Goal: Task Accomplishment & Management: Manage account settings

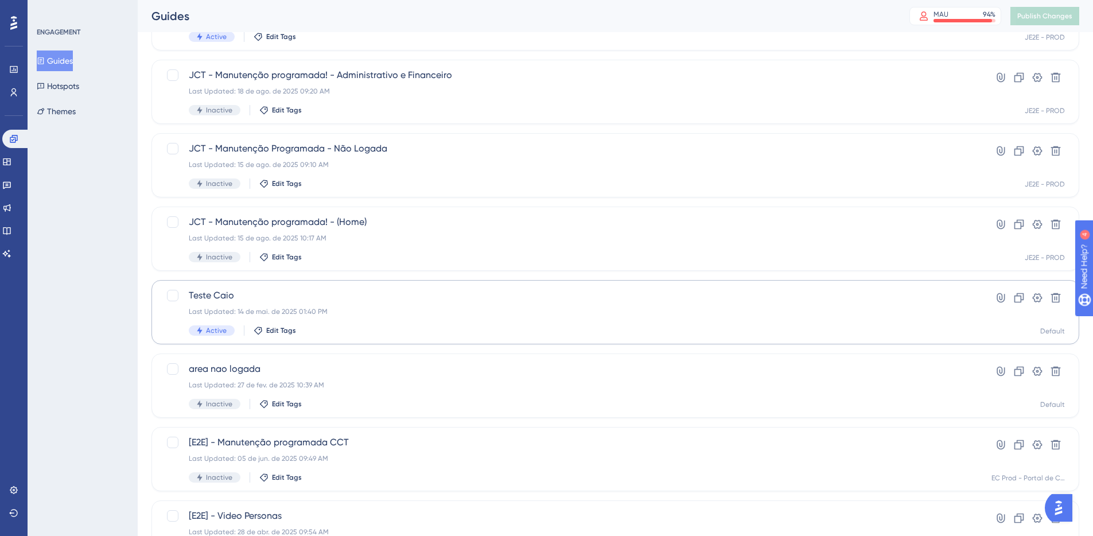
scroll to position [129, 0]
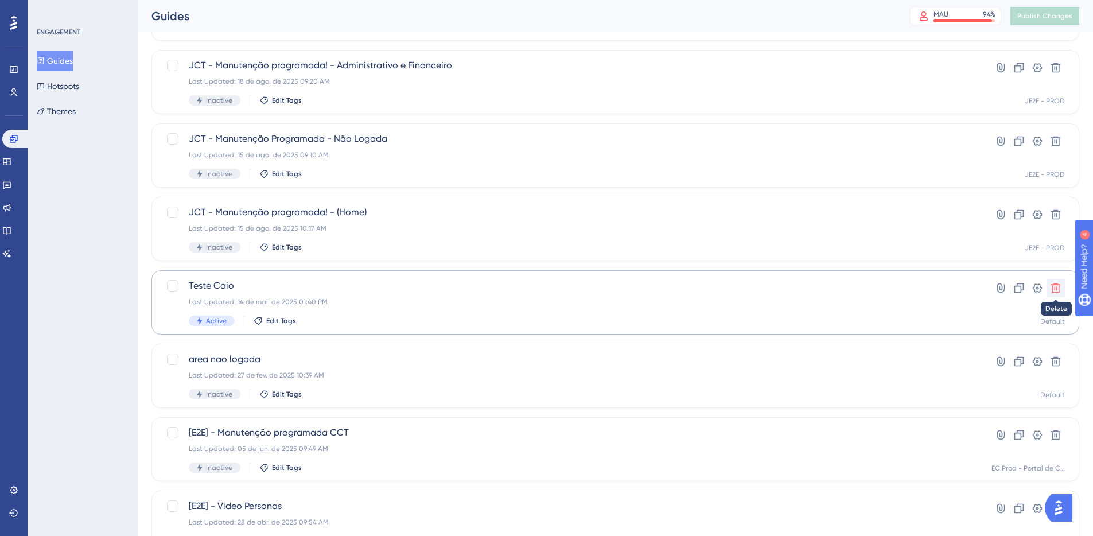
click at [1053, 290] on icon at bounding box center [1055, 287] width 11 height 11
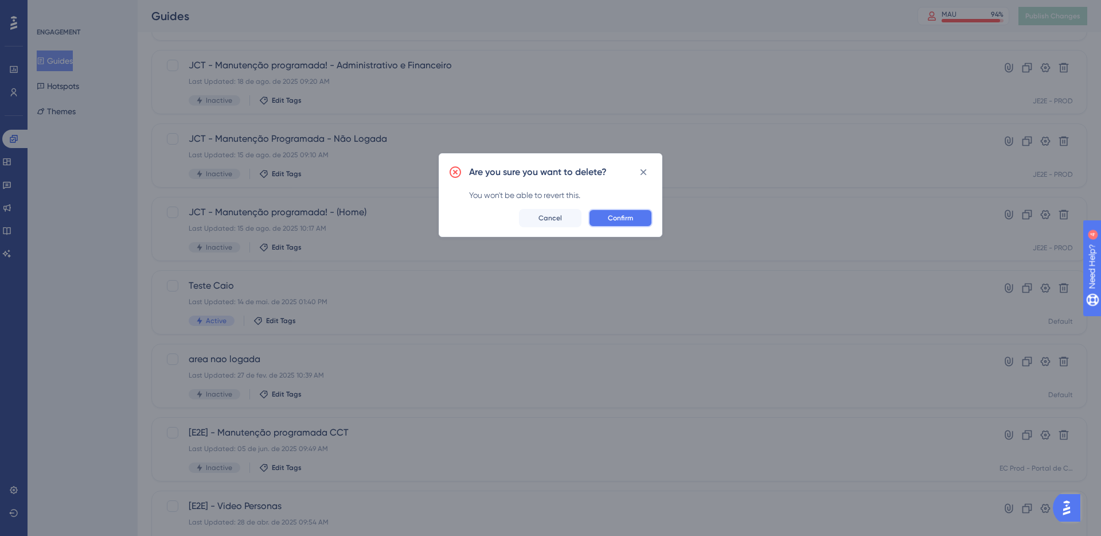
click at [629, 221] on span "Confirm" at bounding box center [620, 217] width 25 height 9
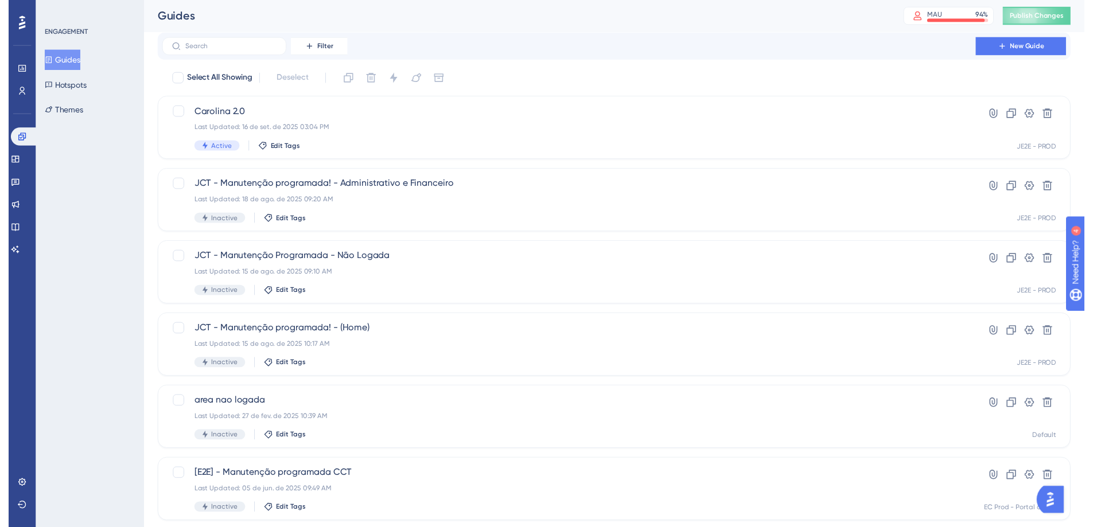
scroll to position [0, 0]
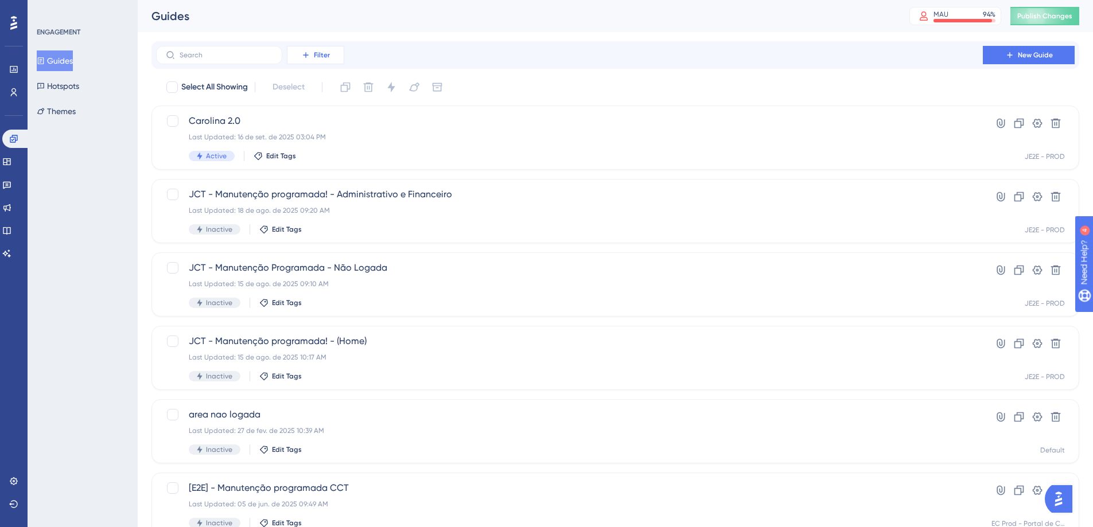
click at [323, 63] on button "Filter" at bounding box center [315, 55] width 57 height 18
click at [470, 56] on div "Filter Tags Tags Segments Segments Containers Containers Status Status Date Cre…" at bounding box center [615, 55] width 918 height 18
click at [313, 59] on button "Filter" at bounding box center [315, 55] width 57 height 18
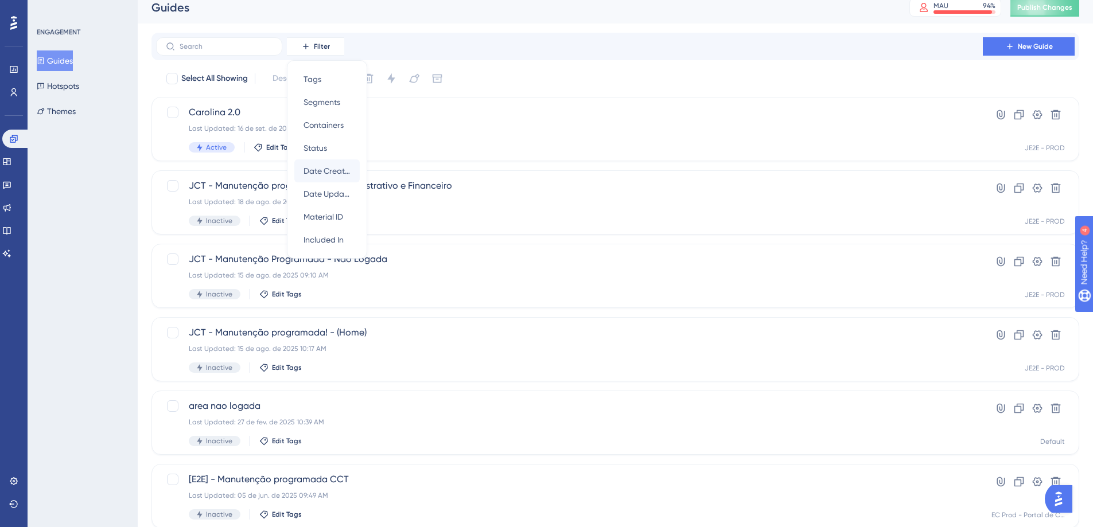
scroll to position [18, 0]
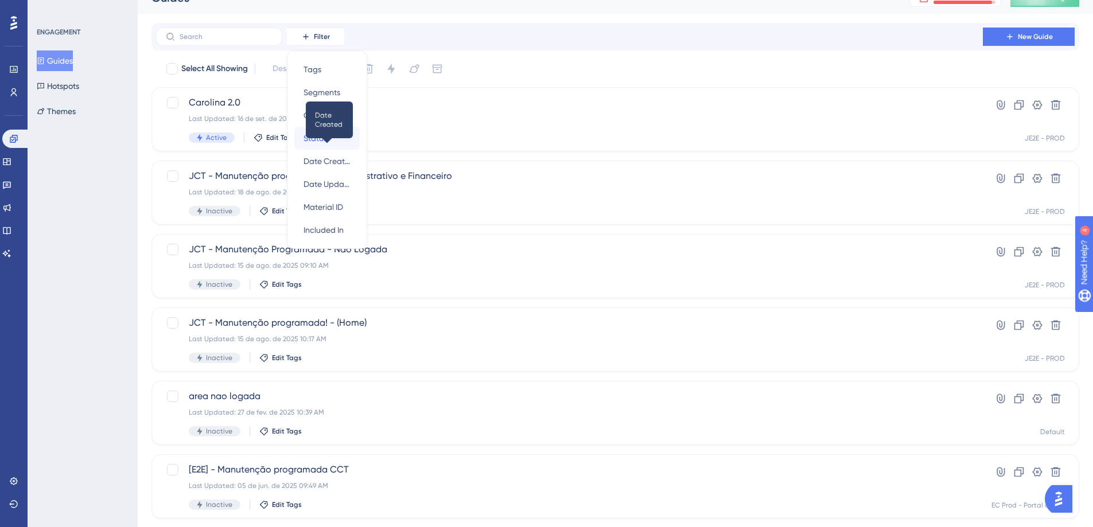
click at [332, 134] on div "Status Status" at bounding box center [326, 138] width 47 height 23
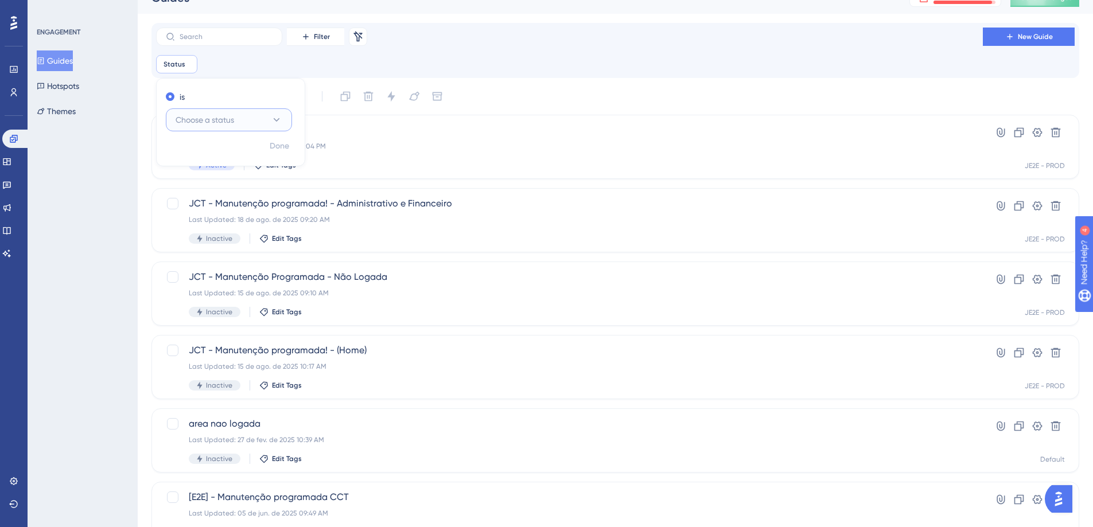
click at [252, 116] on button "Choose a status" at bounding box center [229, 119] width 126 height 23
click at [237, 146] on div "Active Active" at bounding box center [228, 154] width 93 height 23
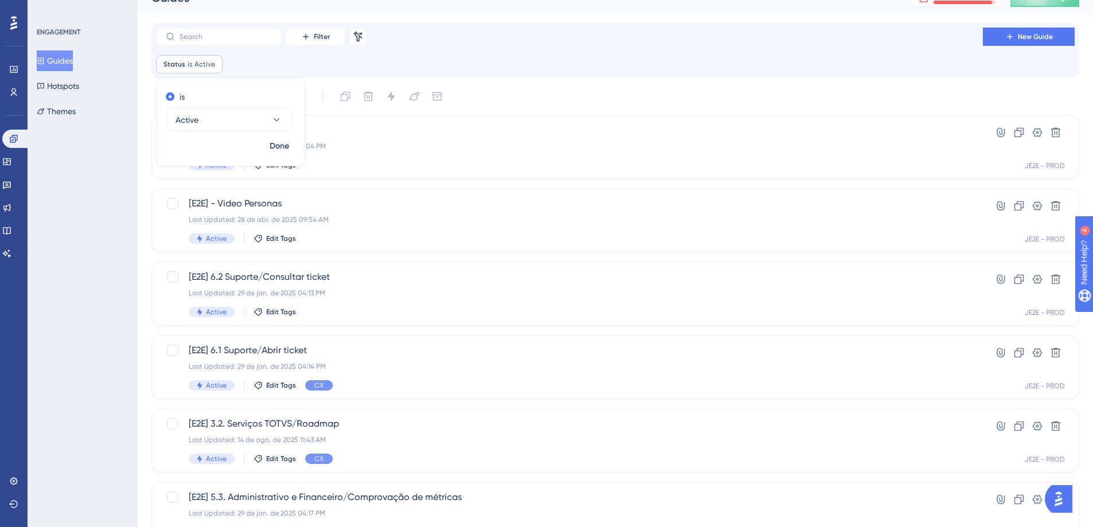
click at [440, 52] on div "Filter Remove Filters New Guide Status is Active Active Remove is Active Done" at bounding box center [615, 51] width 918 height 46
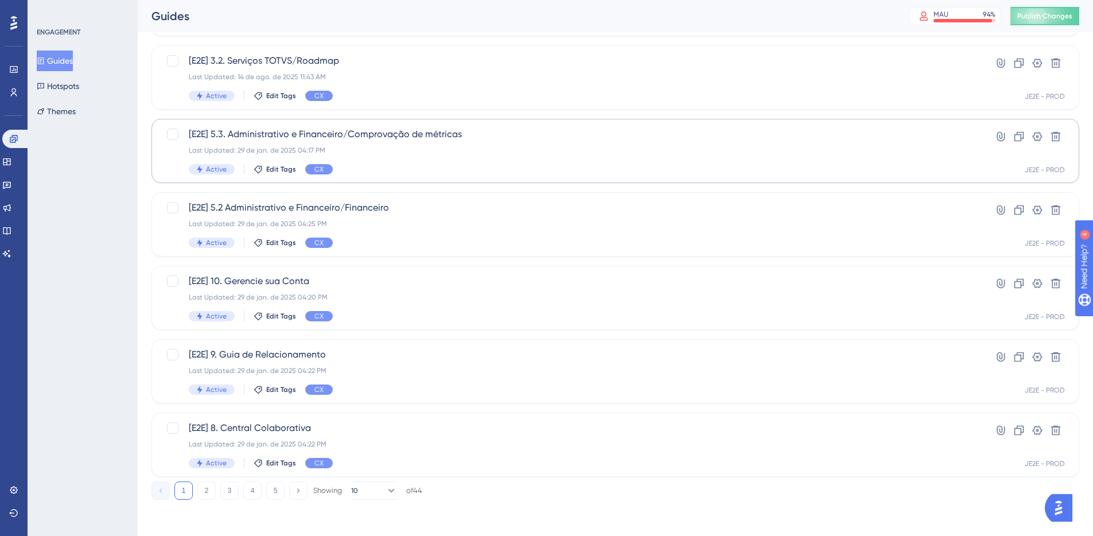
scroll to position [382, 0]
click at [358, 477] on div "1 2 3 4 5 Showing 10 of 44" at bounding box center [614, 487] width 927 height 23
click at [368, 492] on button "10" at bounding box center [374, 490] width 46 height 18
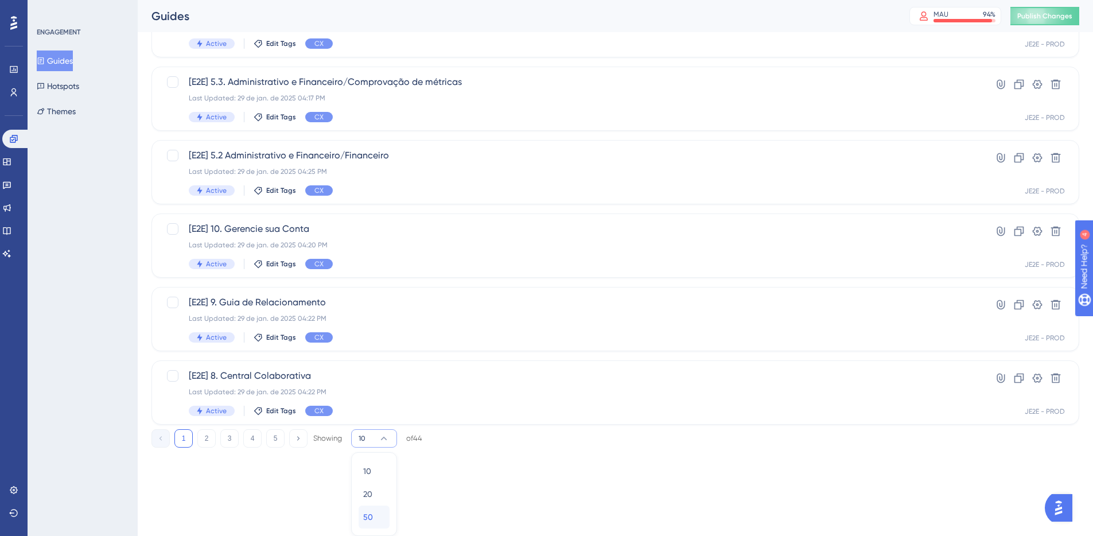
click at [371, 517] on span "50" at bounding box center [368, 517] width 10 height 14
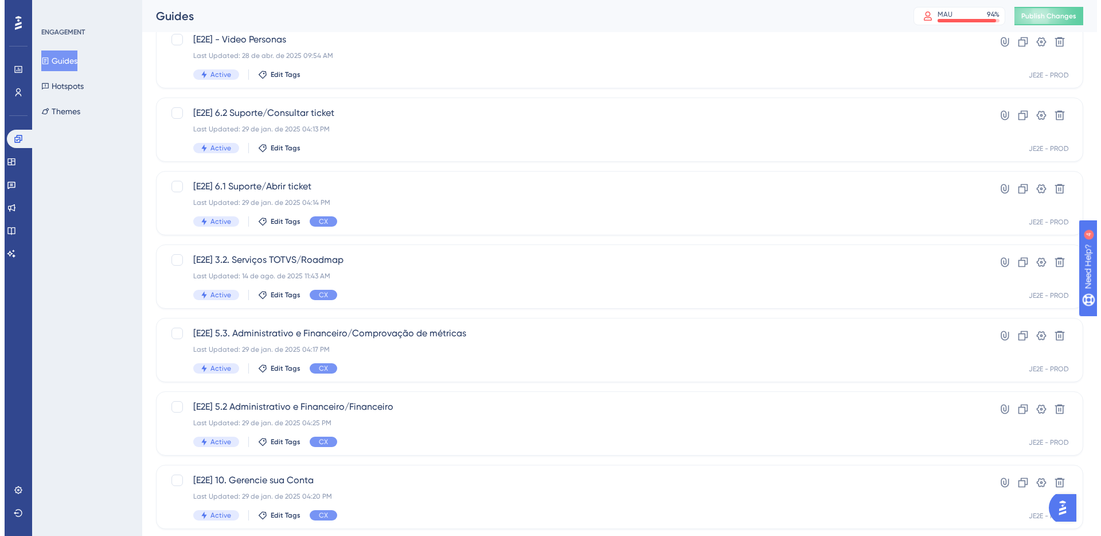
scroll to position [0, 0]
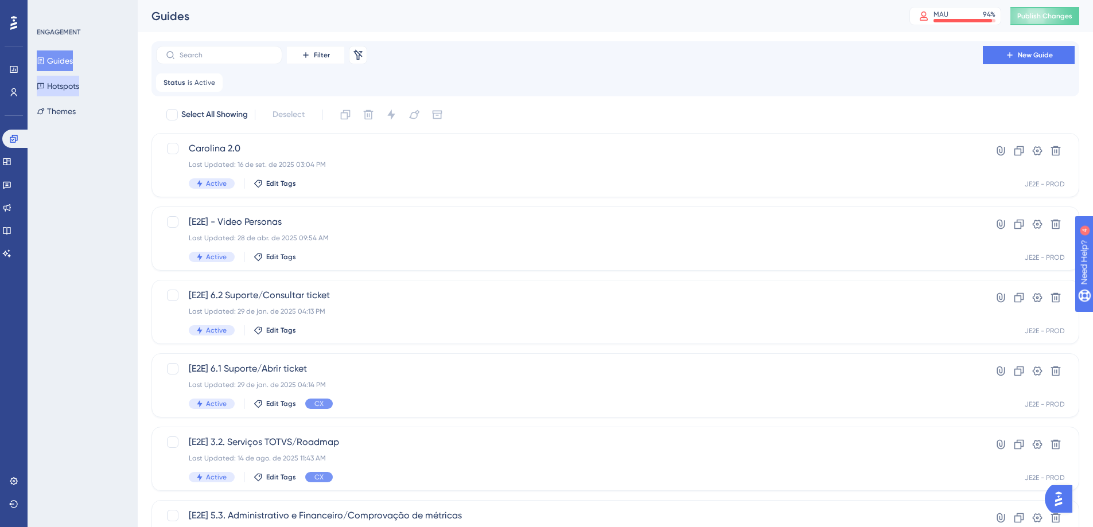
click at [79, 79] on button "Hotspots" at bounding box center [58, 86] width 42 height 21
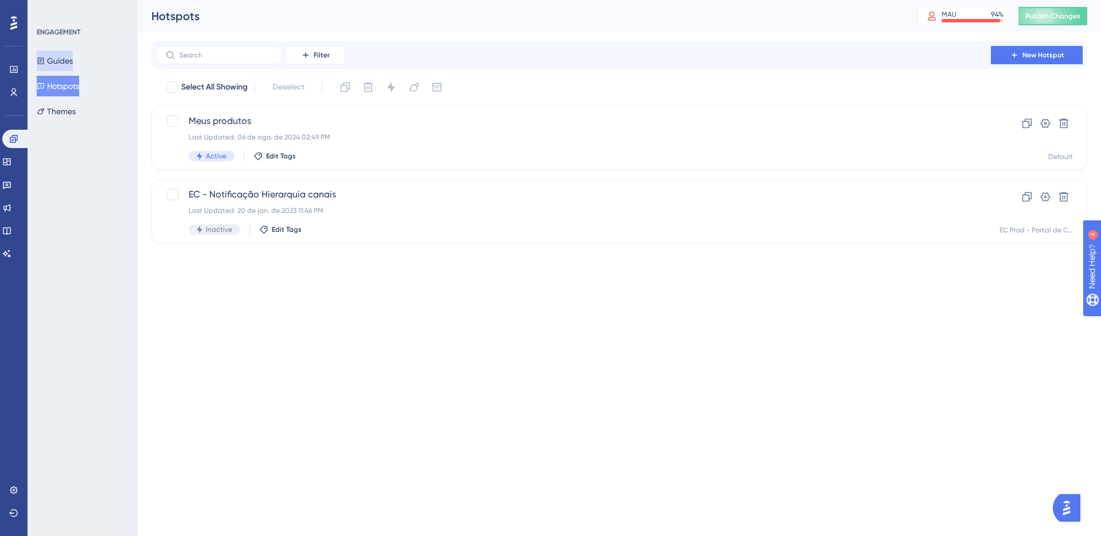
click at [67, 65] on button "Guides" at bounding box center [55, 60] width 36 height 21
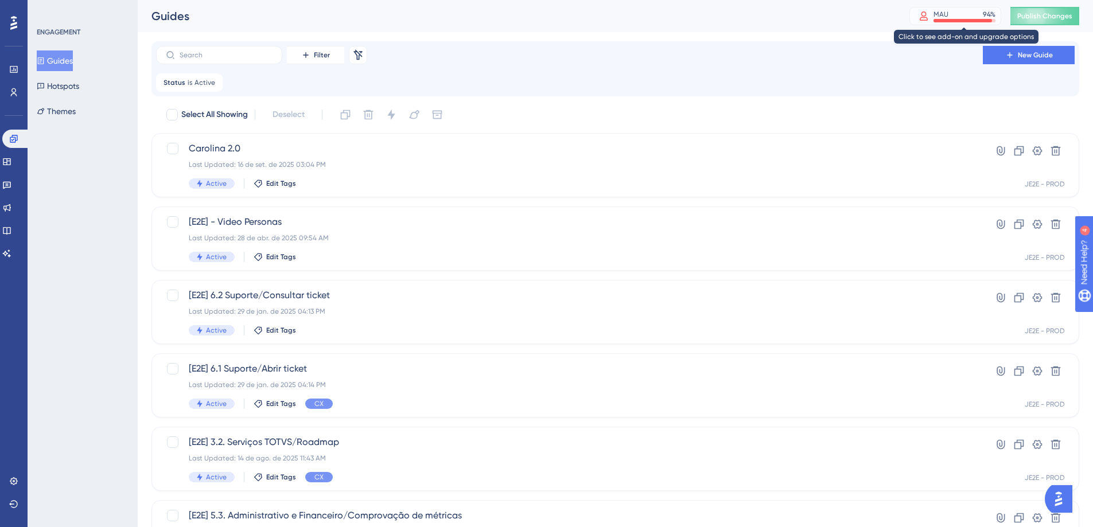
click at [950, 19] on div at bounding box center [962, 20] width 59 height 3
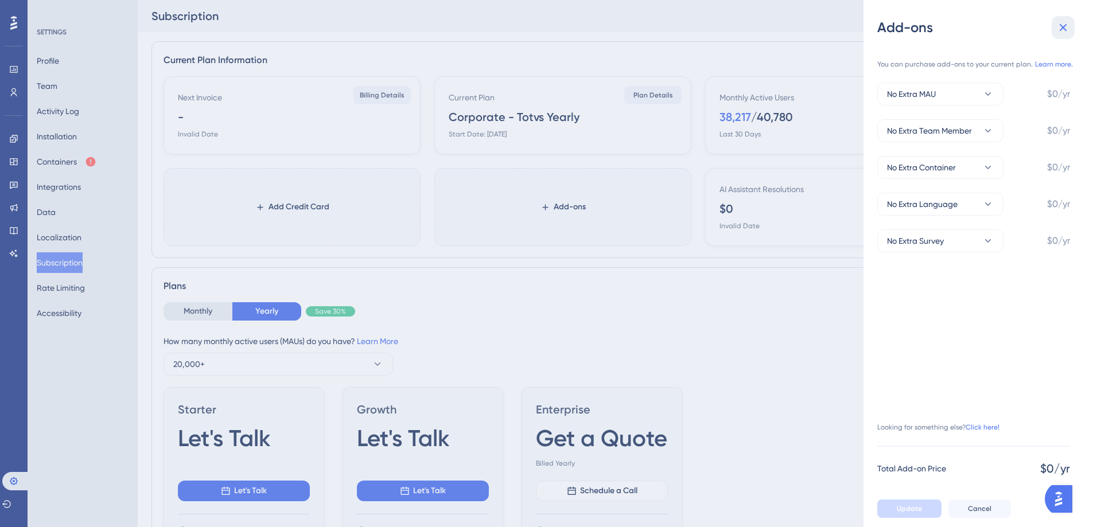
click at [1066, 21] on icon at bounding box center [1063, 28] width 14 height 14
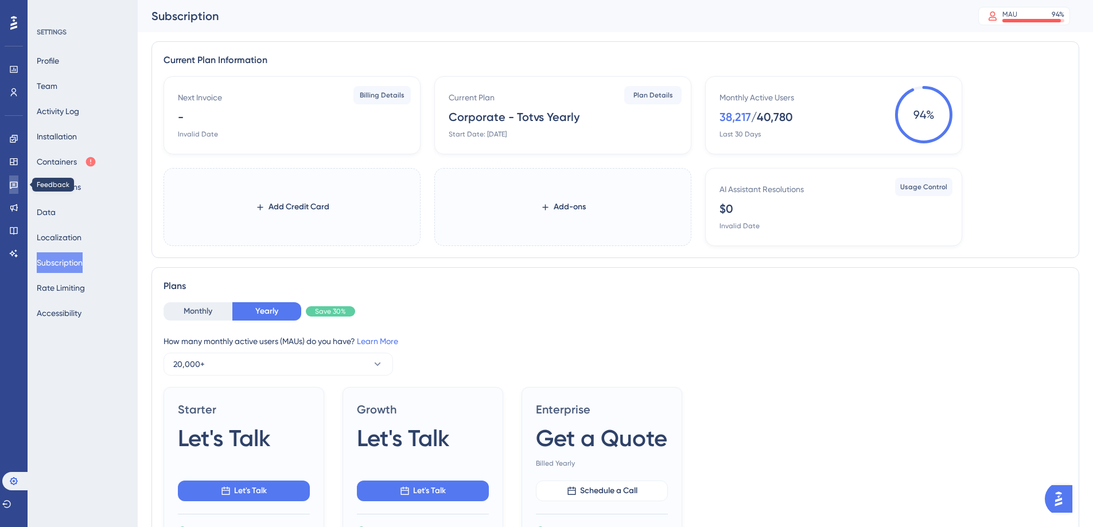
click at [9, 179] on link at bounding box center [13, 185] width 9 height 18
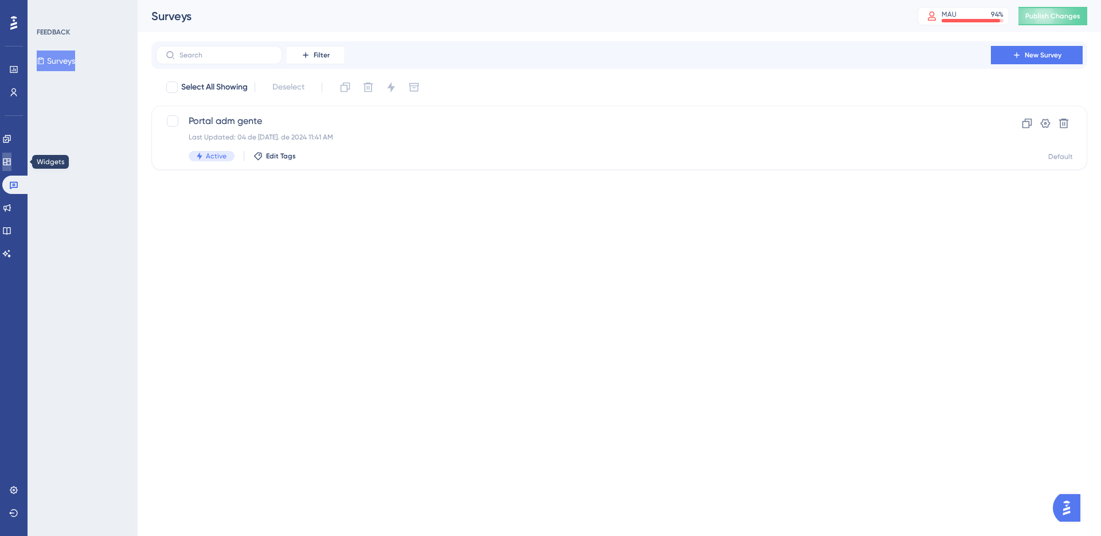
click at [11, 161] on icon at bounding box center [6, 161] width 9 height 9
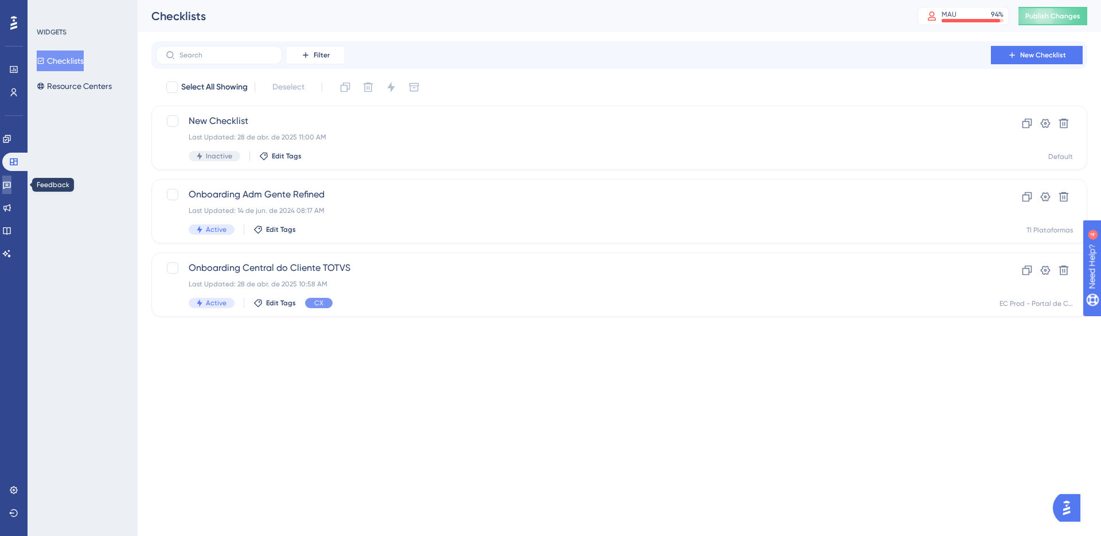
click at [11, 181] on icon at bounding box center [6, 184] width 9 height 9
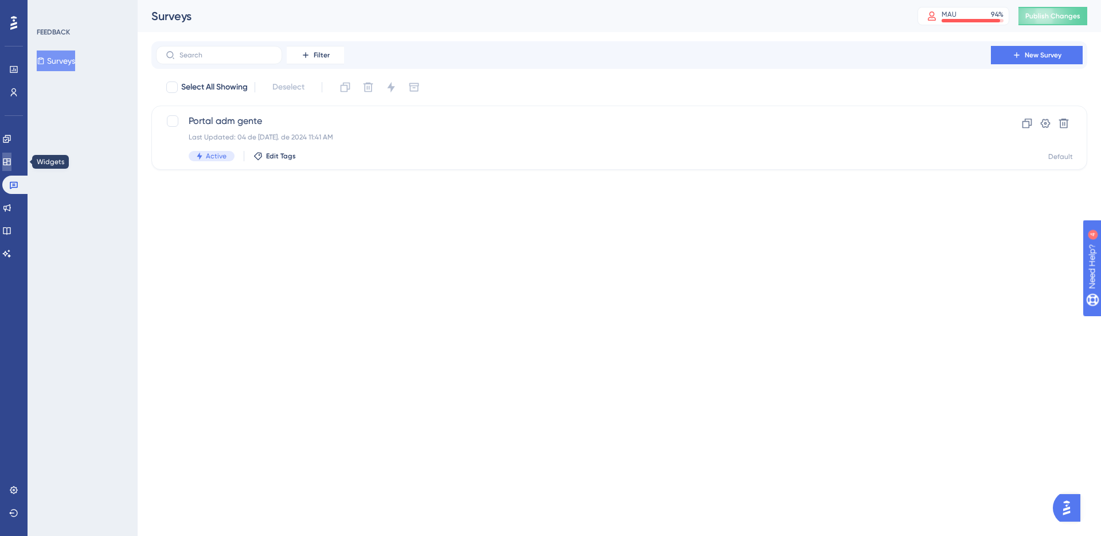
click at [11, 161] on icon at bounding box center [6, 161] width 9 height 9
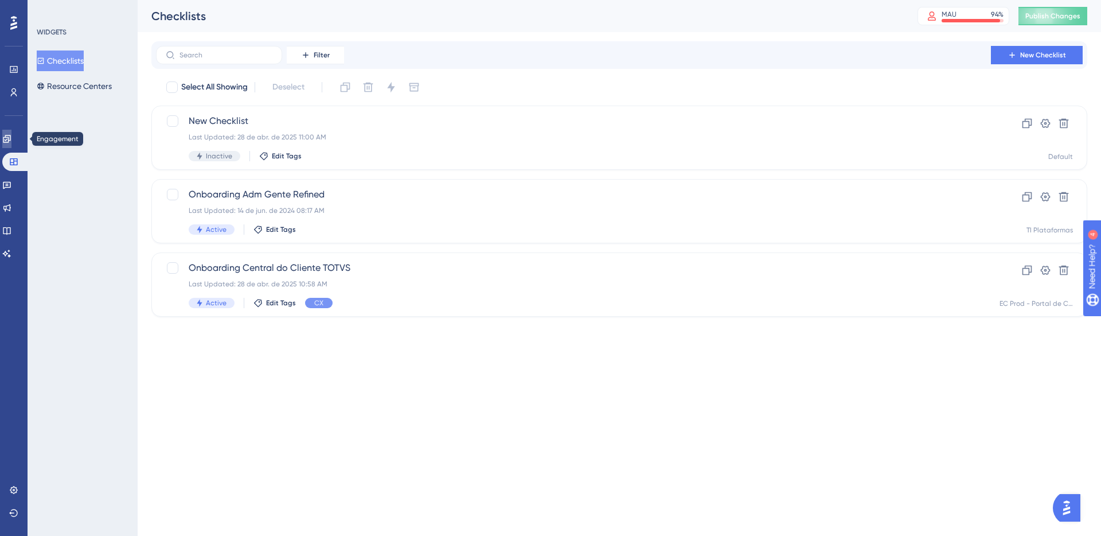
click at [11, 138] on icon at bounding box center [6, 138] width 9 height 9
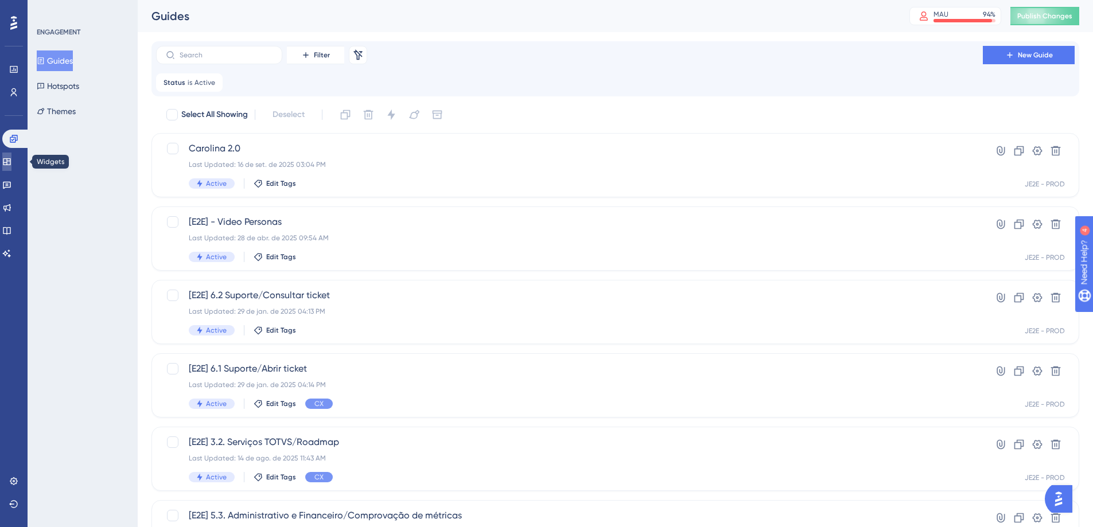
click at [9, 160] on icon at bounding box center [6, 161] width 9 height 9
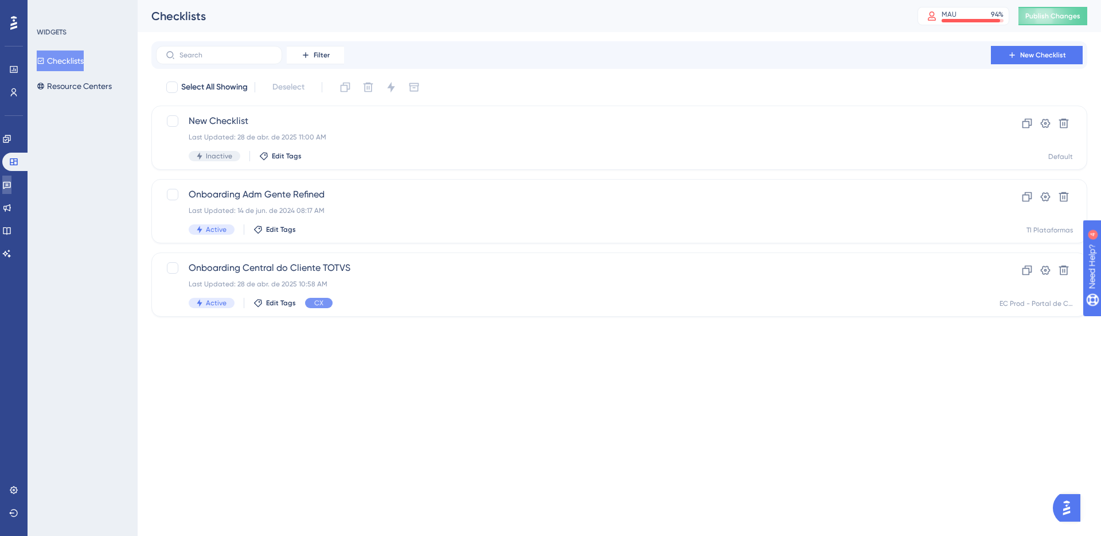
click at [11, 180] on icon at bounding box center [6, 184] width 9 height 9
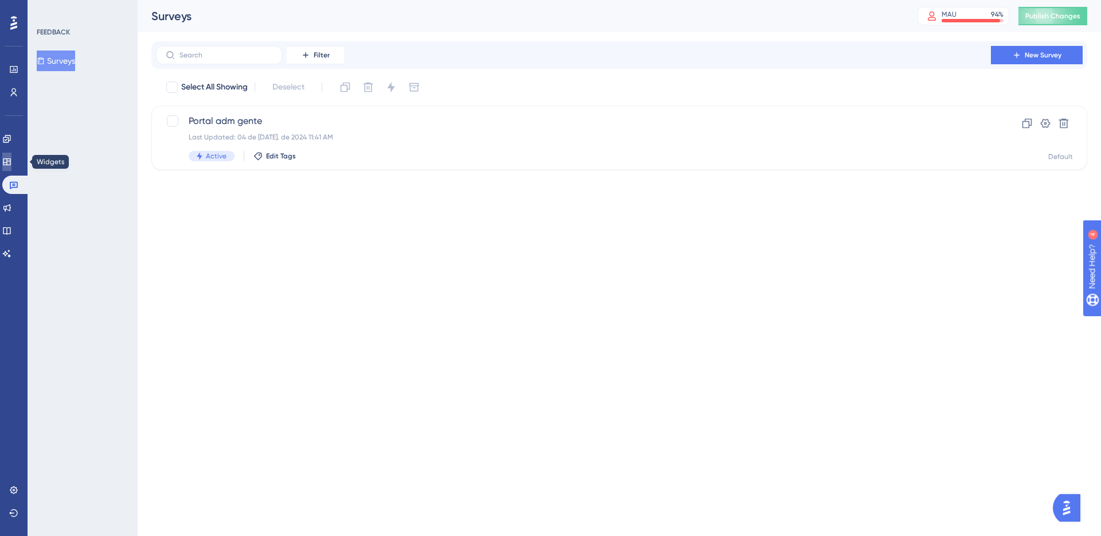
click at [11, 153] on link at bounding box center [6, 162] width 9 height 18
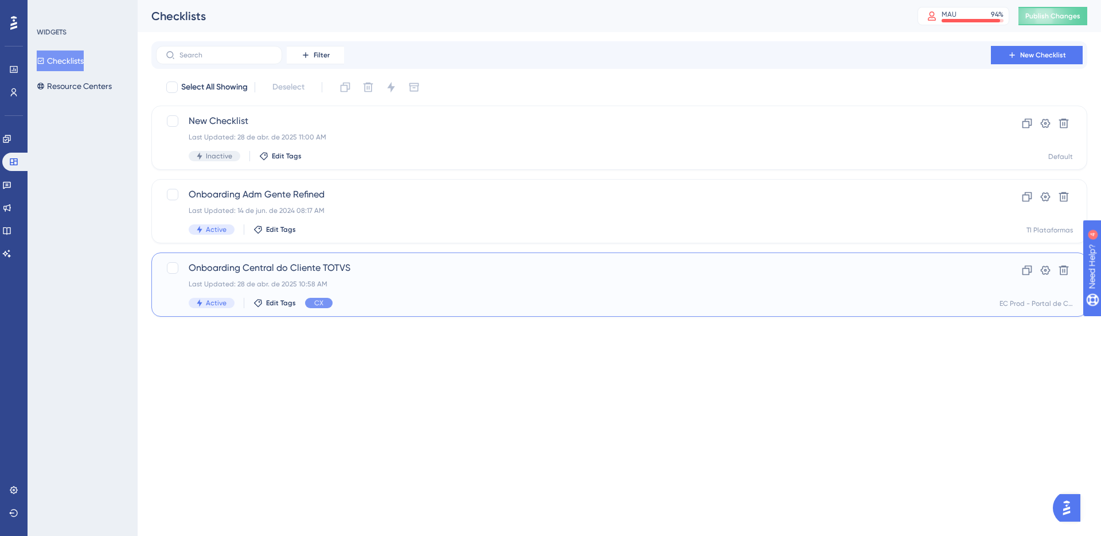
click at [302, 263] on span "Onboarding Central do Cliente TOTVS" at bounding box center [574, 268] width 770 height 14
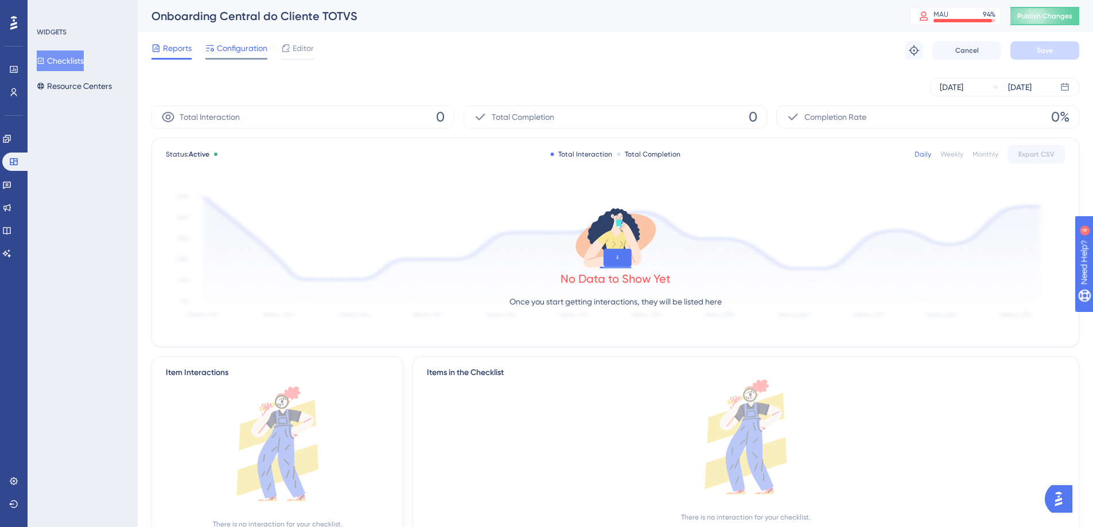
click at [258, 50] on span "Configuration" at bounding box center [242, 48] width 50 height 14
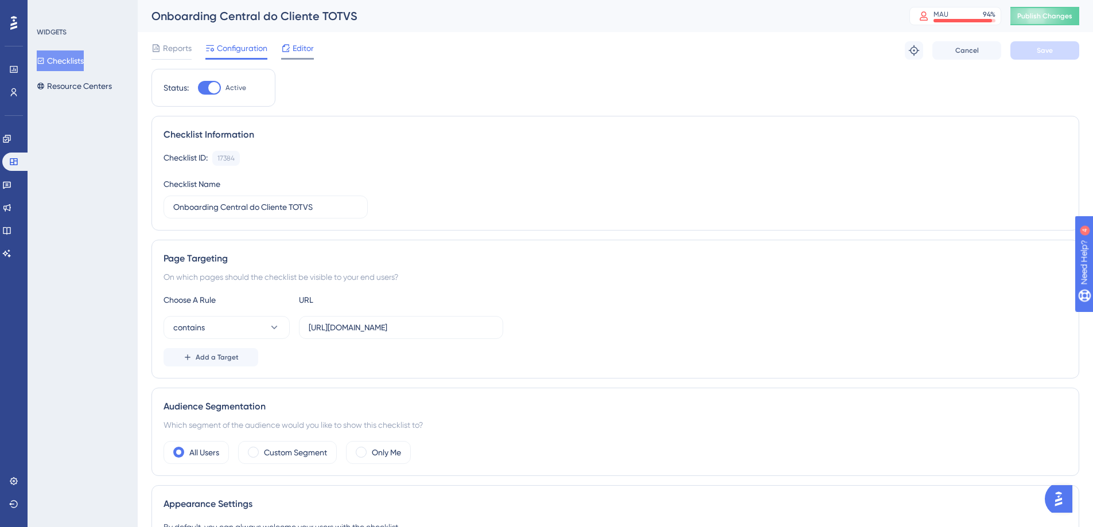
click at [311, 52] on span "Editor" at bounding box center [303, 48] width 21 height 14
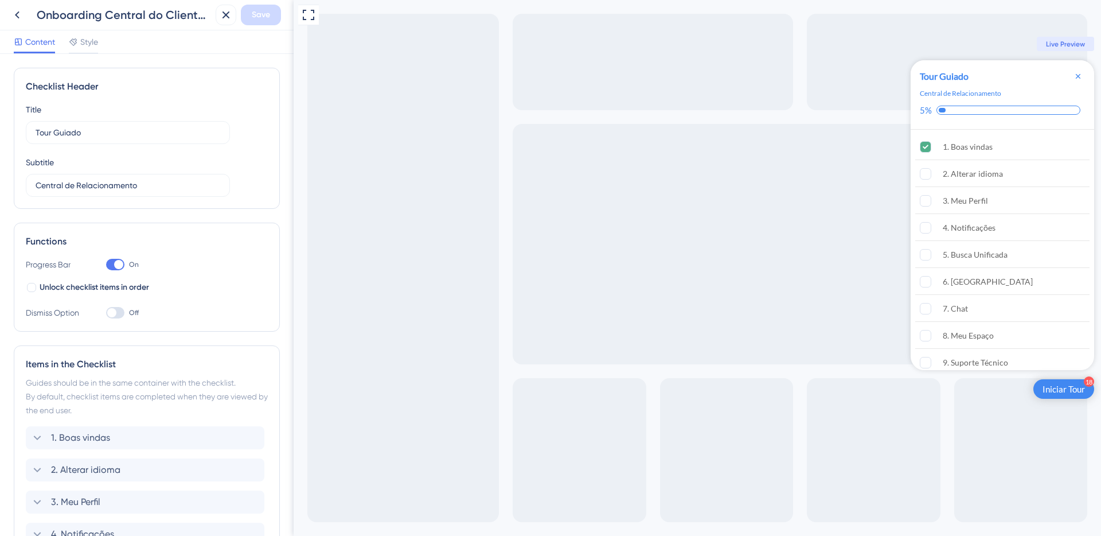
click at [1054, 396] on div "18 Iniciar Tour" at bounding box center [1064, 389] width 61 height 20
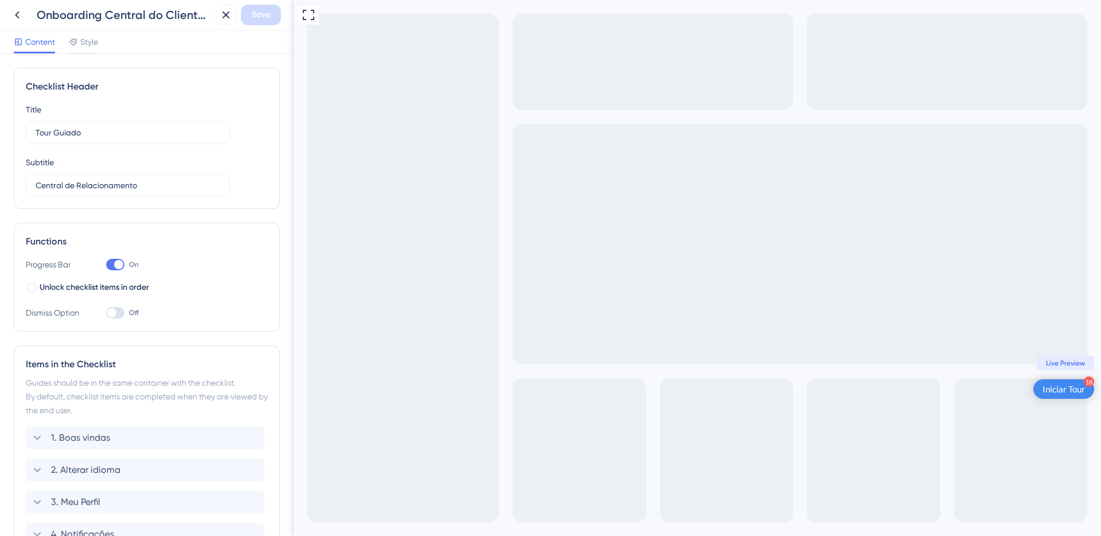
click at [1070, 389] on div "Iniciar Tour" at bounding box center [1064, 388] width 42 height 11
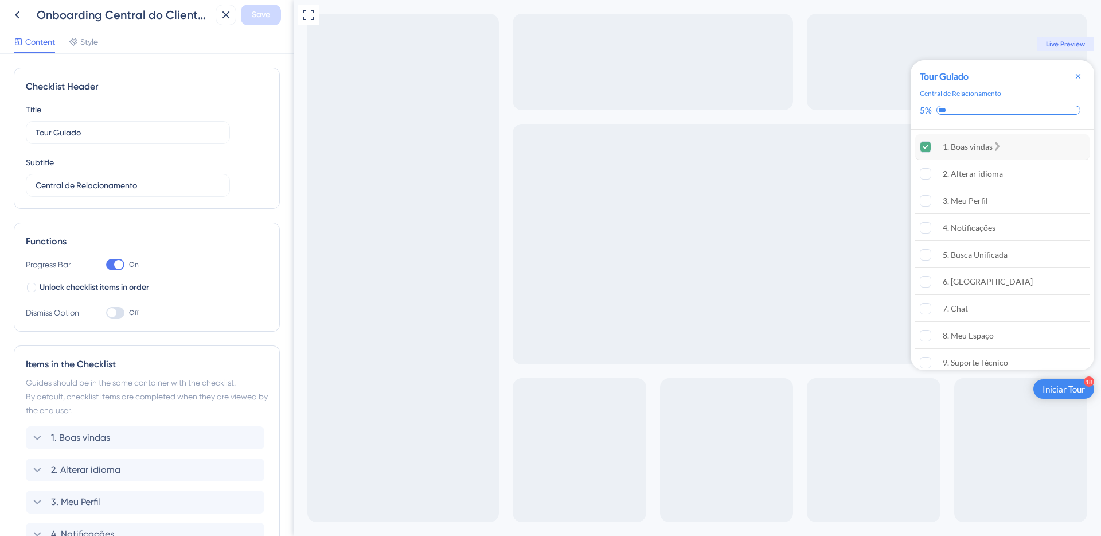
click at [1000, 145] on div "1. Boas vindas" at bounding box center [1002, 147] width 174 height 26
click at [996, 174] on div "2. Alterar idioma" at bounding box center [973, 174] width 60 height 14
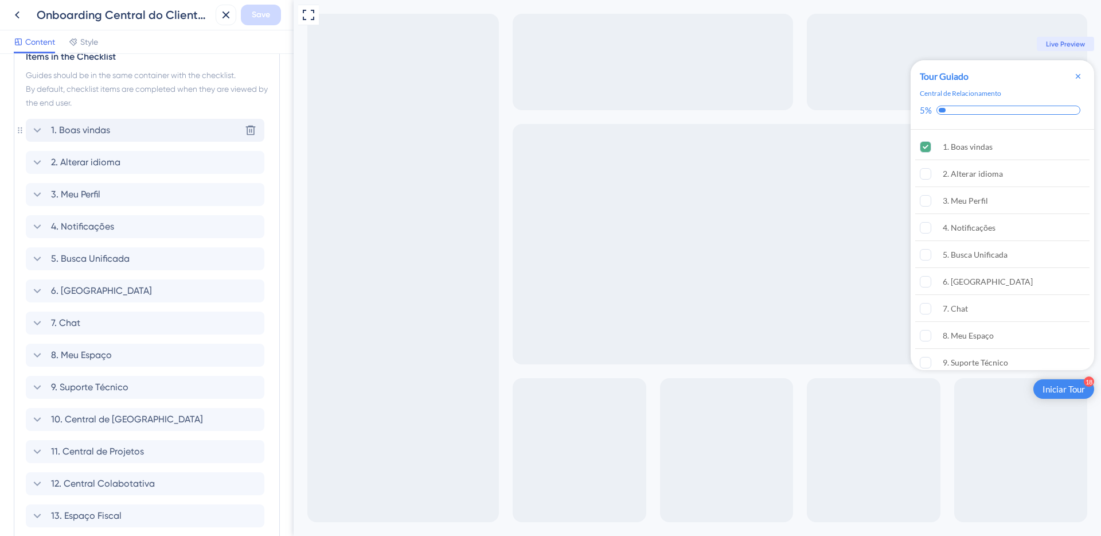
click at [37, 123] on icon at bounding box center [37, 130] width 14 height 14
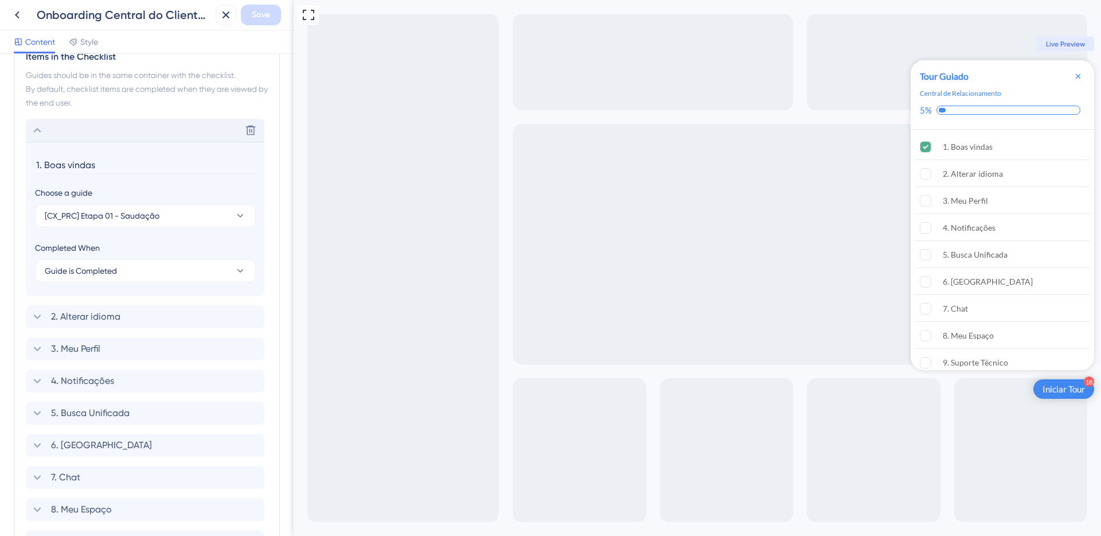
scroll to position [372, 0]
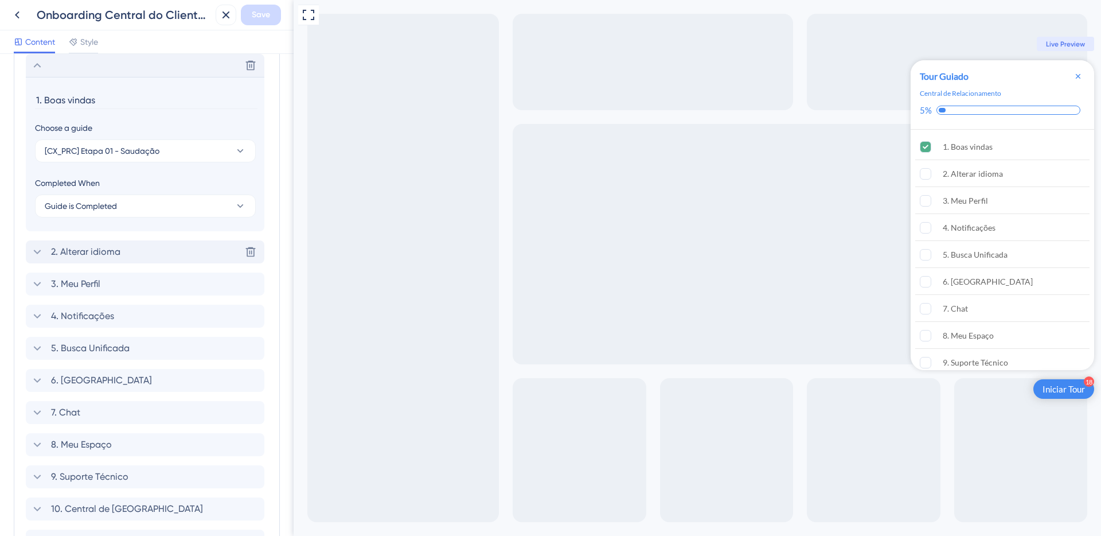
click at [36, 247] on icon at bounding box center [37, 252] width 14 height 14
click at [338, 170] on div "Full Screen Preview 18 Iniciar Tour Tour Guiado Central de Relacionamento 5% 1.…" at bounding box center [698, 268] width 808 height 536
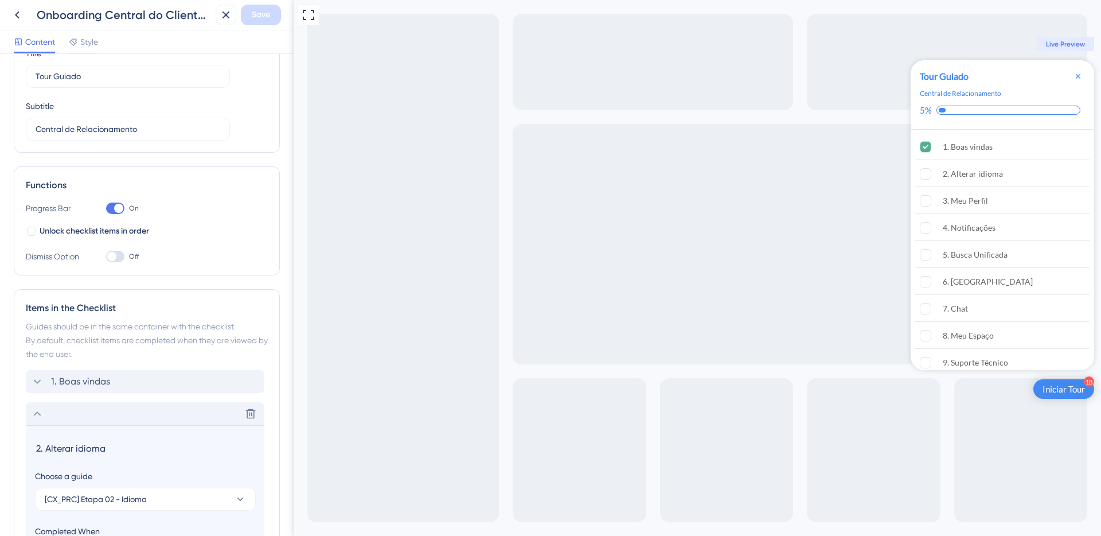
scroll to position [0, 0]
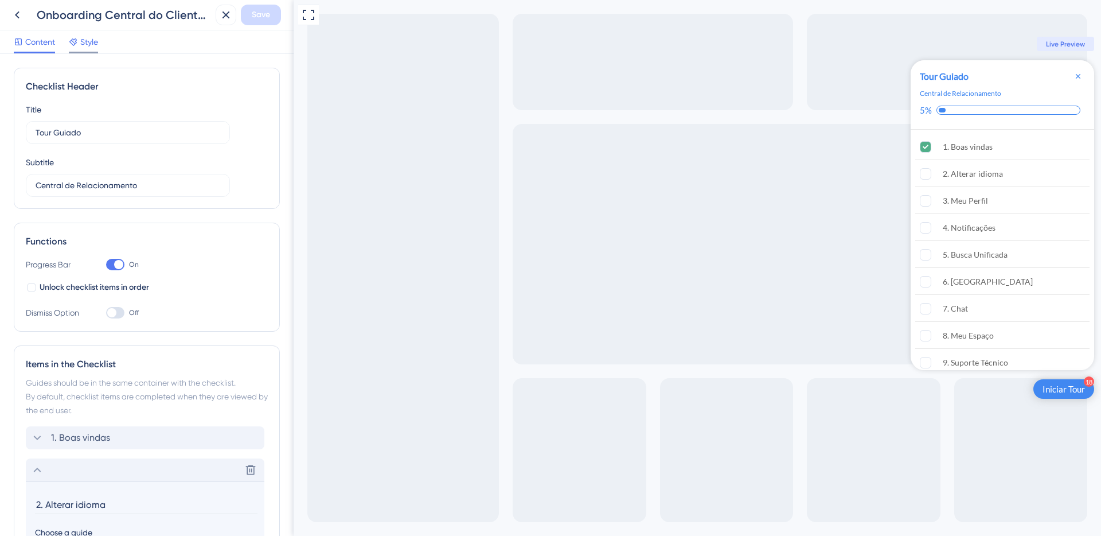
click at [87, 52] on div at bounding box center [83, 53] width 29 height 2
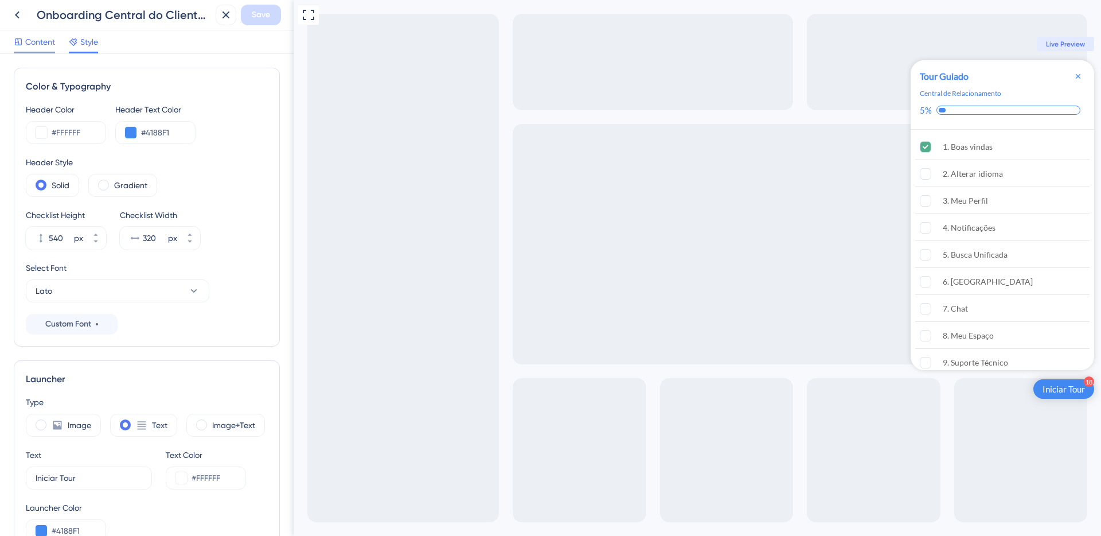
click at [37, 46] on span "Content" at bounding box center [40, 42] width 30 height 14
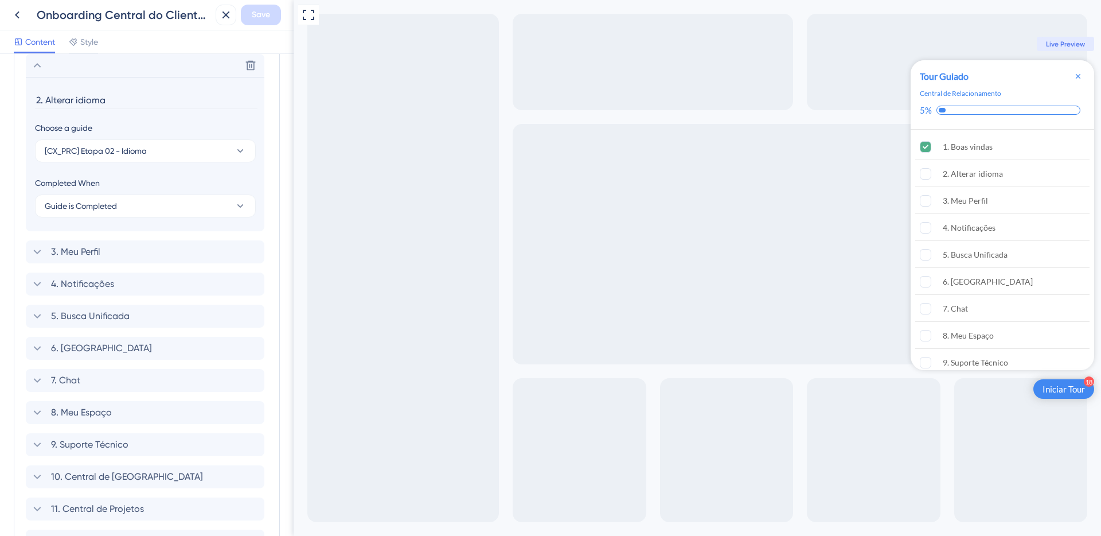
click at [1056, 46] on span "Live Preview" at bounding box center [1065, 44] width 39 height 9
click at [985, 179] on div "2. Alterar idioma" at bounding box center [973, 174] width 60 height 14
click at [926, 149] on icon "1. Boas vindas is complete." at bounding box center [926, 147] width 11 height 11
click at [922, 177] on rect "2. Alterar idioma is incomplete." at bounding box center [926, 174] width 11 height 11
click at [742, 361] on div "Full Screen Preview 18 Iniciar Tour Tour Guiado Central de Relacionamento 5% 1.…" at bounding box center [698, 268] width 808 height 536
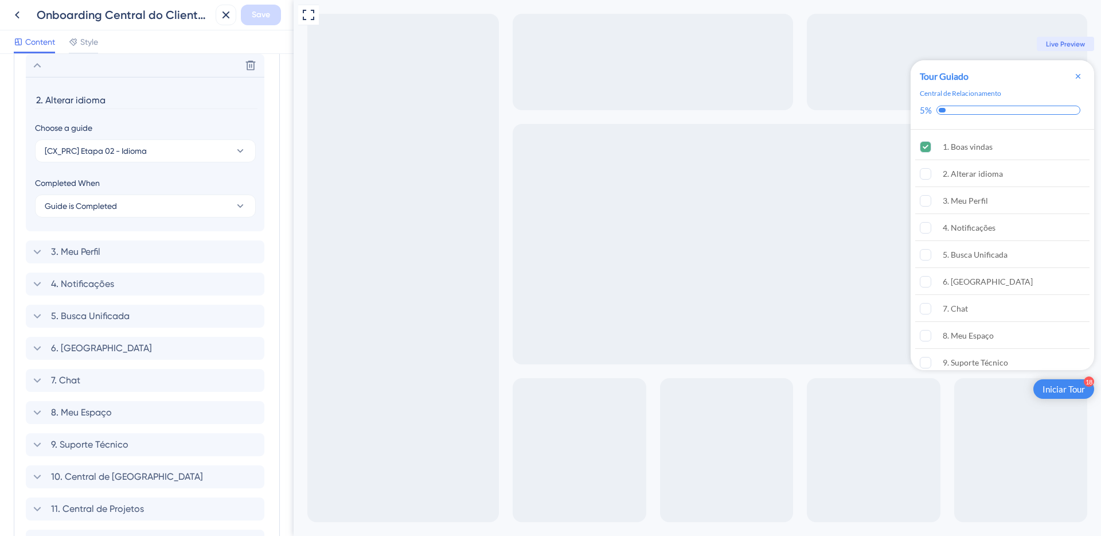
click at [1048, 388] on div "Iniciar Tour" at bounding box center [1064, 388] width 42 height 11
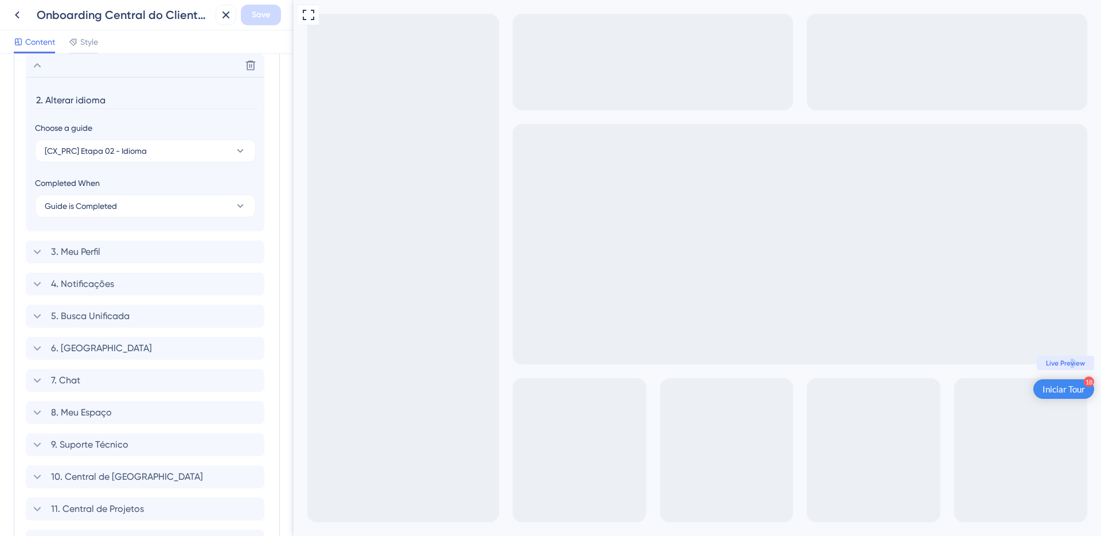
click at [1072, 363] on span "Live Preview" at bounding box center [1065, 362] width 39 height 9
click at [1060, 391] on div "Iniciar Tour" at bounding box center [1064, 388] width 42 height 11
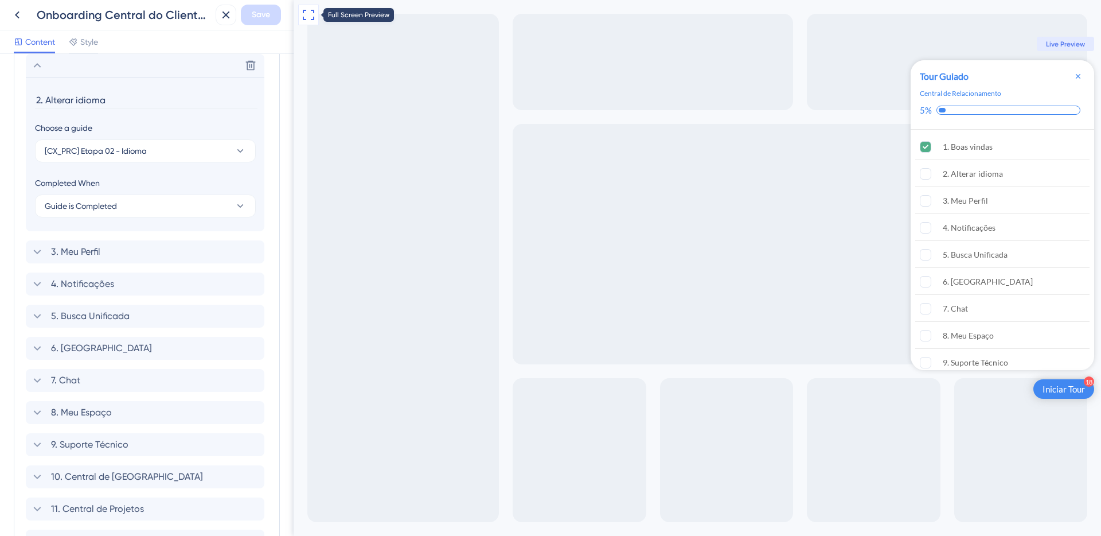
click at [311, 15] on icon at bounding box center [309, 15] width 14 height 14
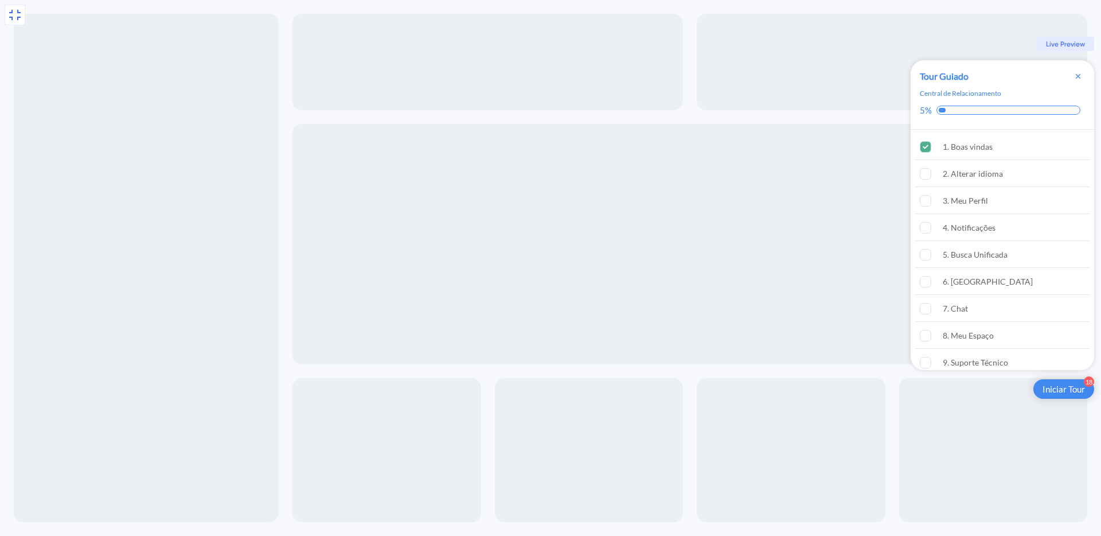
click at [16, 16] on icon at bounding box center [15, 15] width 14 height 14
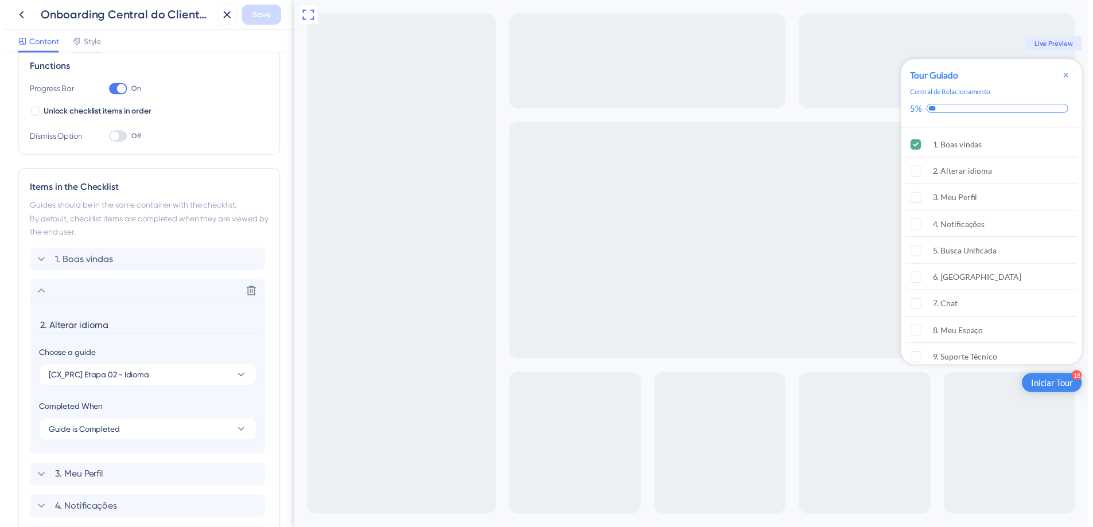
scroll to position [9, 0]
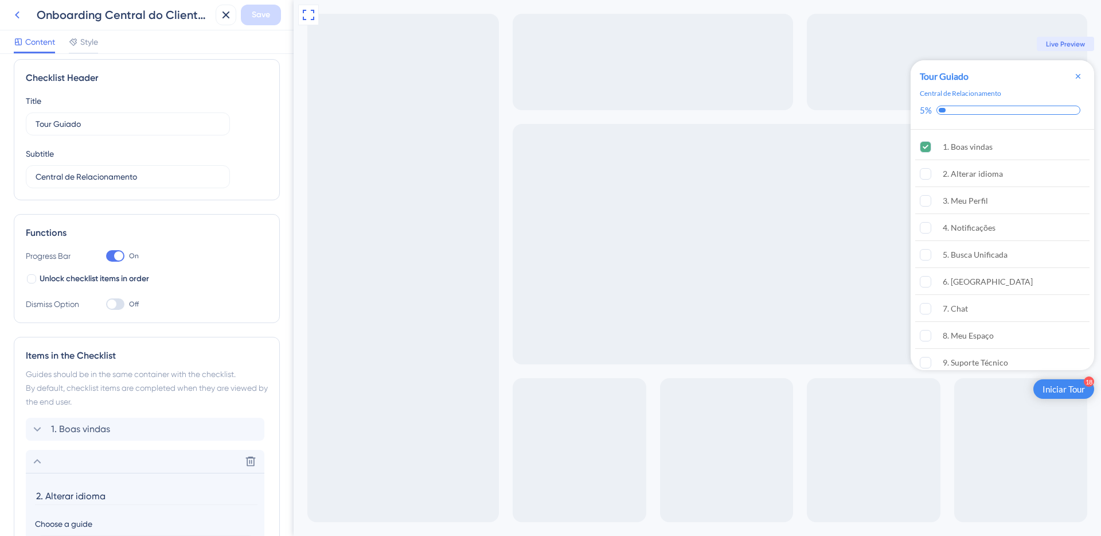
click at [15, 15] on icon at bounding box center [17, 15] width 14 height 14
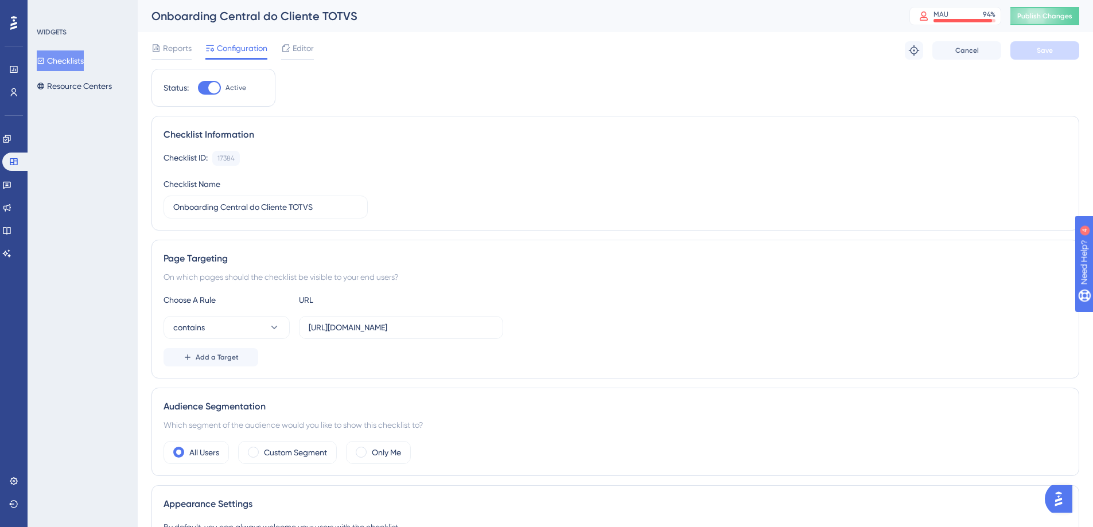
click at [84, 65] on button "Checklists" at bounding box center [60, 60] width 47 height 21
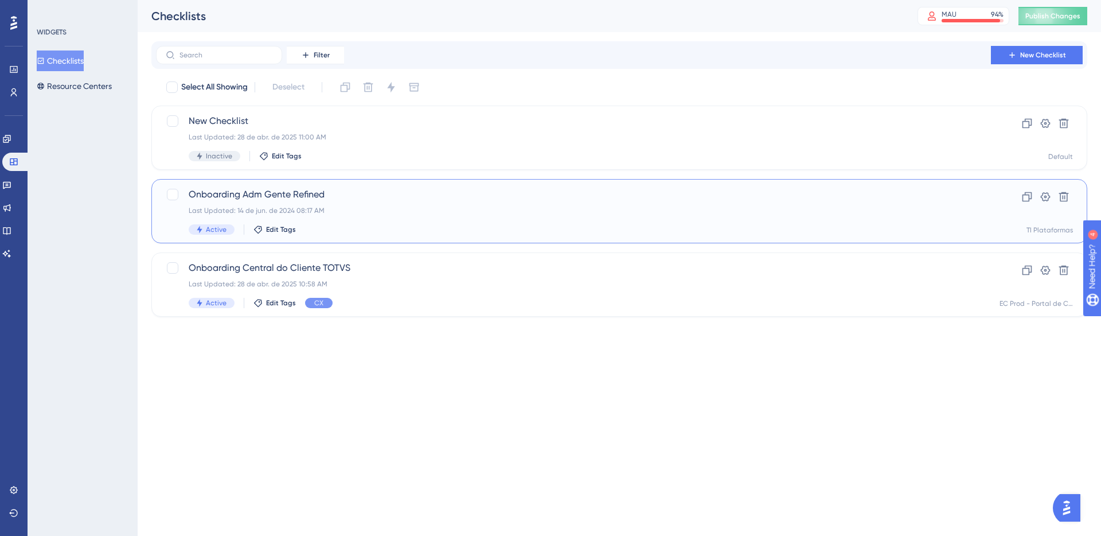
click at [336, 196] on span "Onboarding Adm Gente Refined" at bounding box center [574, 195] width 770 height 14
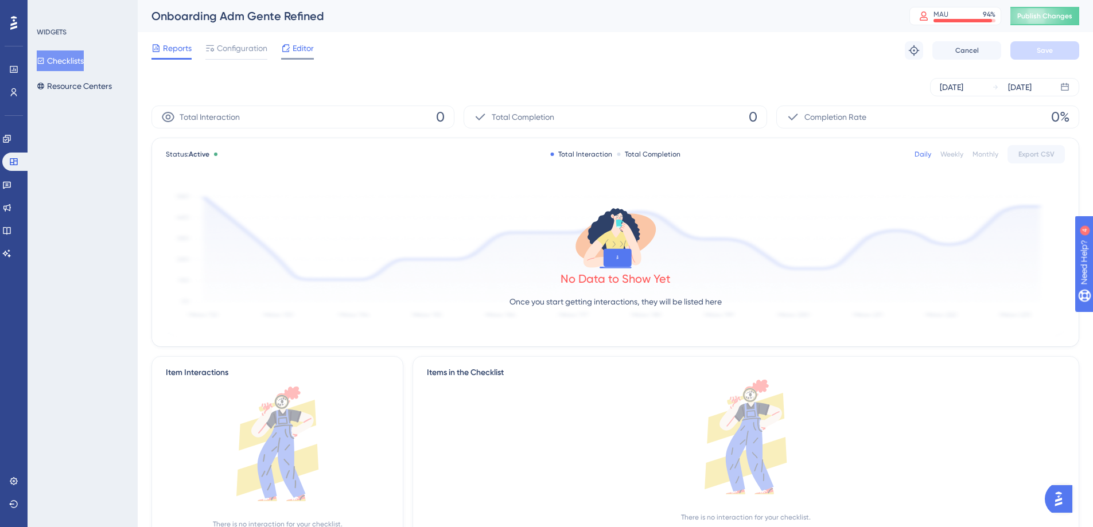
click at [306, 48] on span "Editor" at bounding box center [303, 48] width 21 height 14
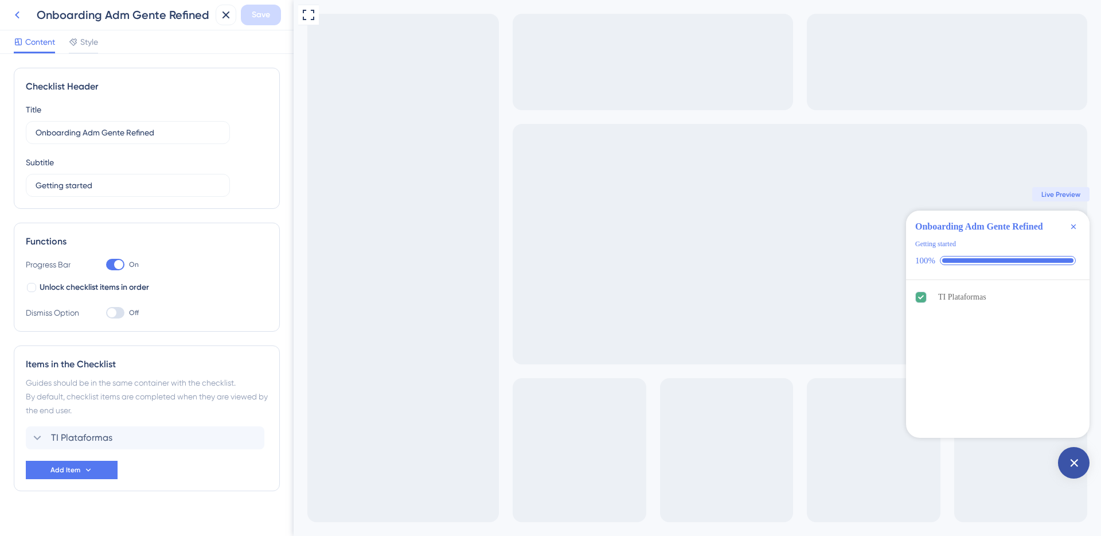
click at [14, 9] on icon at bounding box center [17, 15] width 14 height 14
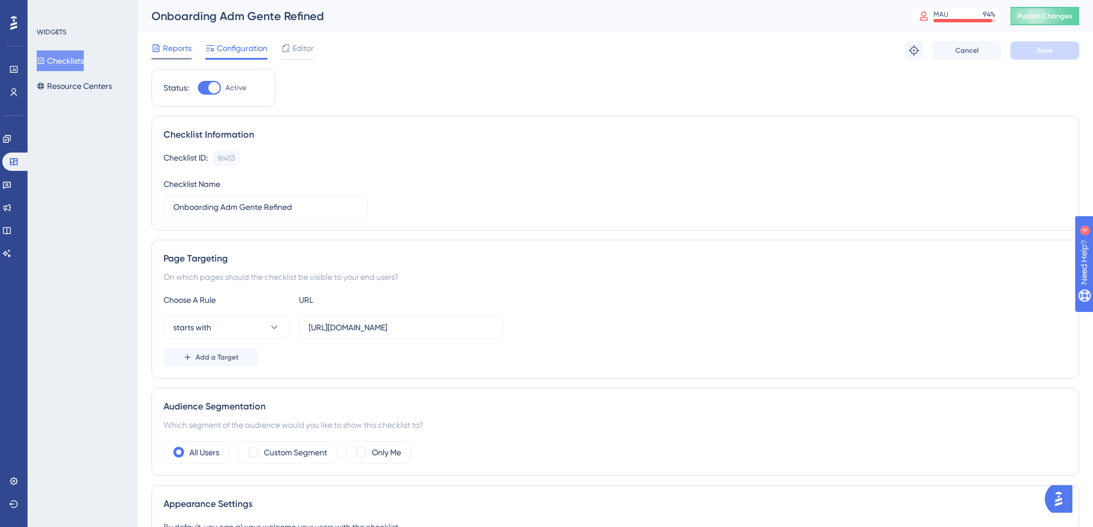
click at [180, 50] on span "Reports" at bounding box center [177, 48] width 29 height 14
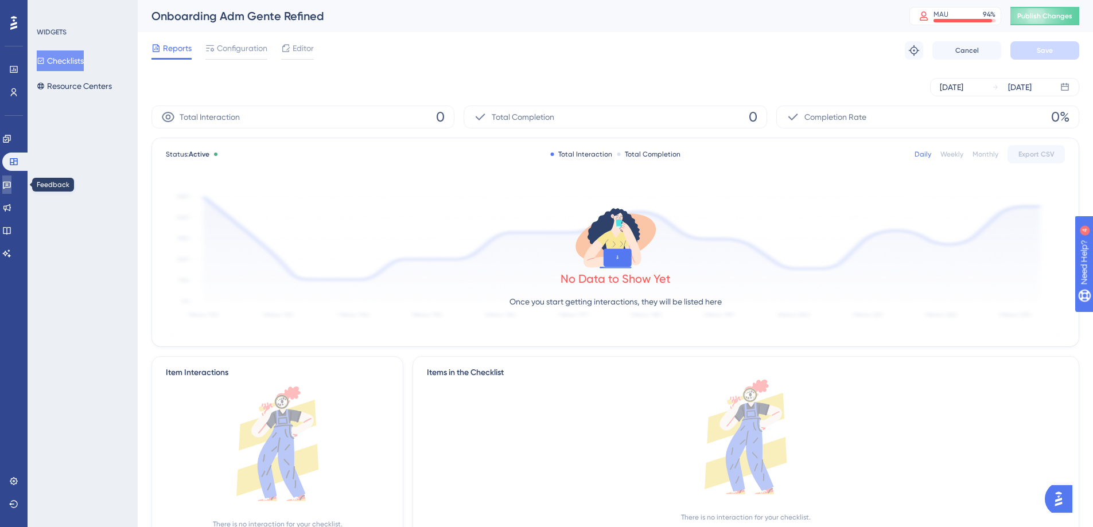
click at [11, 192] on link at bounding box center [6, 185] width 9 height 18
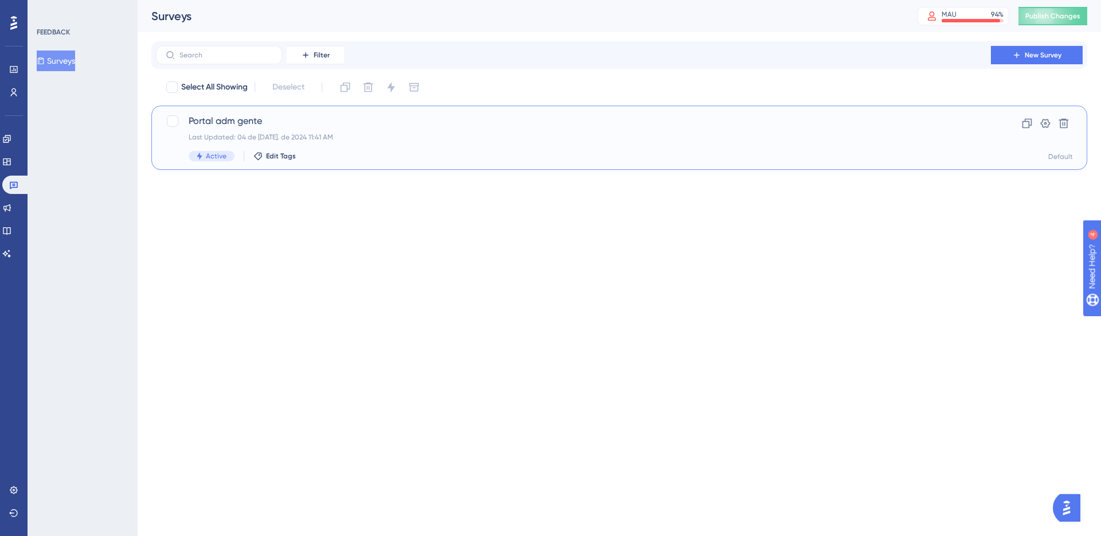
click at [235, 124] on span "Portal adm gente" at bounding box center [574, 121] width 770 height 14
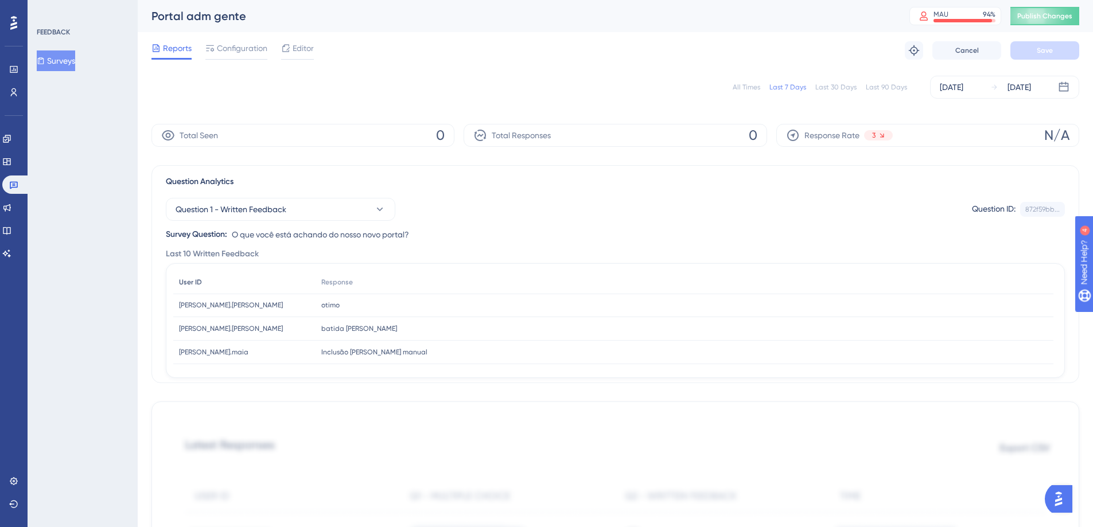
click at [258, 288] on div "User ID" at bounding box center [244, 283] width 142 height 24
click at [306, 38] on div "Reports Configuration Editor Troubleshoot Cancel Save" at bounding box center [614, 50] width 927 height 37
click at [303, 46] on span "Editor" at bounding box center [303, 48] width 21 height 14
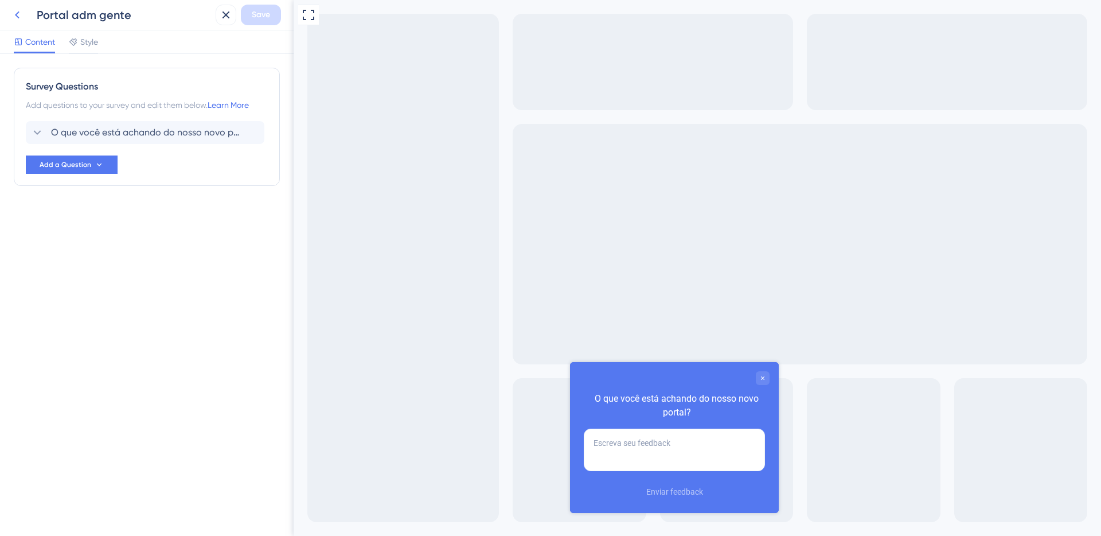
click at [14, 16] on icon at bounding box center [17, 15] width 14 height 14
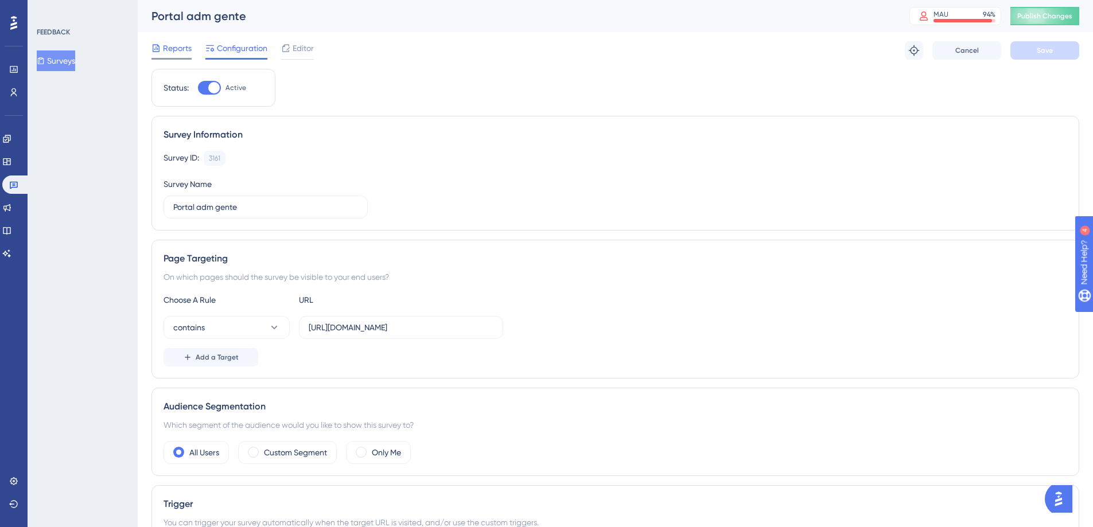
click at [186, 53] on span "Reports" at bounding box center [177, 48] width 29 height 14
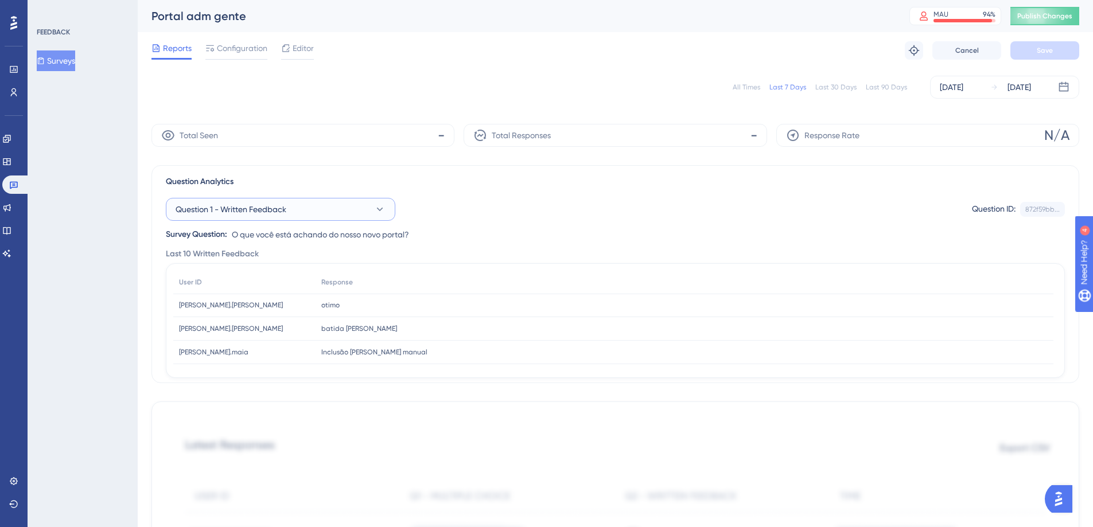
click at [232, 210] on span "Question 1 - Written Feedback" at bounding box center [231, 209] width 111 height 14
click at [555, 226] on div "Question 1 - Written Feedback Question 1 - Written Feedback Question 1 - Writte…" at bounding box center [615, 215] width 899 height 53
click at [747, 88] on div "All Times" at bounding box center [746, 87] width 28 height 9
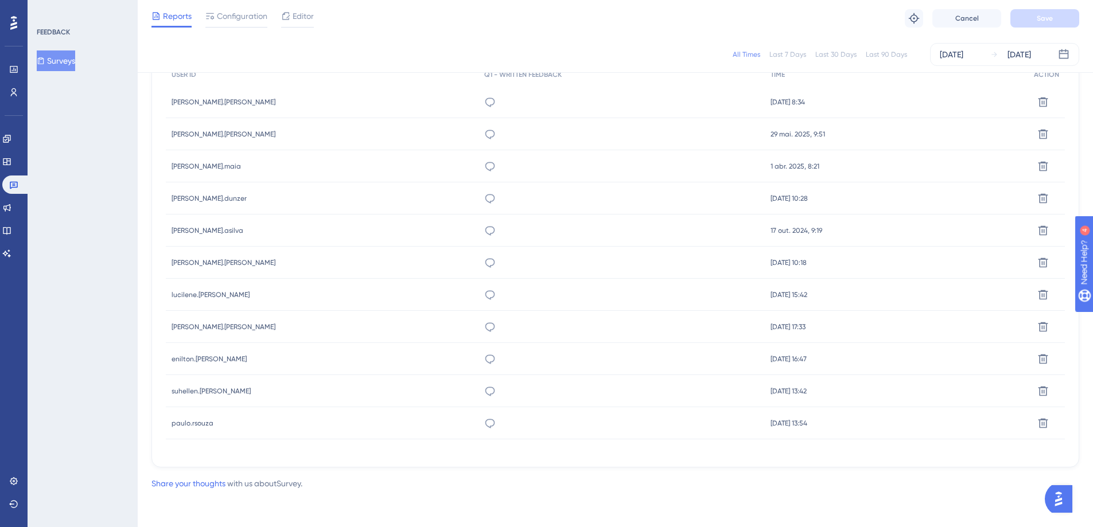
scroll to position [54, 0]
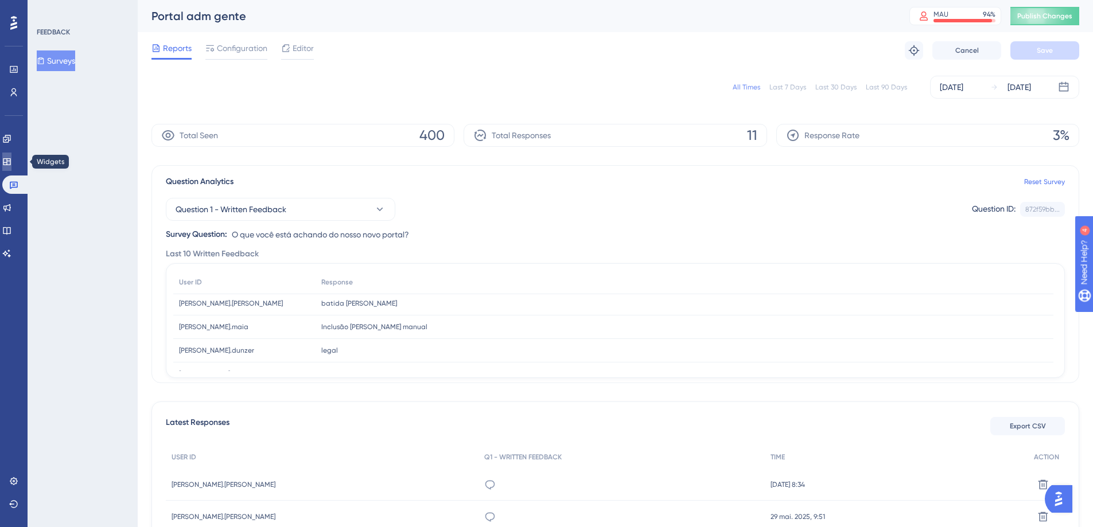
click at [10, 160] on icon at bounding box center [6, 161] width 7 height 7
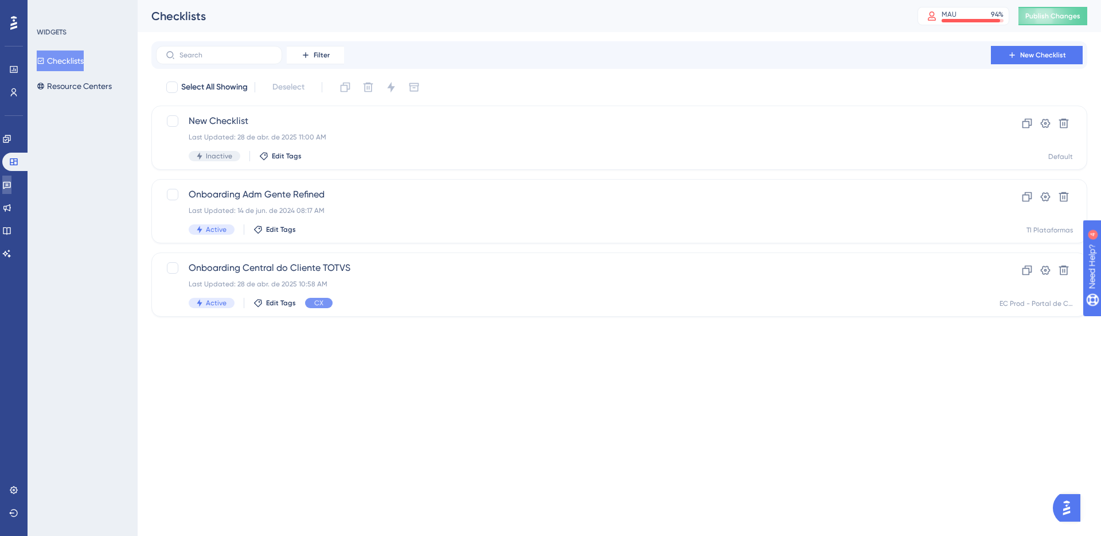
click at [11, 182] on icon at bounding box center [6, 184] width 9 height 9
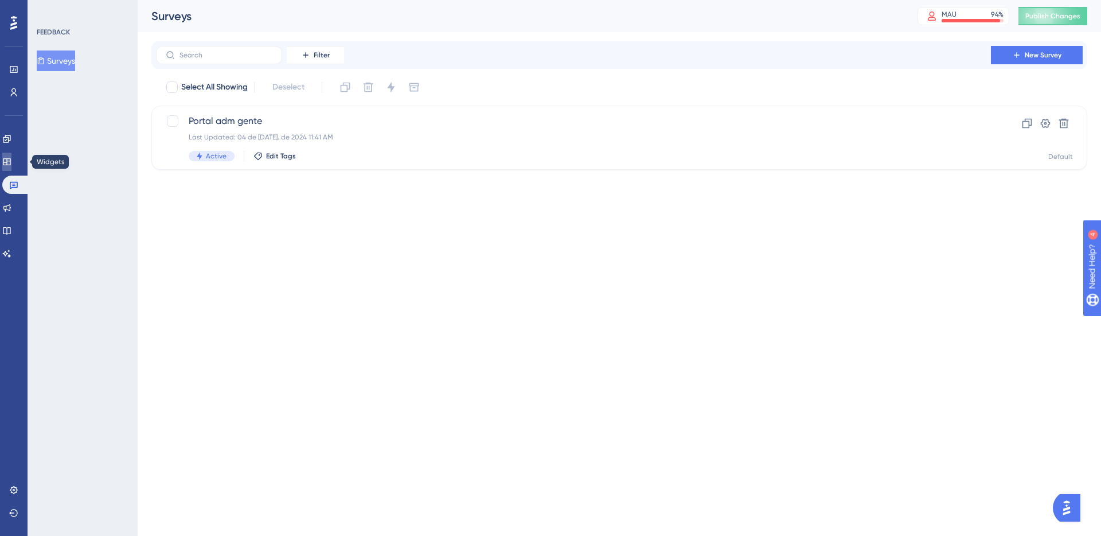
click at [11, 160] on link at bounding box center [6, 162] width 9 height 18
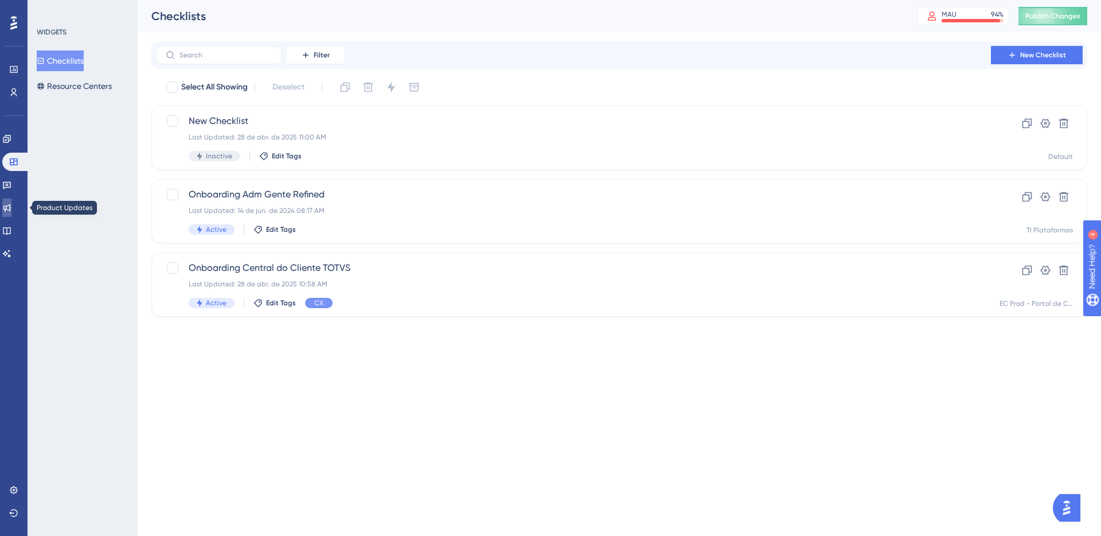
click at [11, 214] on link at bounding box center [6, 207] width 9 height 18
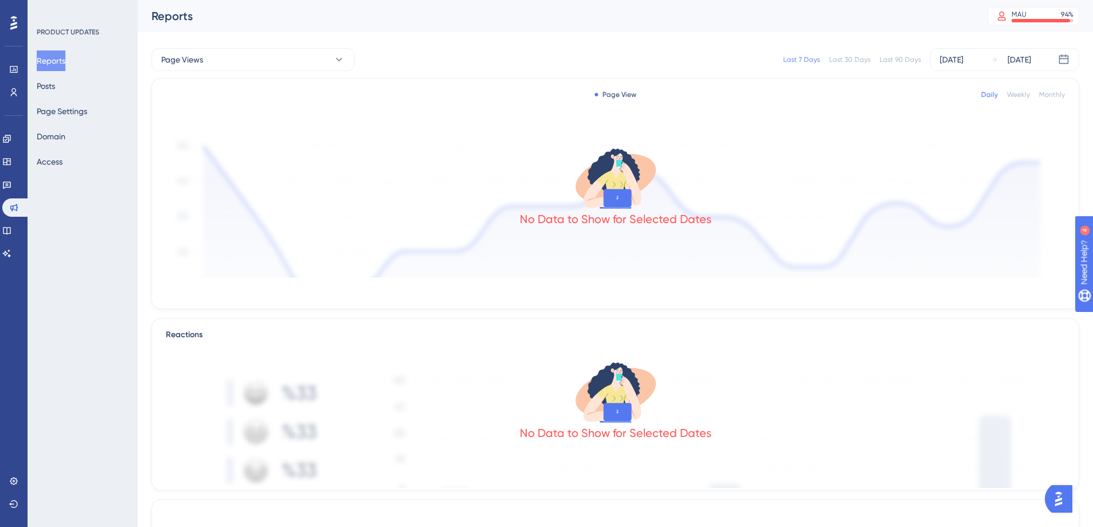
click at [111, 80] on div "Reports Posts Page Settings Domain Access" at bounding box center [83, 111] width 93 height 122
click at [65, 59] on button "Reports" at bounding box center [51, 60] width 29 height 21
click at [55, 92] on button "Posts" at bounding box center [46, 86] width 18 height 21
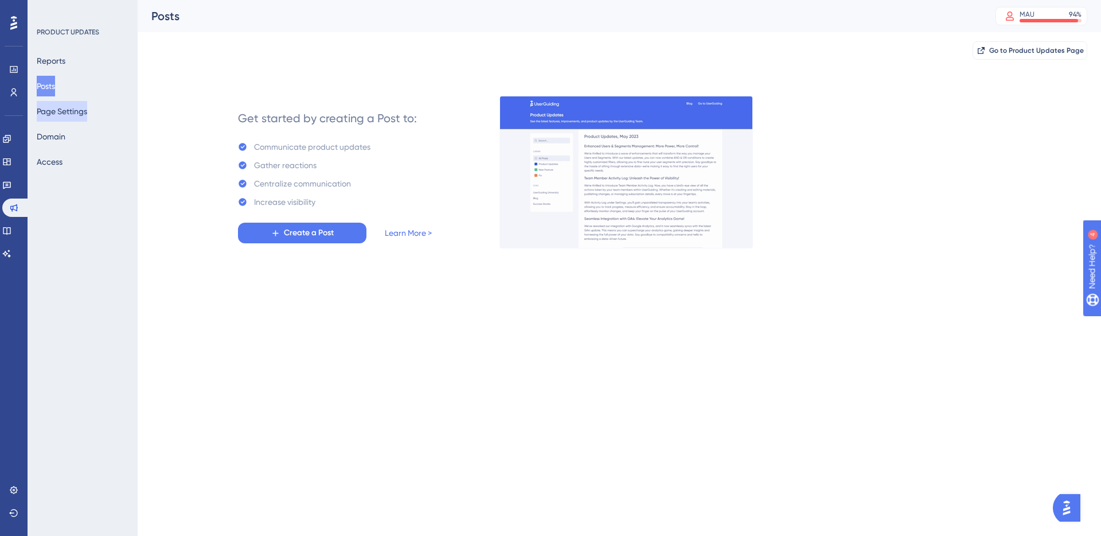
click at [66, 109] on button "Page Settings" at bounding box center [62, 111] width 50 height 21
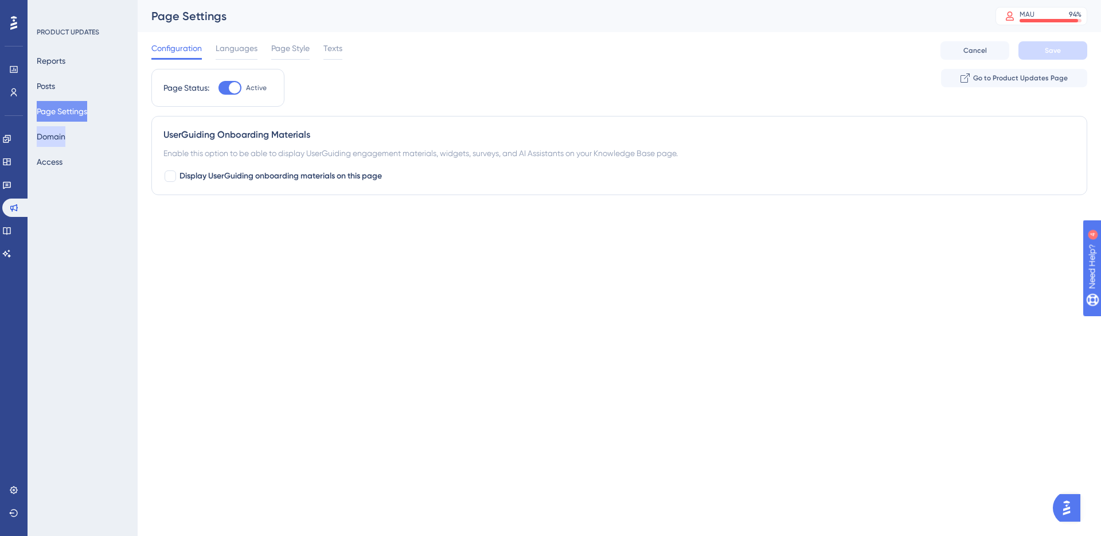
click at [61, 132] on button "Domain" at bounding box center [51, 136] width 29 height 21
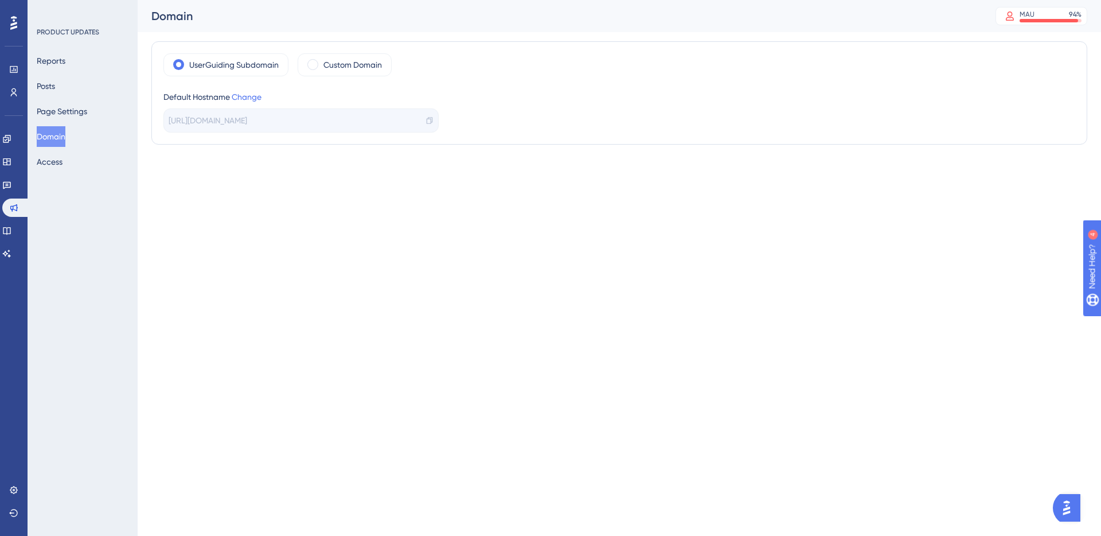
click at [358, 126] on div "https://totvs-173Y.updates.userguiding.com/pt" at bounding box center [300, 120] width 275 height 24
click at [426, 121] on icon at bounding box center [430, 120] width 8 height 8
click at [61, 164] on button "Access" at bounding box center [50, 161] width 26 height 21
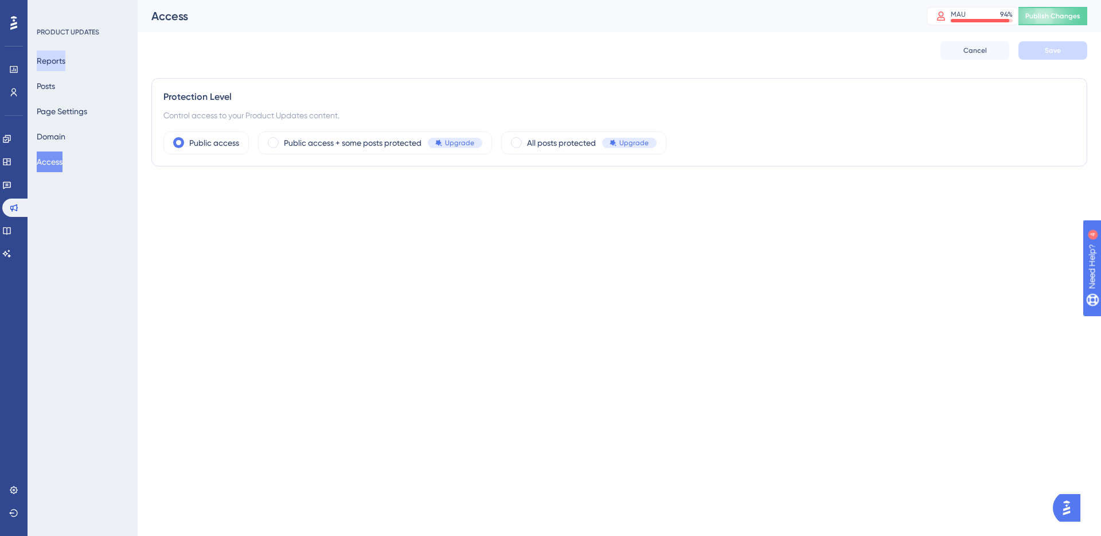
click at [57, 57] on button "Reports" at bounding box center [51, 60] width 29 height 21
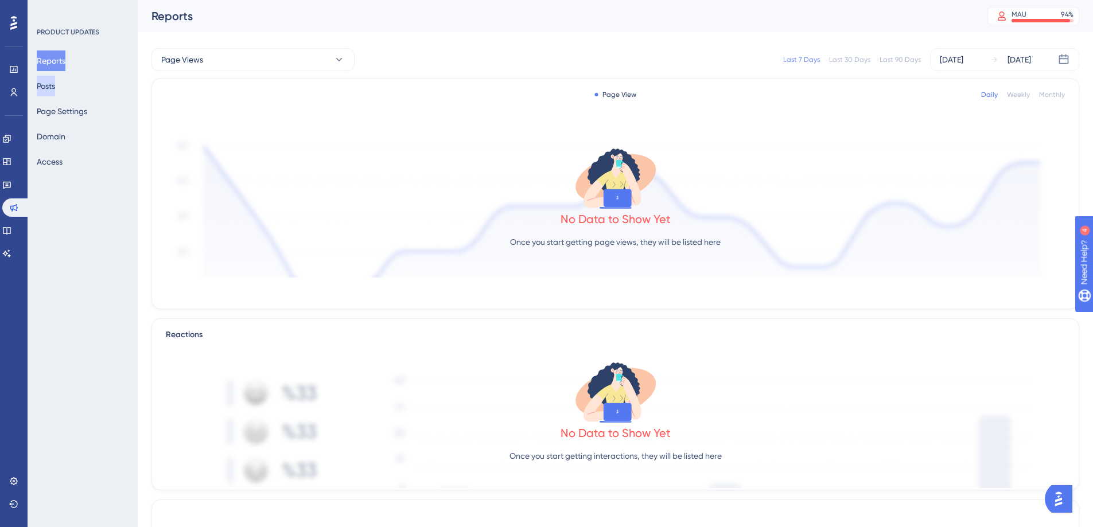
click at [55, 82] on button "Posts" at bounding box center [46, 86] width 18 height 21
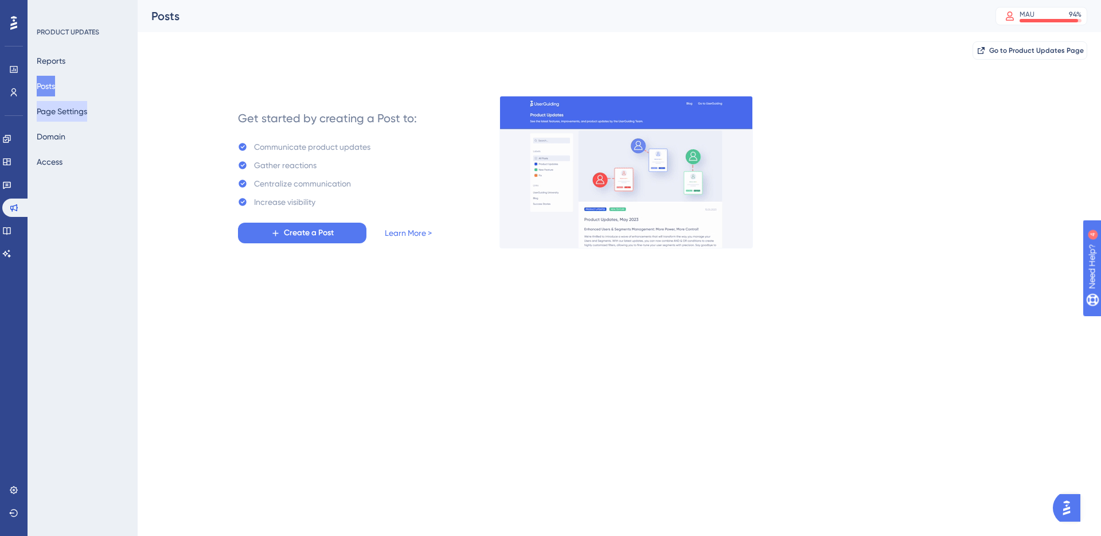
click at [63, 107] on button "Page Settings" at bounding box center [62, 111] width 50 height 21
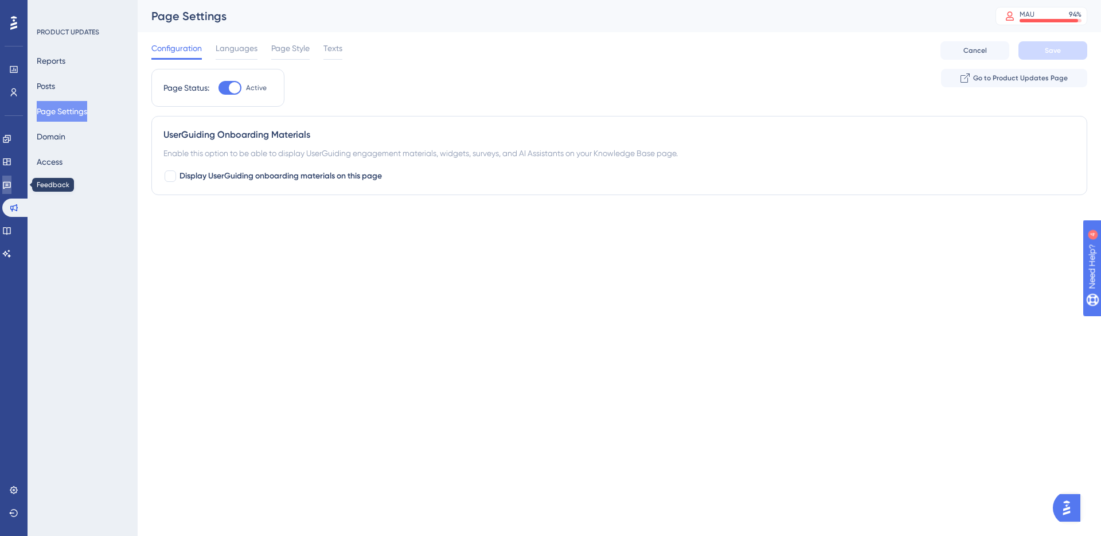
click at [11, 182] on icon at bounding box center [7, 185] width 8 height 7
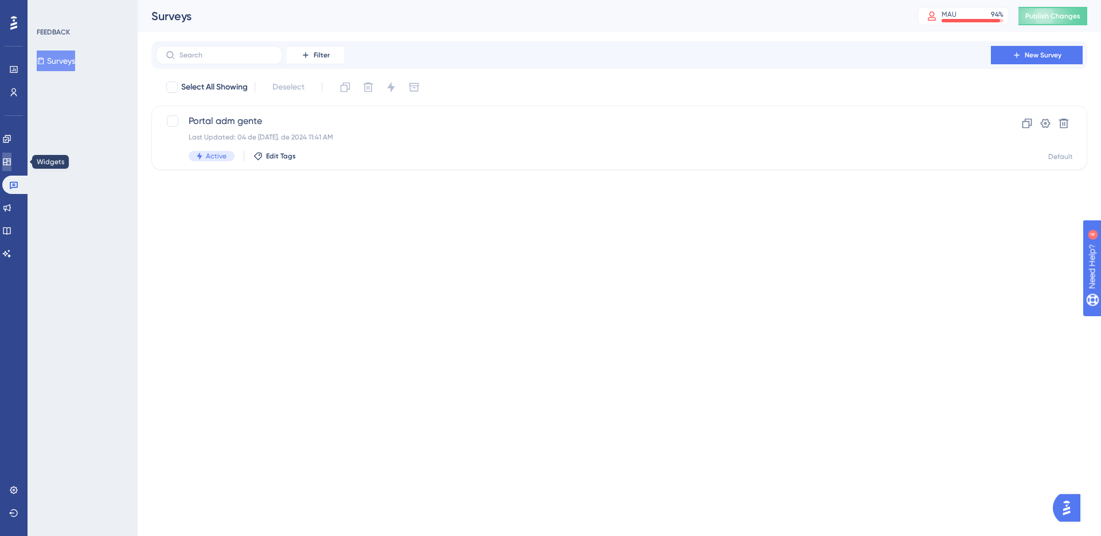
click at [4, 167] on link at bounding box center [6, 162] width 9 height 18
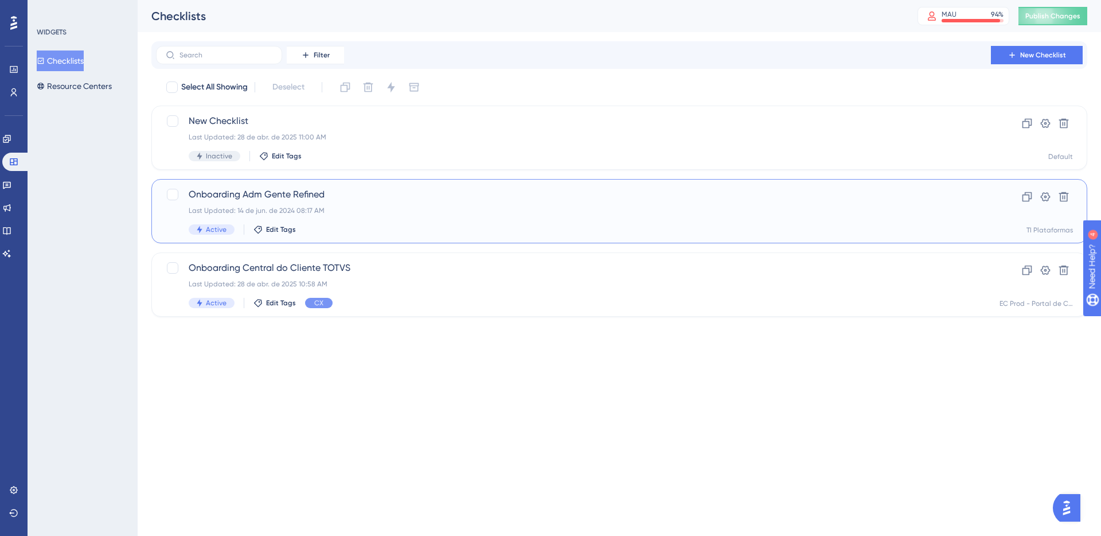
click at [272, 190] on span "Onboarding Adm Gente Refined" at bounding box center [574, 195] width 770 height 14
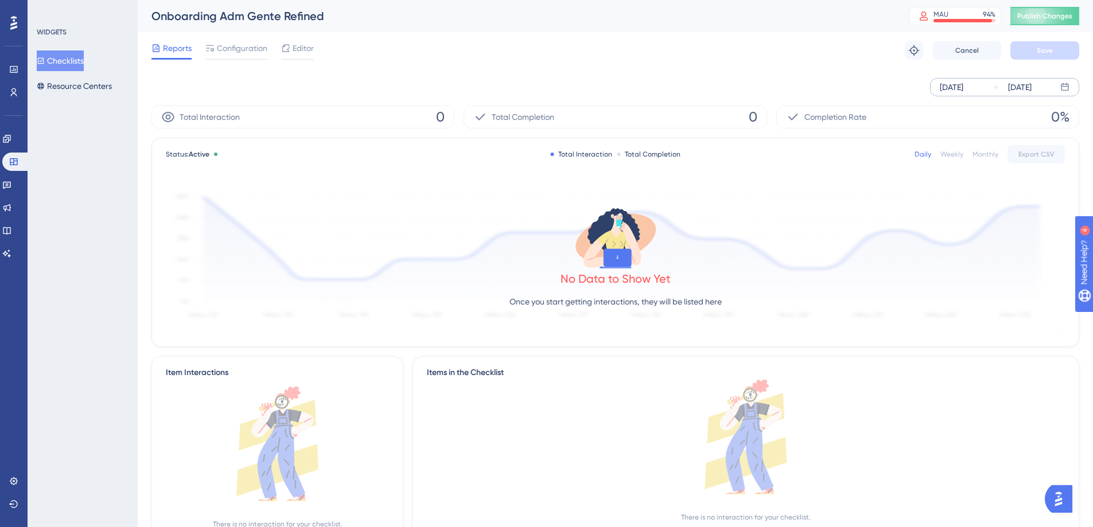
click at [963, 88] on div "Sep 26 2025" at bounding box center [951, 87] width 24 height 14
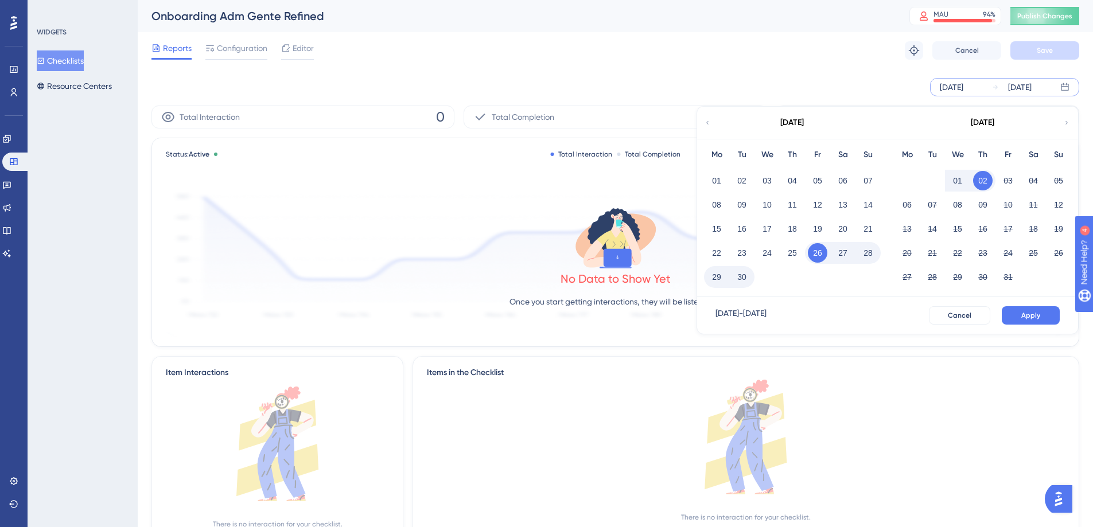
click at [711, 127] on div "September 2025" at bounding box center [791, 123] width 189 height 32
click at [708, 124] on icon at bounding box center [707, 123] width 7 height 10
click at [707, 124] on icon at bounding box center [707, 122] width 2 height 3
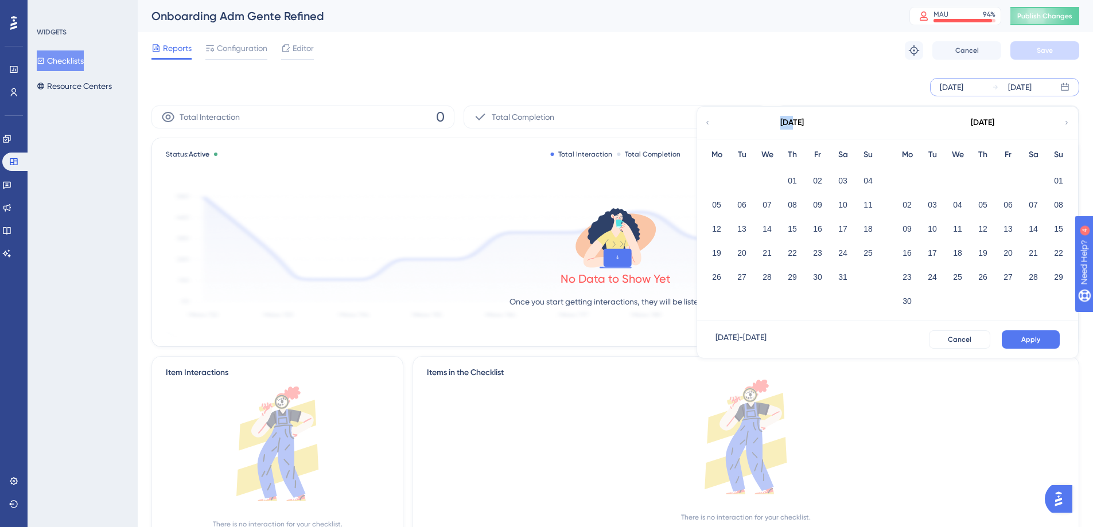
click at [707, 124] on icon at bounding box center [707, 122] width 2 height 3
click at [770, 181] on button "01" at bounding box center [767, 181] width 20 height 20
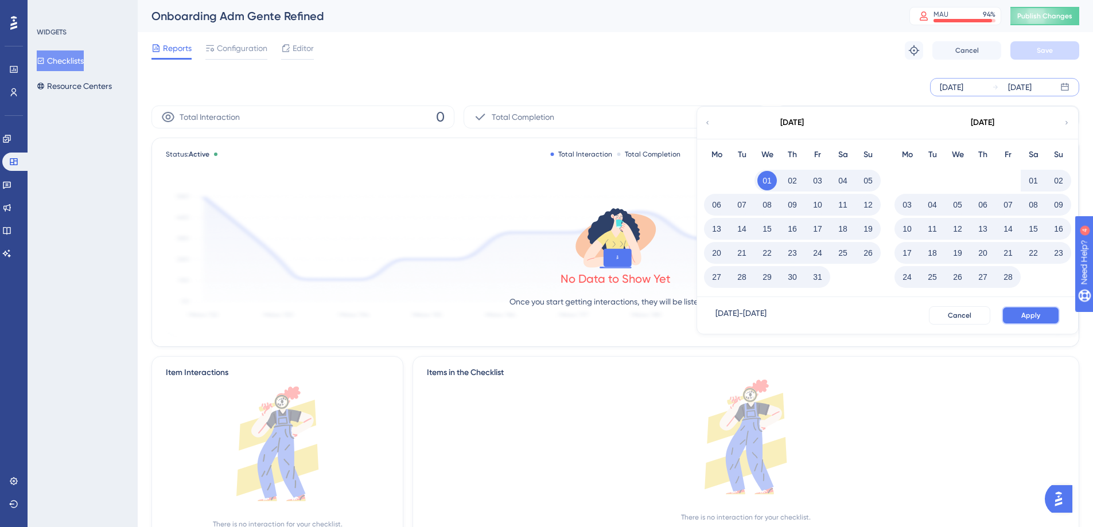
click at [1023, 322] on button "Apply" at bounding box center [1030, 315] width 58 height 18
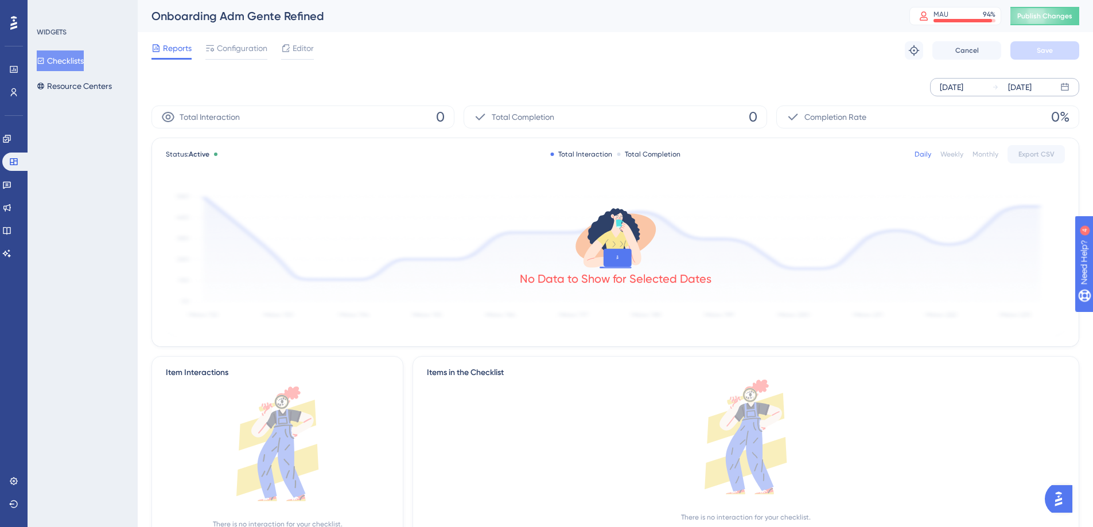
click at [68, 52] on button "Checklists" at bounding box center [60, 60] width 47 height 21
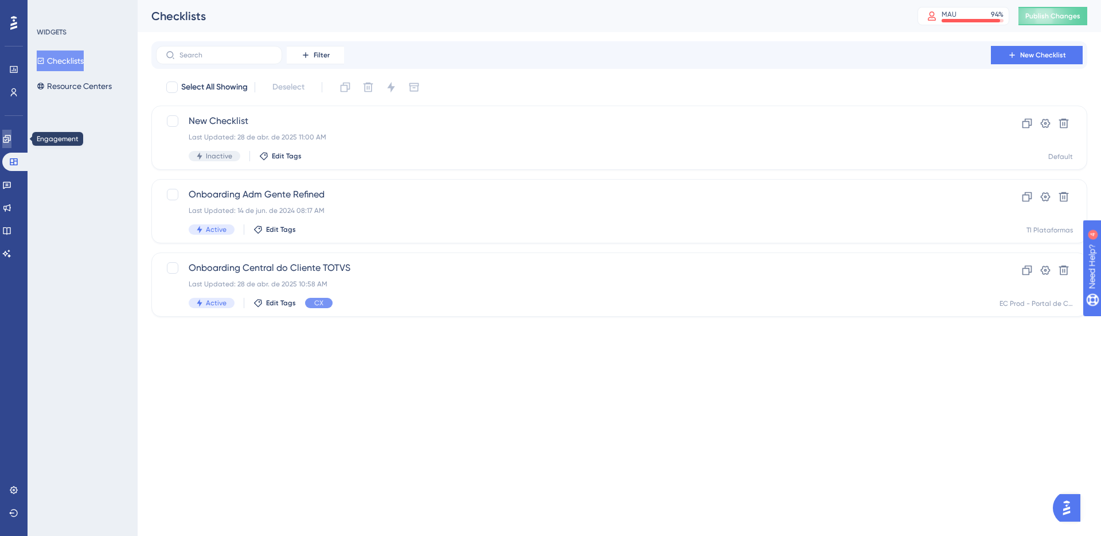
click at [11, 134] on link at bounding box center [6, 139] width 9 height 18
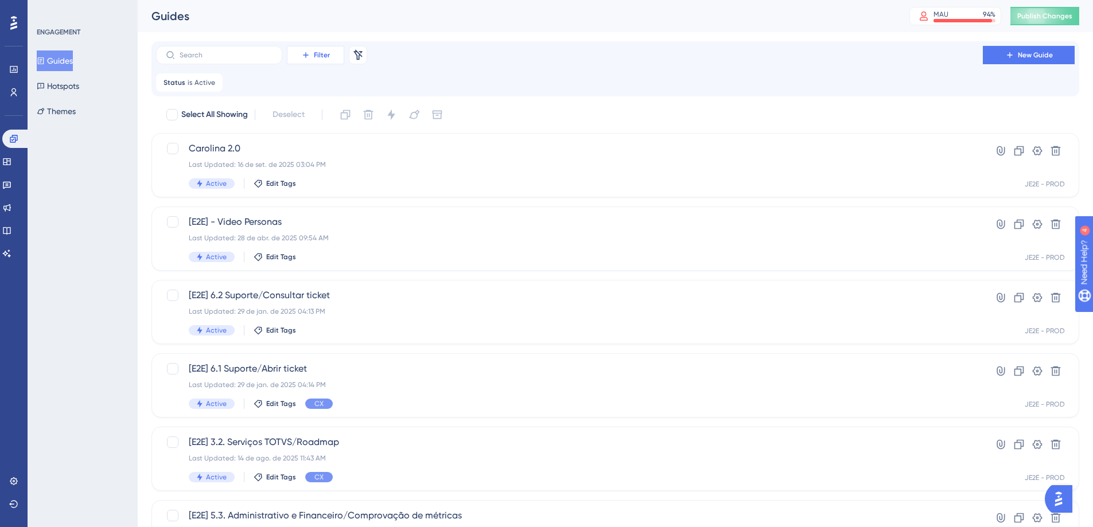
click at [301, 52] on icon at bounding box center [305, 54] width 9 height 9
click at [434, 75] on div "Status is Active Active Remove" at bounding box center [615, 82] width 918 height 18
click at [223, 147] on span "Carolina 2.0" at bounding box center [569, 149] width 761 height 14
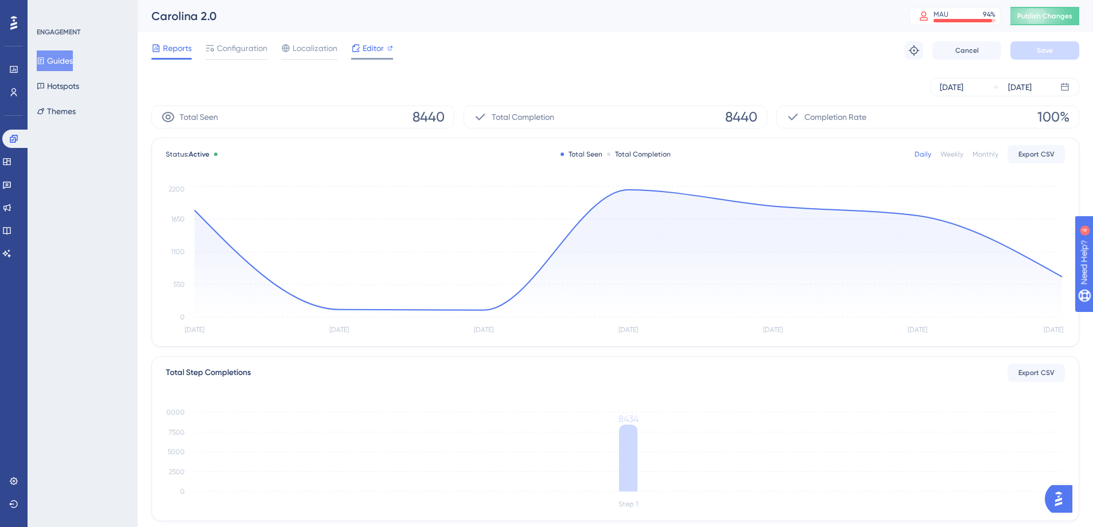
click at [362, 47] on span "Editor" at bounding box center [372, 48] width 21 height 14
click at [73, 67] on button "Guides" at bounding box center [55, 60] width 36 height 21
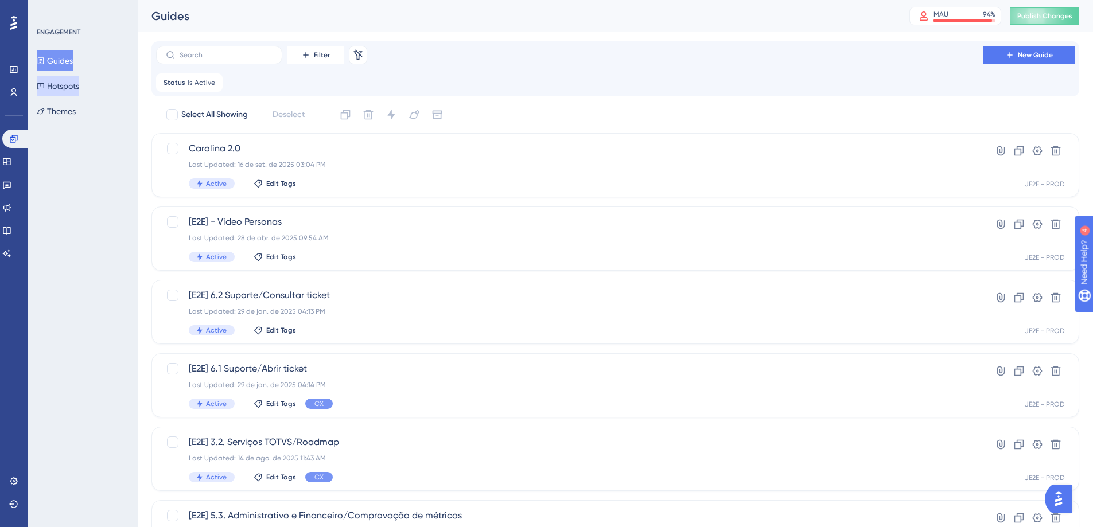
click at [77, 88] on button "Hotspots" at bounding box center [58, 86] width 42 height 21
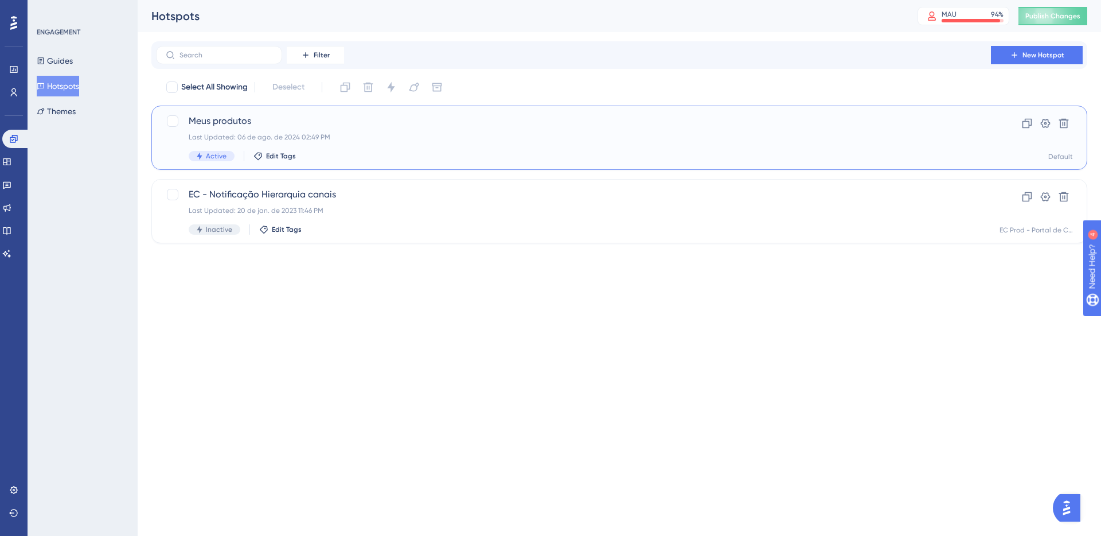
click at [310, 115] on span "Meus produtos" at bounding box center [574, 121] width 770 height 14
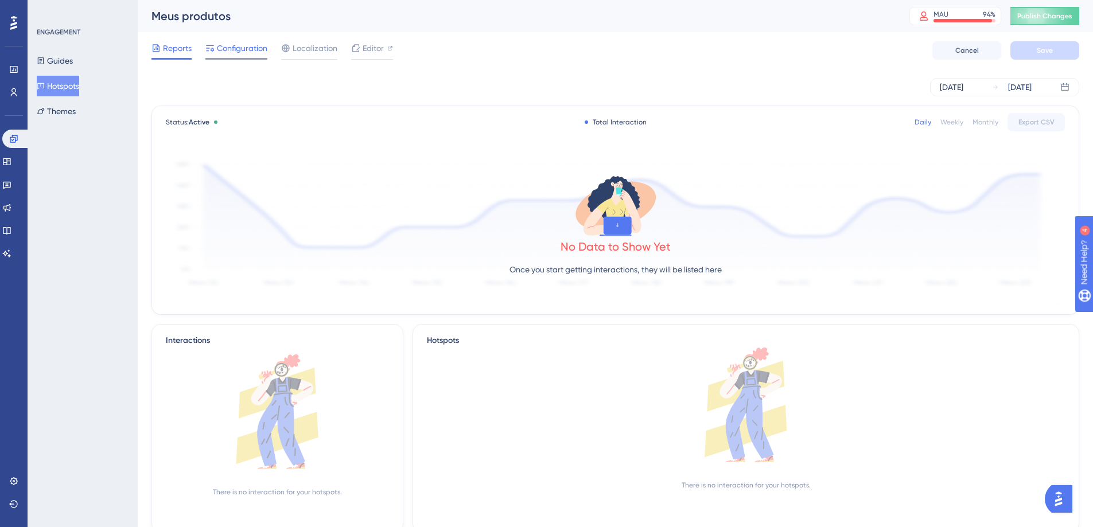
click at [262, 50] on span "Configuration" at bounding box center [242, 48] width 50 height 14
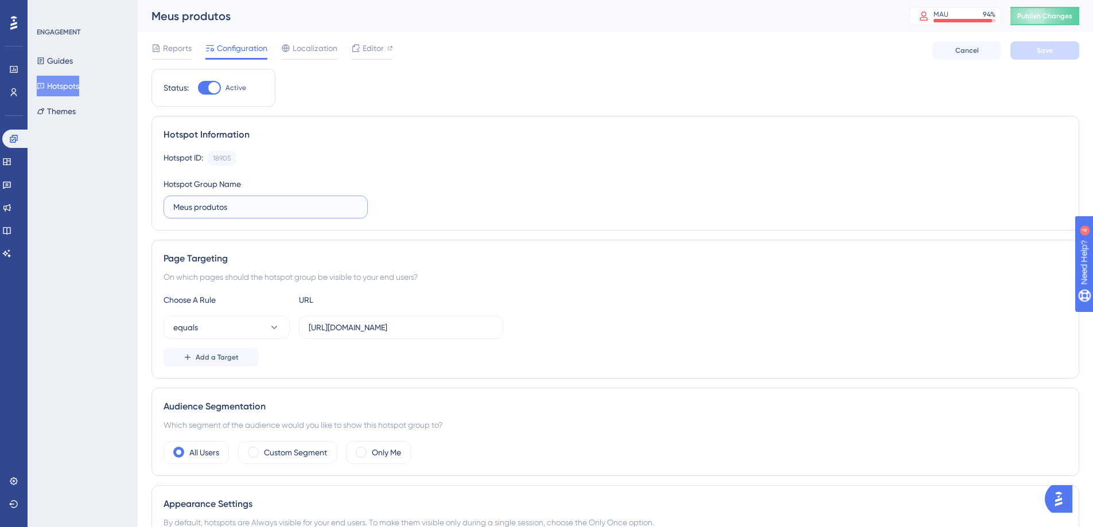
click at [229, 208] on input "Meus produtos" at bounding box center [265, 207] width 185 height 13
click at [197, 208] on input "Meus produtos" at bounding box center [265, 207] width 185 height 13
type input "Meus Produtos"
click at [111, 283] on div "ENGAGEMENT Guides Hotspots Themes" at bounding box center [83, 263] width 110 height 527
click at [376, 333] on input "https://presuporte.totvs.com/portal/p/10098/customer-portal-dashboard/my-produc…" at bounding box center [401, 327] width 185 height 13
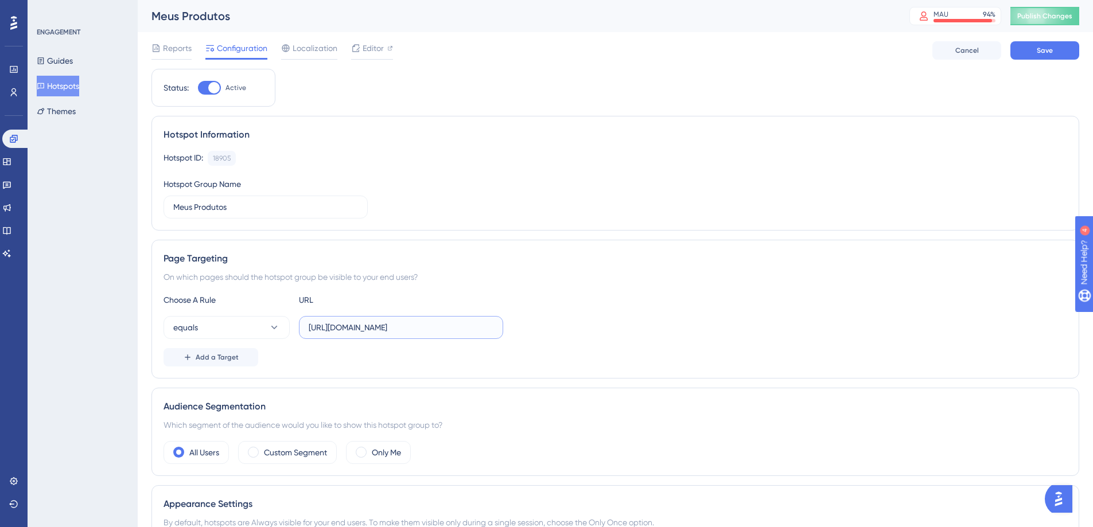
click at [376, 333] on input "https://presuporte.totvs.com/portal/p/10098/customer-portal-dashboard/my-produc…" at bounding box center [401, 327] width 185 height 13
click at [380, 325] on input "https://presuporte.totvs.com/portal/p/10098/customer-portal-dashboard/my-produc…" at bounding box center [401, 327] width 185 height 13
click at [381, 325] on input "https://presuporte.totvs.com/portal/p/10098/customer-portal-dashboard/my-produc…" at bounding box center [401, 327] width 185 height 13
paste input "dashboard"
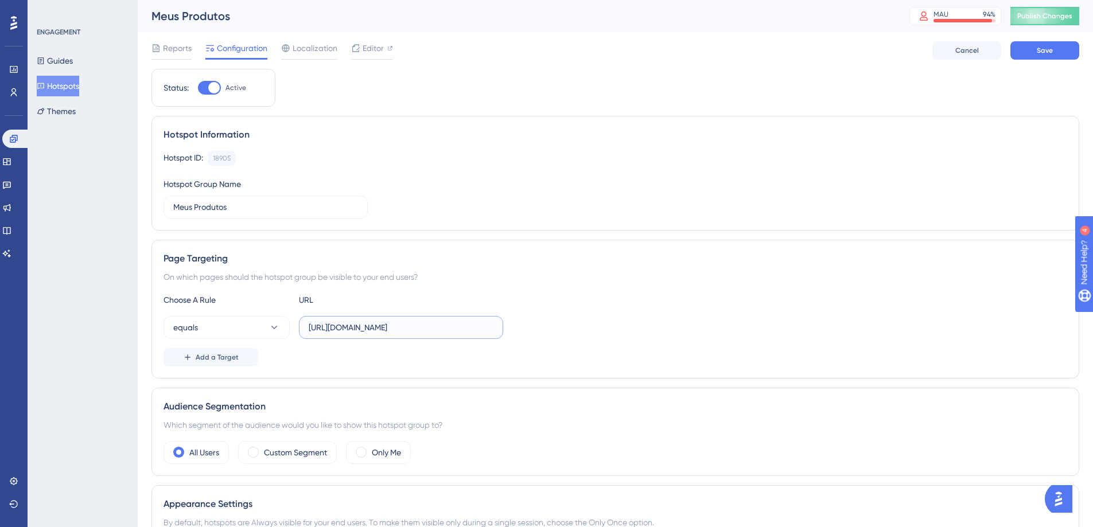
scroll to position [0, 138]
type input "https://presuporte.totvs.com/portal/p/10098/customer-portal-dashboard/dashboard"
click at [489, 290] on div "Page Targeting On which pages should the hotspot group be visible to your end u…" at bounding box center [614, 309] width 927 height 139
click at [478, 288] on div "Page Targeting On which pages should the hotspot group be visible to your end u…" at bounding box center [614, 309] width 927 height 139
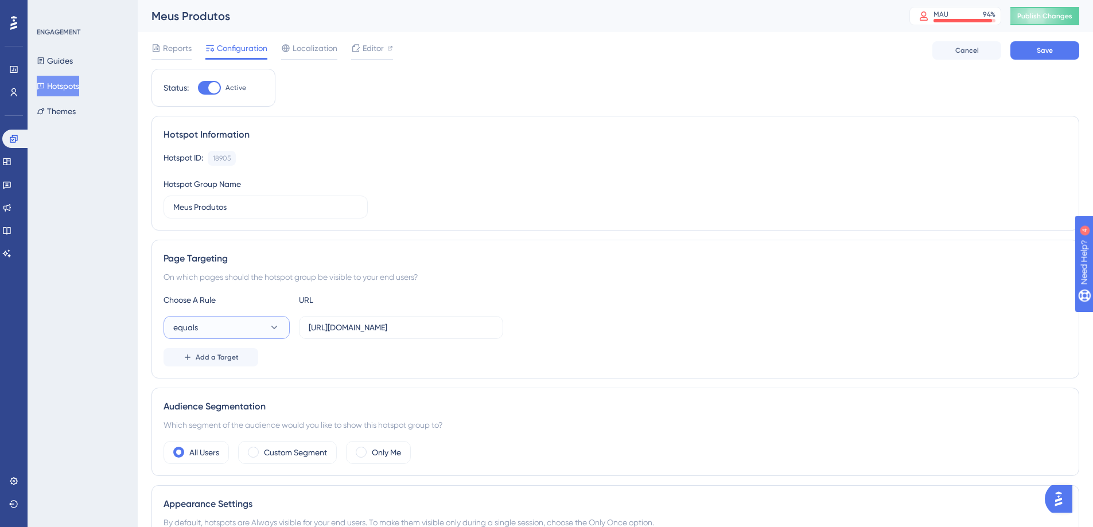
click at [226, 322] on button "equals" at bounding box center [226, 327] width 126 height 23
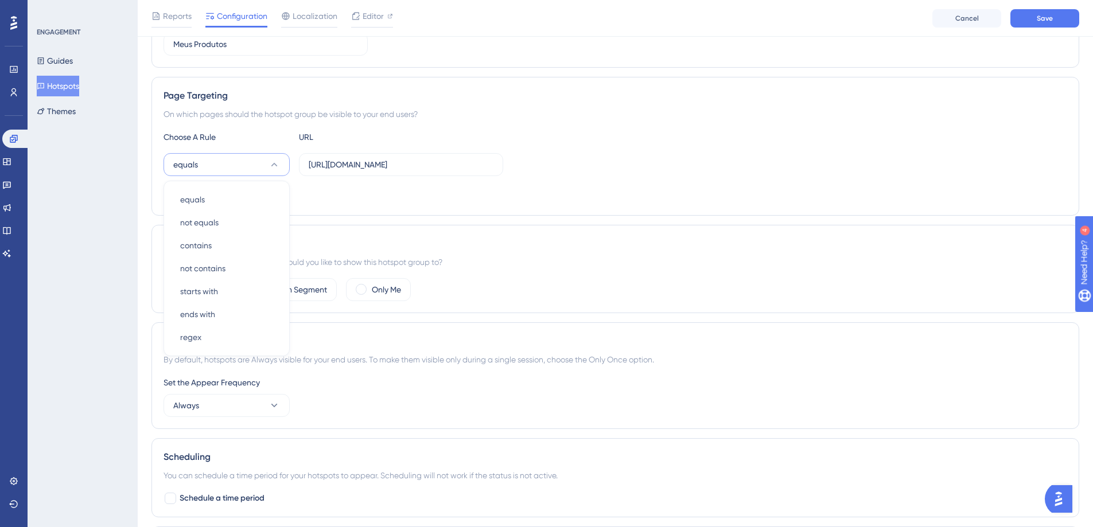
click at [106, 255] on div "ENGAGEMENT Guides Hotspots Themes" at bounding box center [83, 263] width 110 height 527
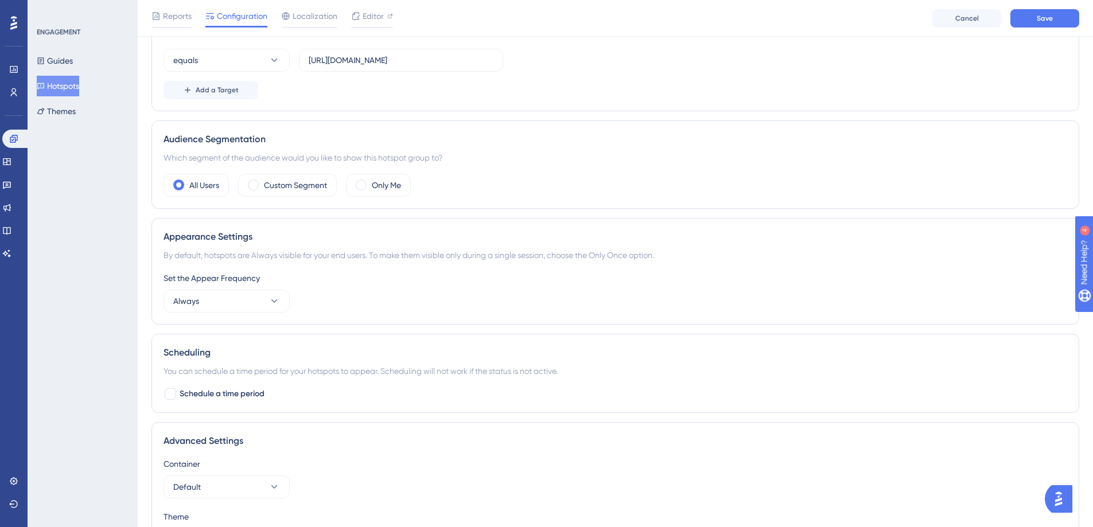
scroll to position [278, 0]
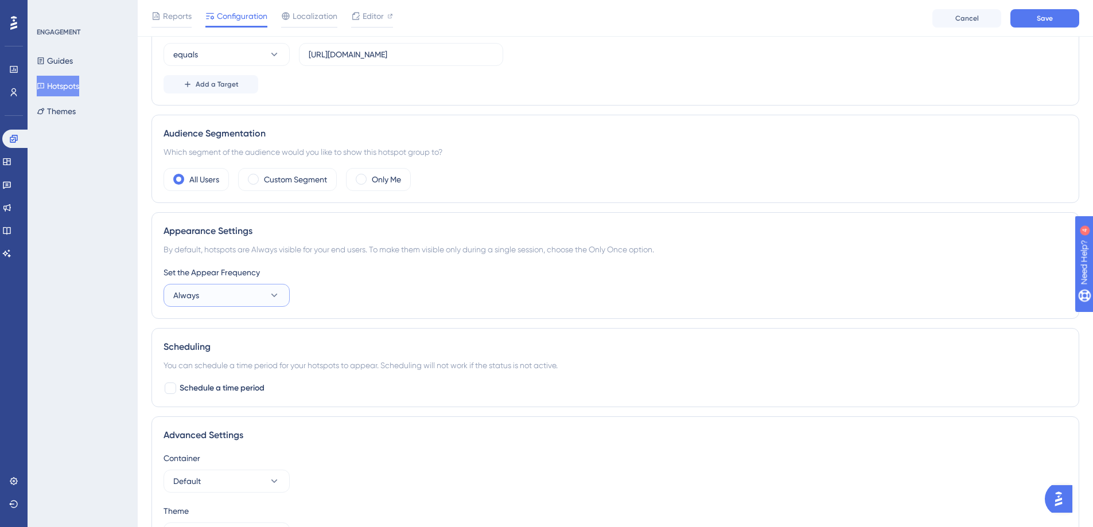
click at [250, 293] on button "Always" at bounding box center [226, 295] width 126 height 23
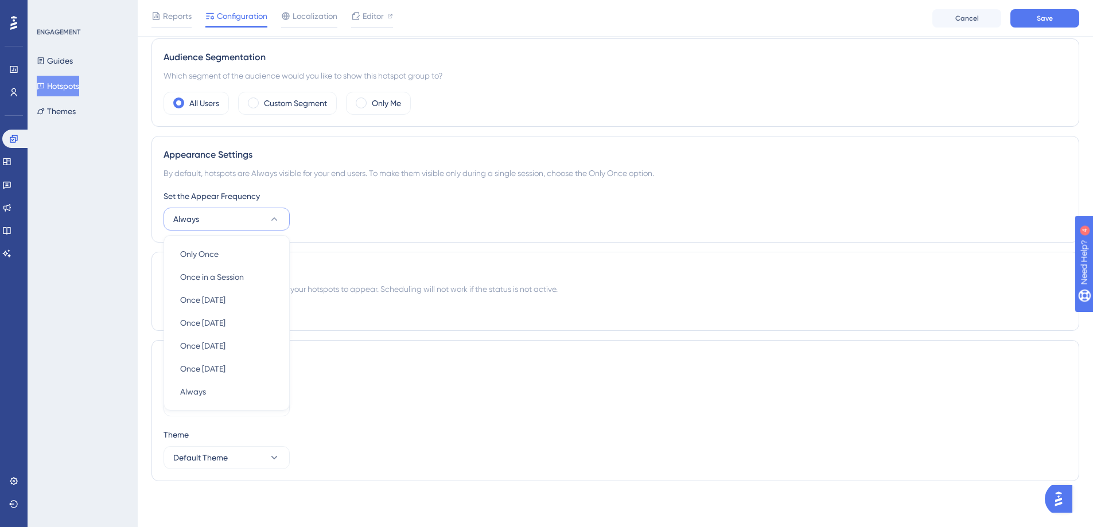
click at [355, 206] on div "Set the Appear Frequency Always Only Once Only Once Once in a Session Once in a…" at bounding box center [614, 209] width 903 height 41
click at [226, 228] on button "Always" at bounding box center [226, 219] width 126 height 23
click at [227, 224] on button "Always" at bounding box center [226, 219] width 126 height 23
click at [252, 407] on button "Default" at bounding box center [226, 404] width 126 height 23
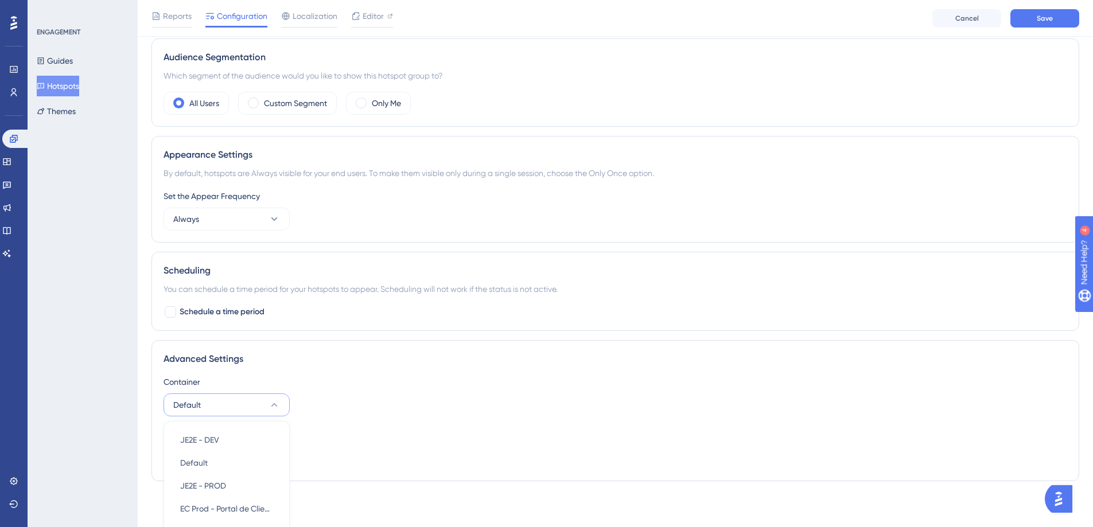
scroll to position [469, 0]
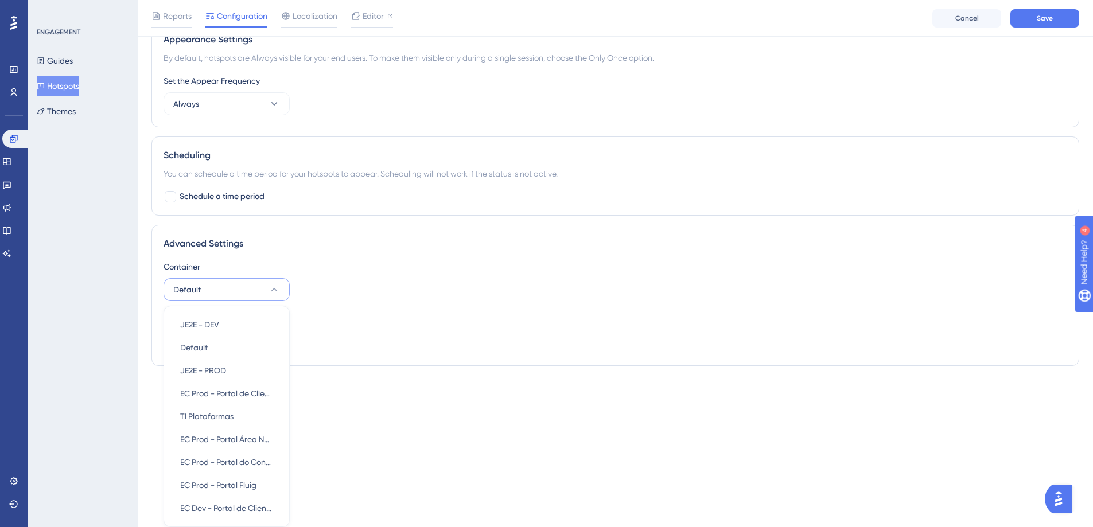
click at [404, 300] on div "Container Default JE2E - DEV JE2E - DEV Default Default JE2E - PROD JE2E - PROD…" at bounding box center [614, 280] width 903 height 41
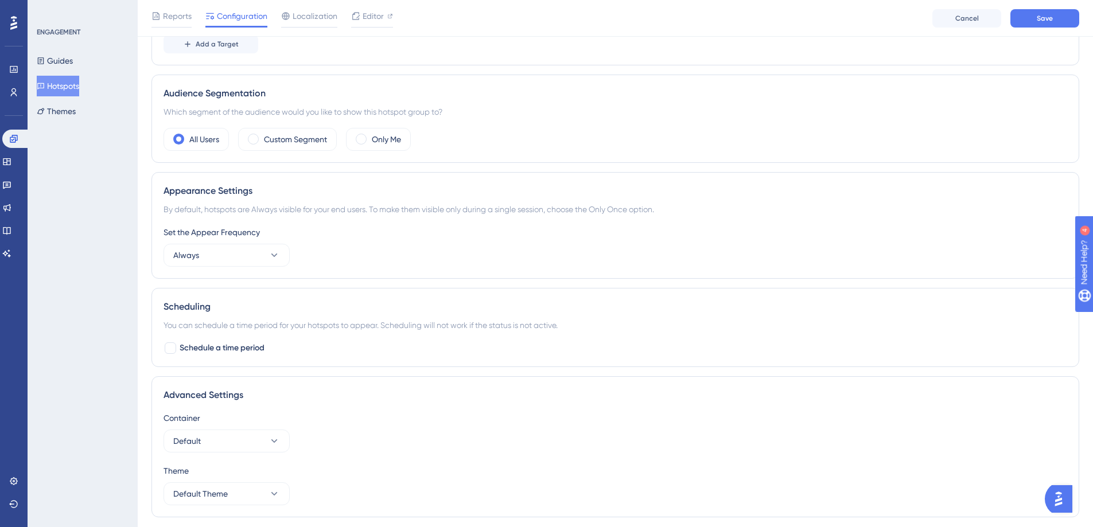
scroll to position [0, 0]
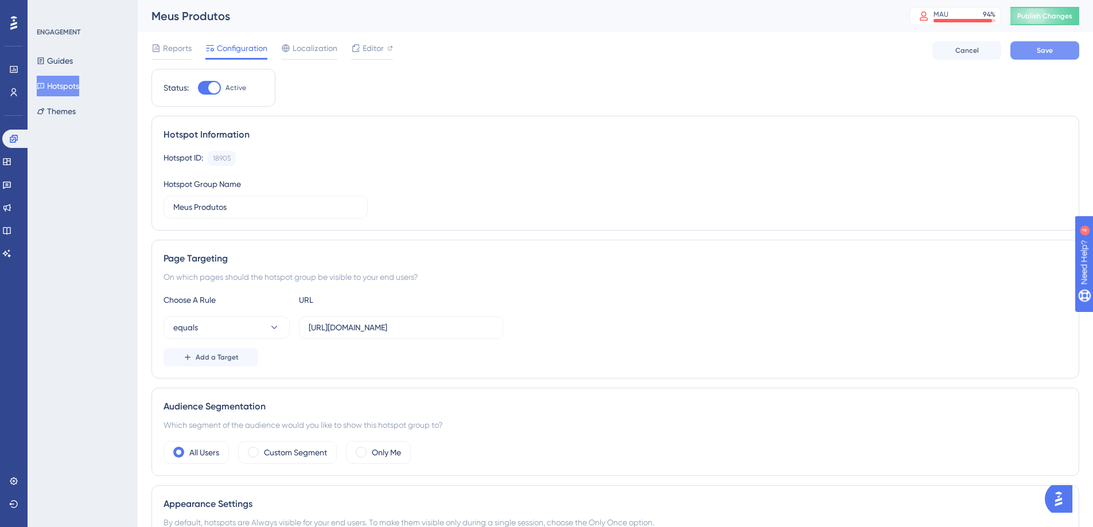
click at [1049, 52] on span "Save" at bounding box center [1044, 50] width 16 height 9
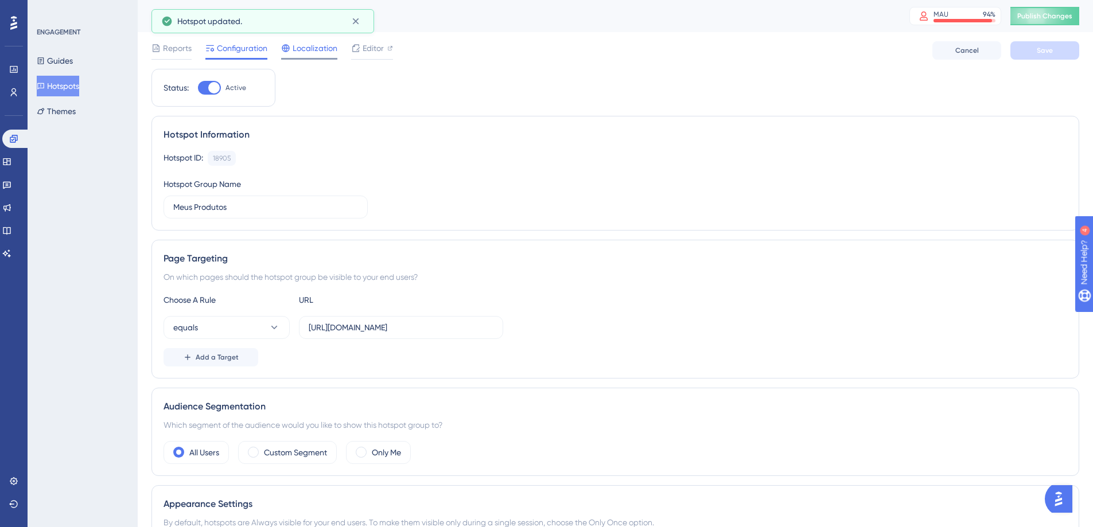
click at [317, 46] on span "Localization" at bounding box center [315, 48] width 45 height 14
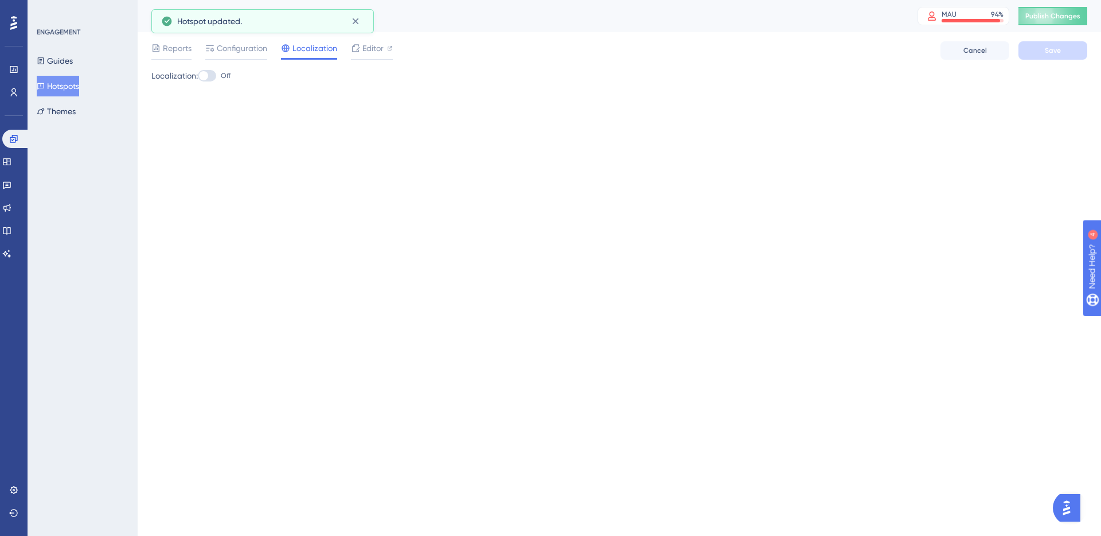
click at [202, 72] on div at bounding box center [207, 75] width 18 height 11
click at [198, 76] on input "Off" at bounding box center [197, 76] width 1 height 1
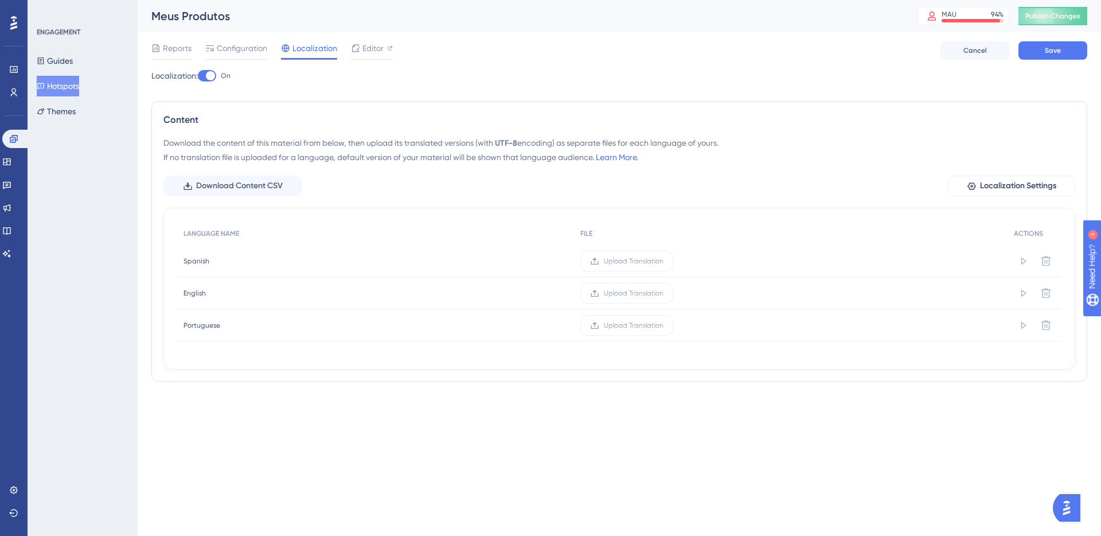
click at [209, 75] on div at bounding box center [207, 75] width 18 height 11
click at [198, 76] on input "On" at bounding box center [197, 76] width 1 height 1
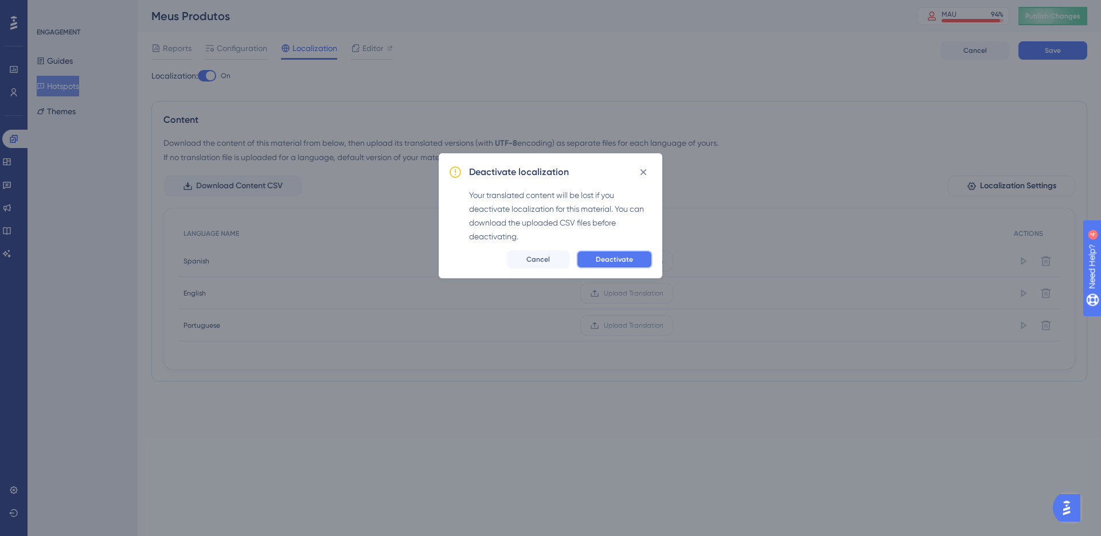
click at [627, 261] on span "Deactivate" at bounding box center [614, 259] width 37 height 9
checkbox input "false"
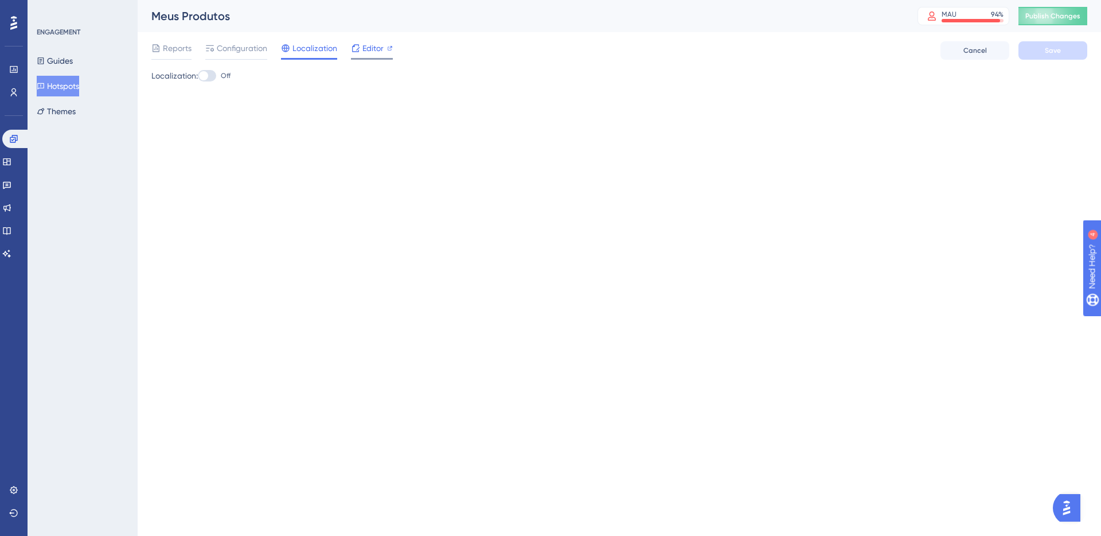
click at [368, 50] on span "Editor" at bounding box center [372, 48] width 21 height 14
click at [372, 48] on span "Editor" at bounding box center [372, 48] width 21 height 14
click at [367, 49] on span "Editor" at bounding box center [372, 48] width 21 height 14
click at [247, 49] on span "Configuration" at bounding box center [242, 48] width 50 height 14
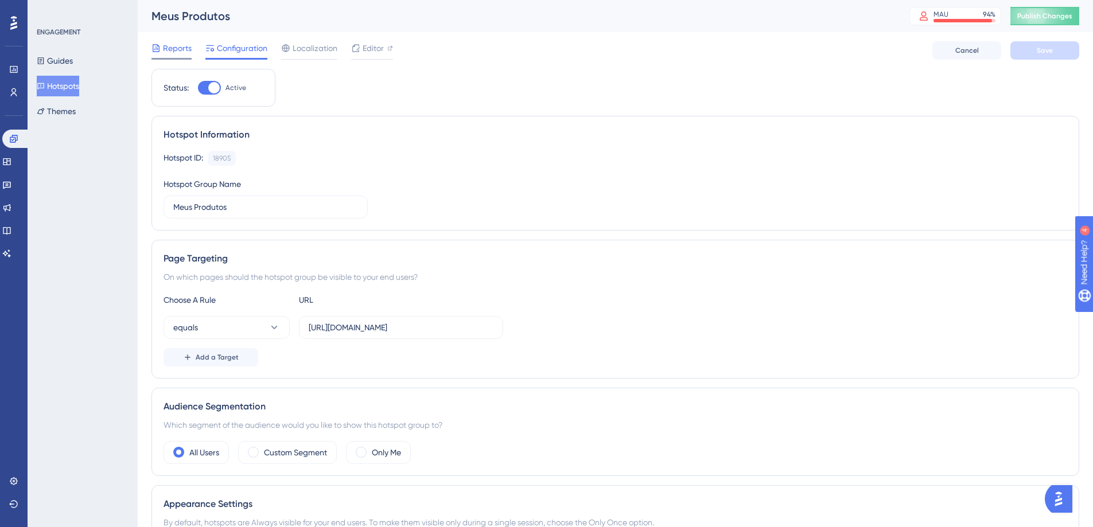
click at [174, 51] on span "Reports" at bounding box center [177, 48] width 29 height 14
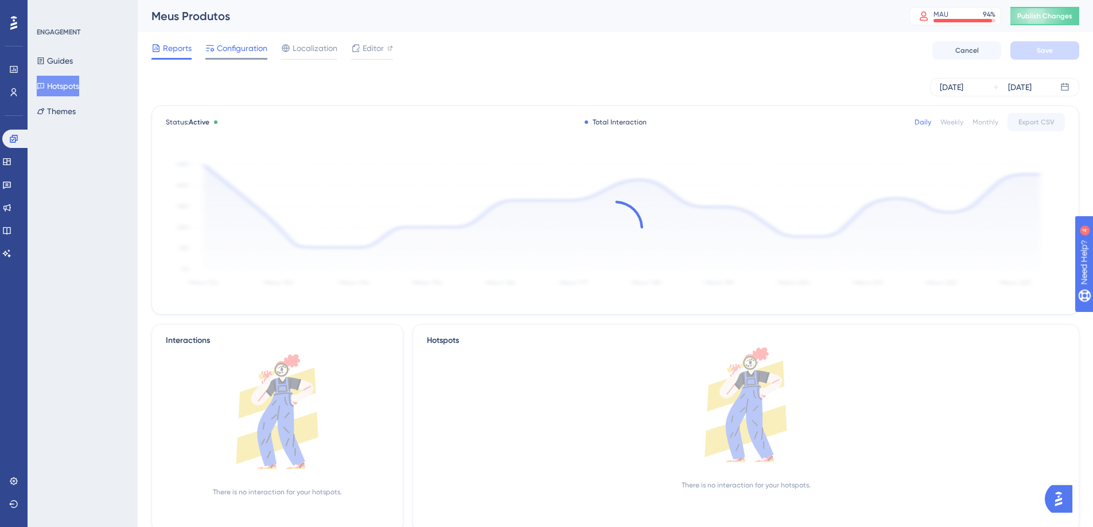
click at [234, 54] on span "Configuration" at bounding box center [242, 48] width 50 height 14
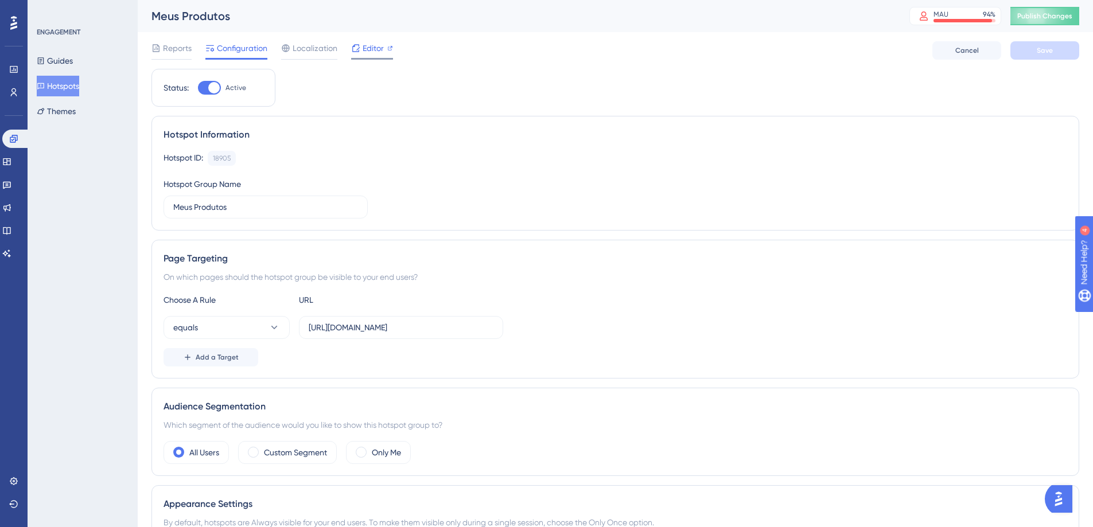
click at [371, 52] on span "Editor" at bounding box center [372, 48] width 21 height 14
click at [180, 47] on span "Reports" at bounding box center [177, 48] width 29 height 14
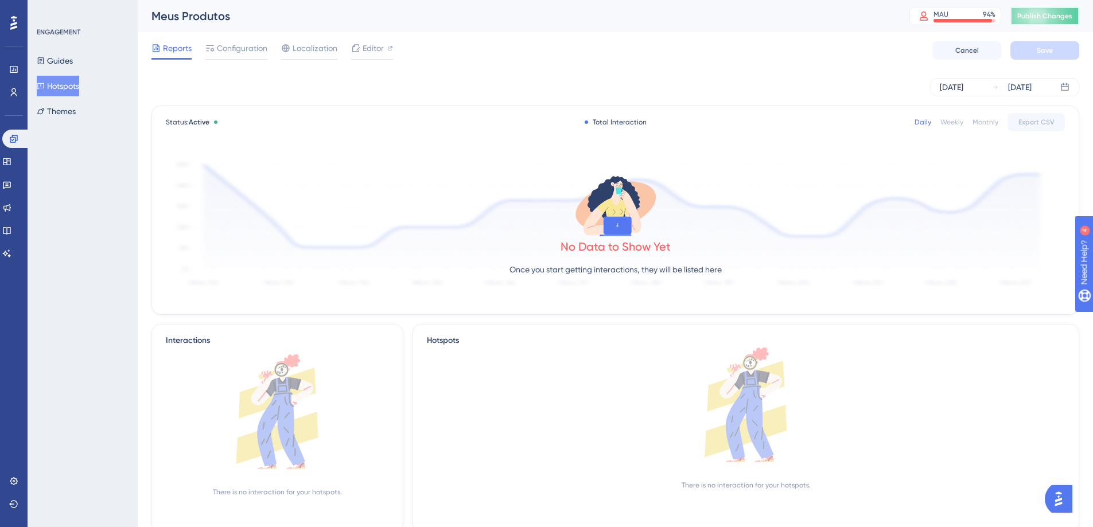
click at [1034, 22] on button "Publish Changes" at bounding box center [1044, 16] width 69 height 18
click at [255, 48] on span "Configuration" at bounding box center [242, 48] width 50 height 14
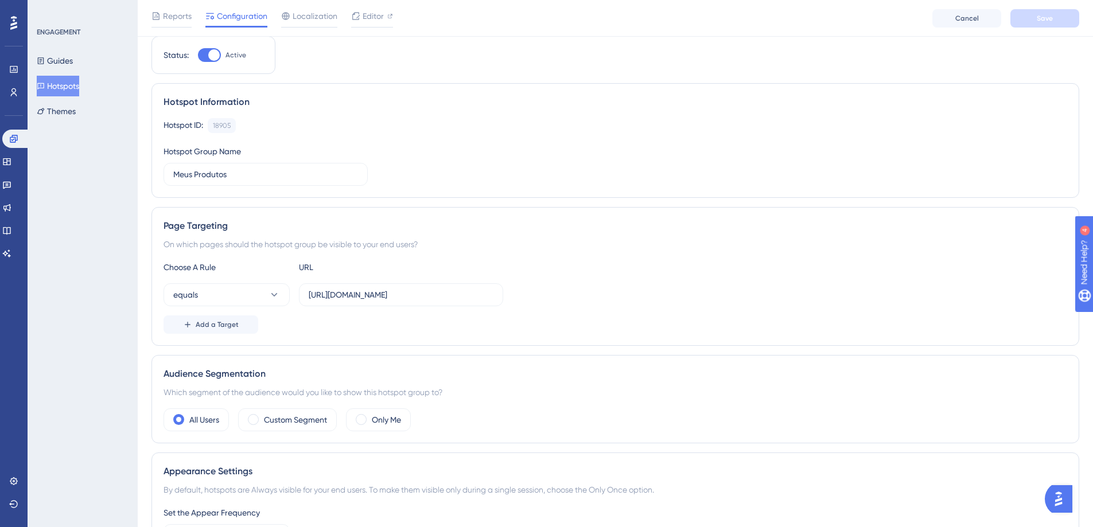
scroll to position [43, 0]
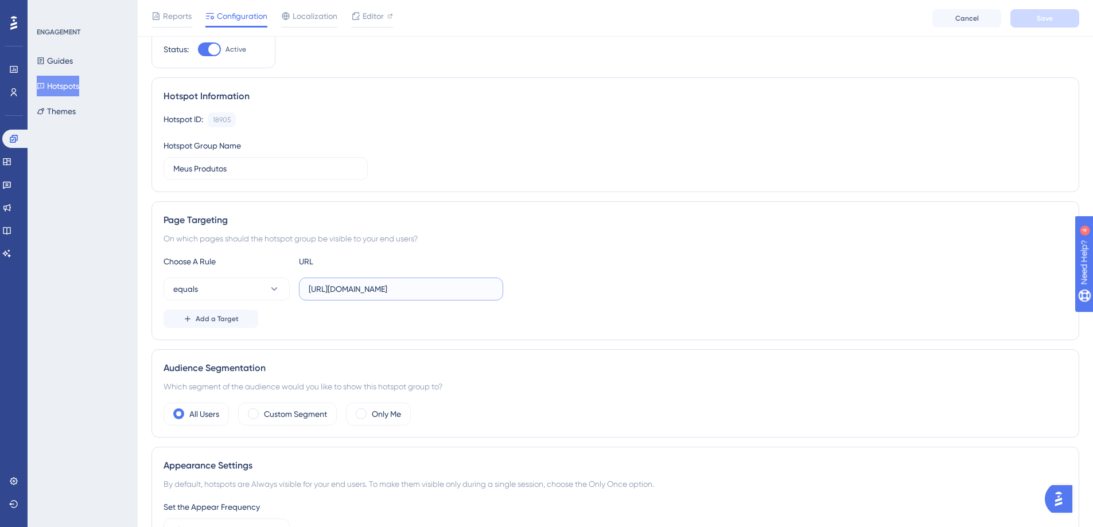
click at [348, 290] on input "https://presuporte.totvs.com/portal/p/10098/customer-portal-dashboard/dashboard" at bounding box center [401, 289] width 185 height 13
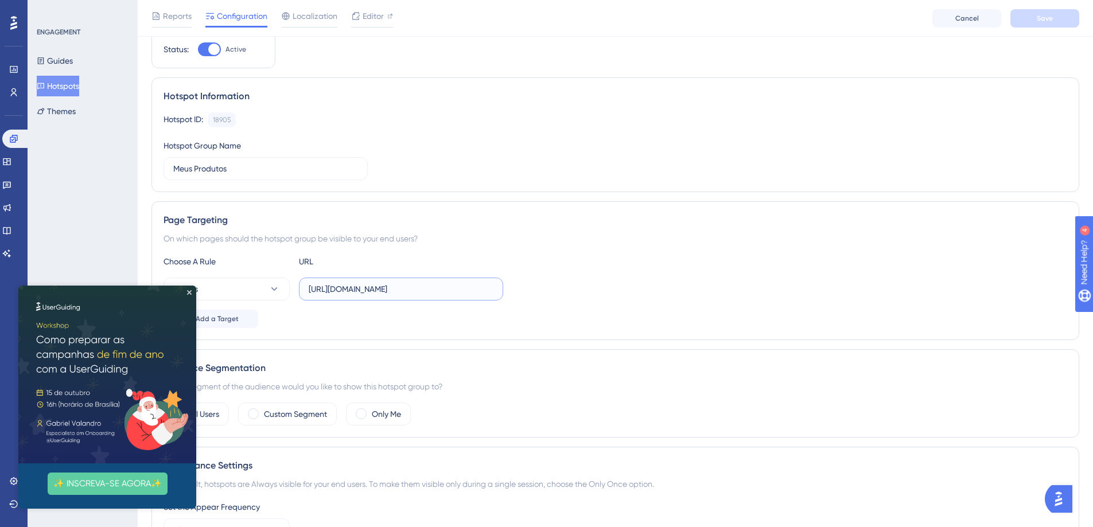
scroll to position [0, 138]
click at [190, 295] on img at bounding box center [107, 375] width 178 height 178
click at [188, 293] on icon "Close Preview" at bounding box center [189, 292] width 5 height 5
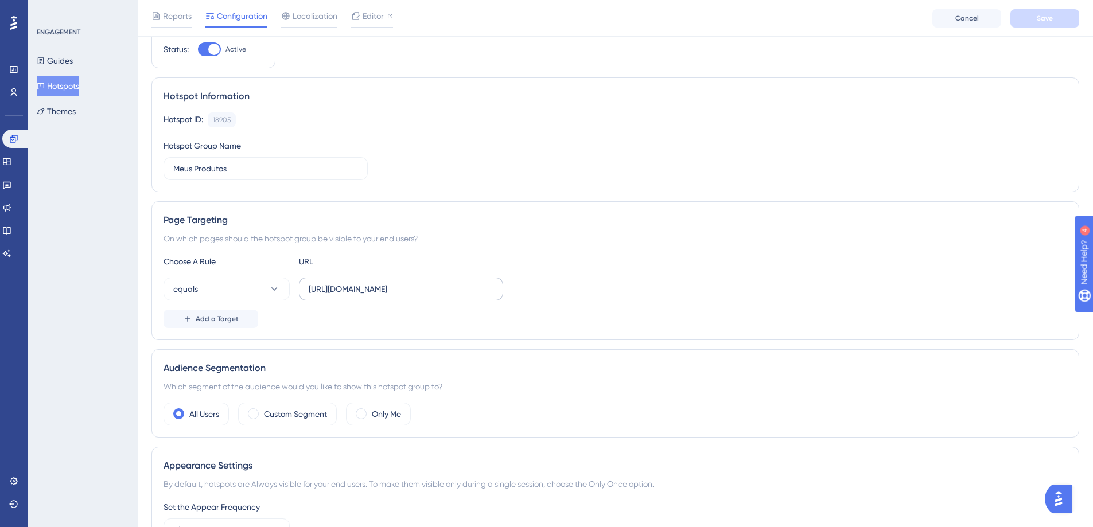
click at [383, 298] on label "https://presuporte.totvs.com/portal/p/10098/customer-portal-dashboard/dashboard" at bounding box center [401, 289] width 204 height 23
click at [383, 295] on input "https://presuporte.totvs.com/portal/p/10098/customer-portal-dashboard/dashboard" at bounding box center [401, 289] width 185 height 13
click at [357, 229] on div "Page Targeting On which pages should the hotspot group be visible to your end u…" at bounding box center [614, 270] width 927 height 139
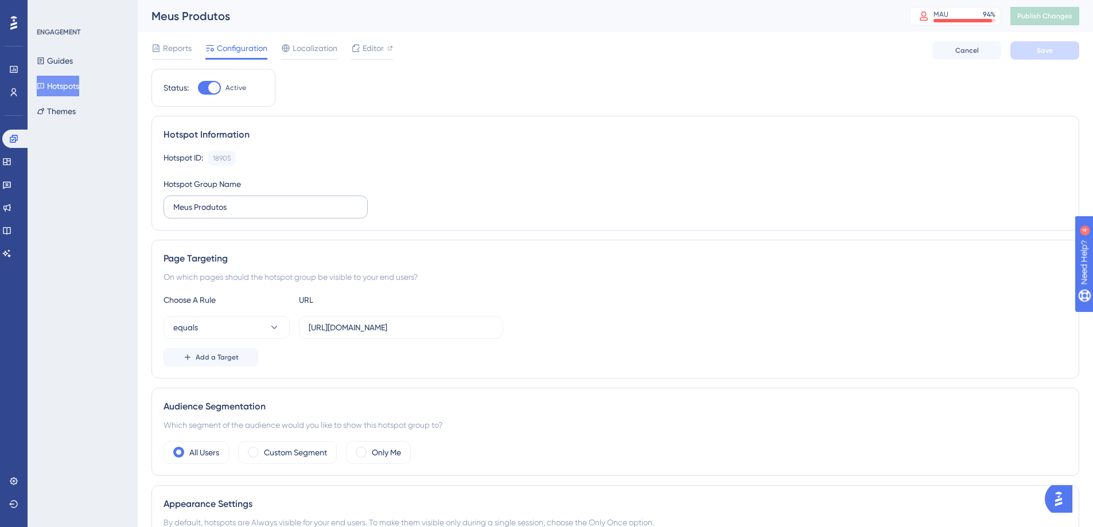
click at [243, 215] on label "Meus Produtos" at bounding box center [265, 207] width 204 height 23
click at [243, 213] on input "Meus Produtos" at bounding box center [265, 207] width 185 height 13
type input "[VD] Teste Meus Produtos"
click at [442, 186] on div "Hotspot ID: 18905 Copy Hotspot Group Name [VD] Teste Meus Produtos" at bounding box center [614, 185] width 903 height 68
click at [1048, 53] on span "Save" at bounding box center [1044, 50] width 16 height 9
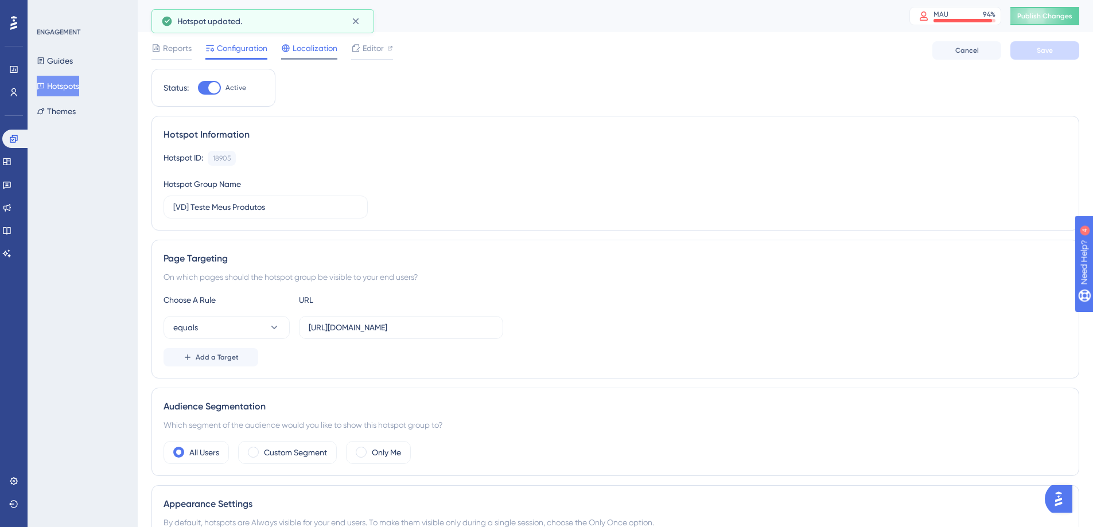
click at [323, 48] on span "Localization" at bounding box center [315, 48] width 45 height 14
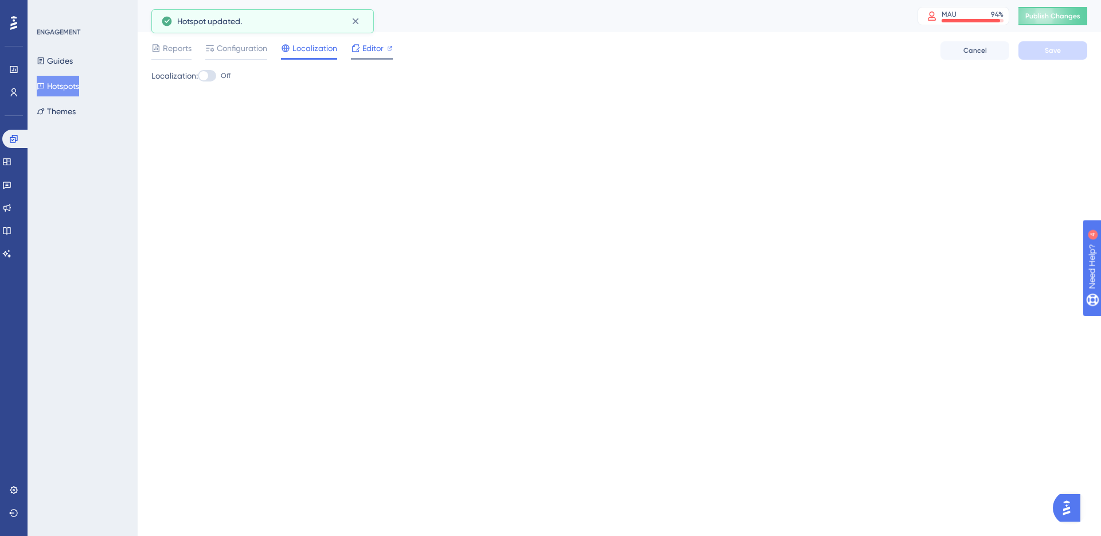
click at [371, 49] on span "Editor" at bounding box center [372, 48] width 21 height 14
click at [1035, 20] on button "Publish Changes" at bounding box center [1053, 16] width 69 height 18
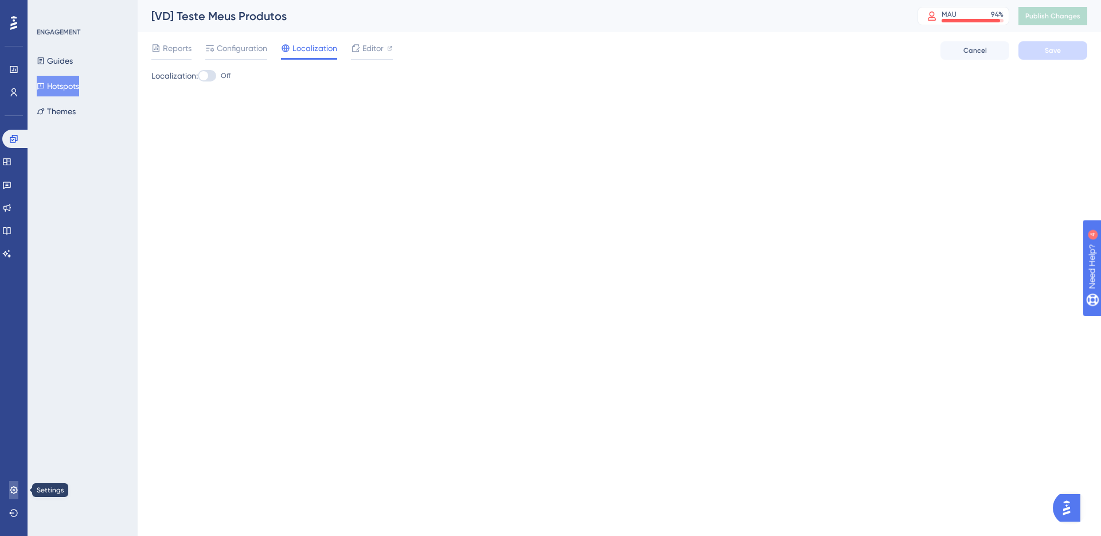
click at [9, 493] on link at bounding box center [13, 490] width 9 height 18
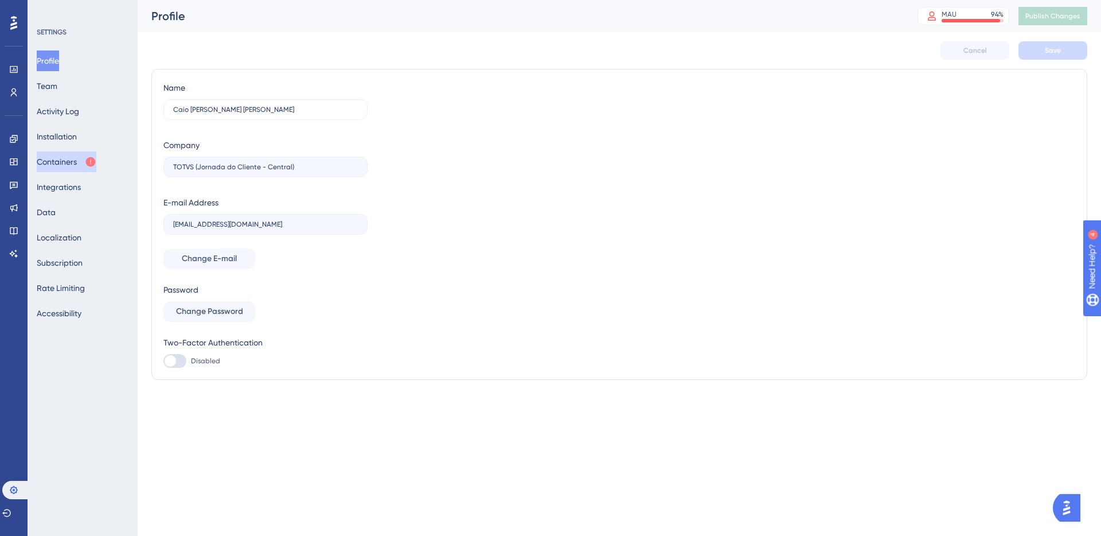
click at [64, 154] on button "Containers" at bounding box center [67, 161] width 60 height 21
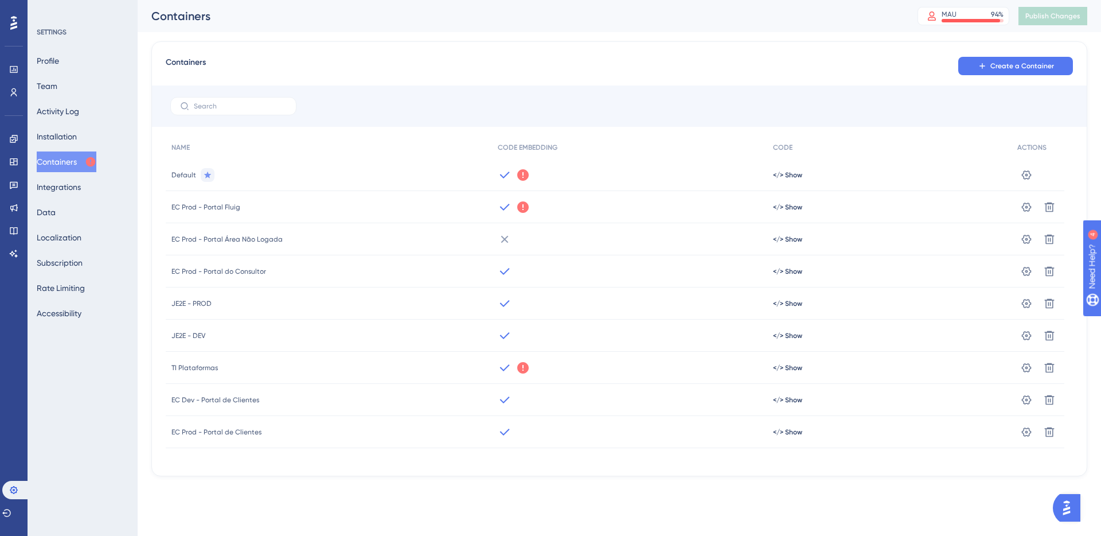
click at [523, 177] on icon at bounding box center [522, 174] width 11 height 11
click at [414, 174] on div "Default" at bounding box center [329, 175] width 326 height 32
click at [196, 338] on span "JE2E - DEV" at bounding box center [188, 335] width 34 height 9
click at [794, 338] on span "</> Show" at bounding box center [787, 335] width 29 height 9
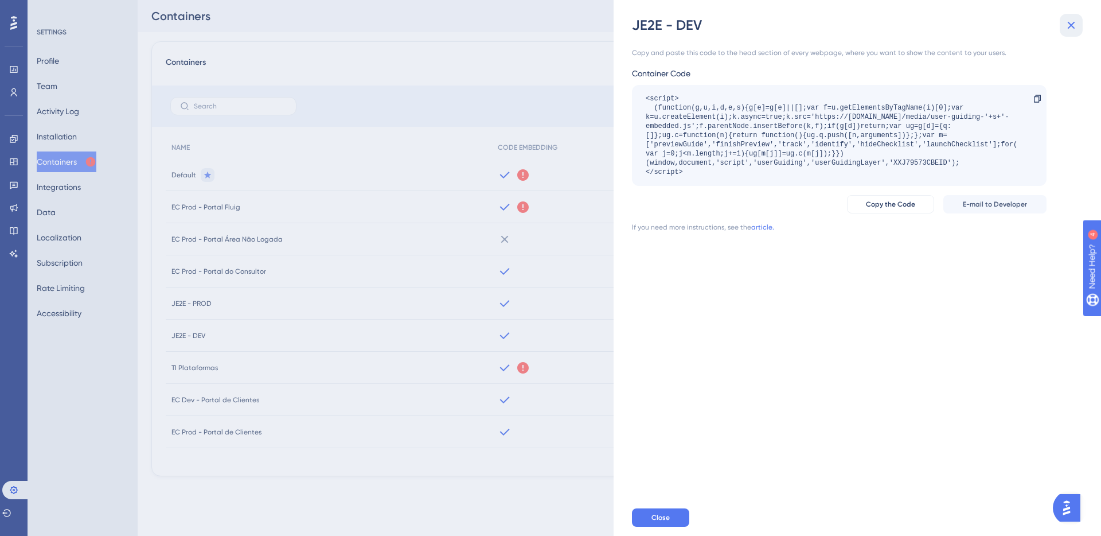
click at [1070, 21] on icon at bounding box center [1072, 25] width 14 height 14
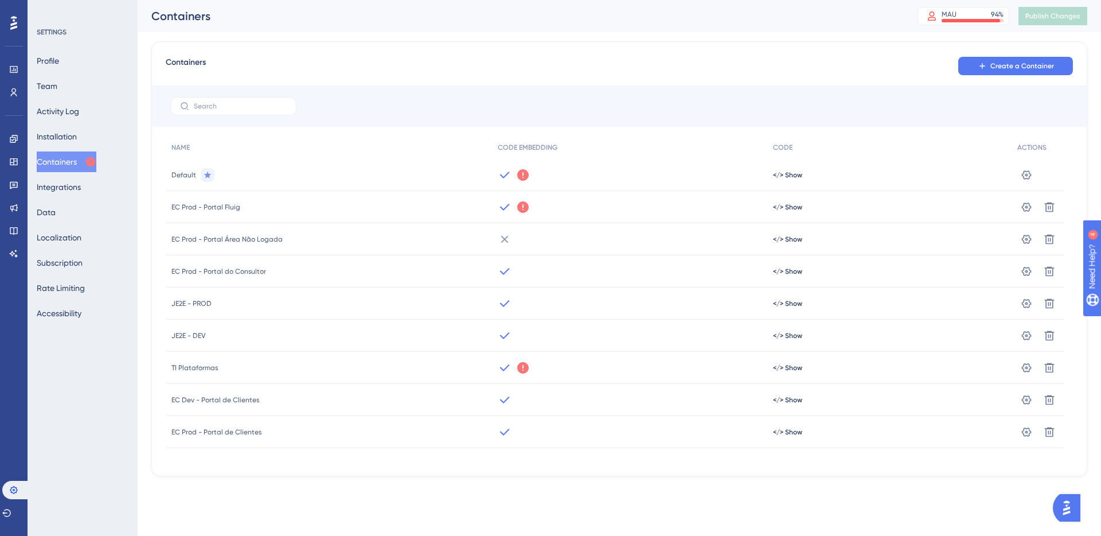
click at [188, 336] on span "JE2E - DEV" at bounding box center [188, 335] width 34 height 9
click at [1030, 336] on icon at bounding box center [1027, 334] width 10 height 9
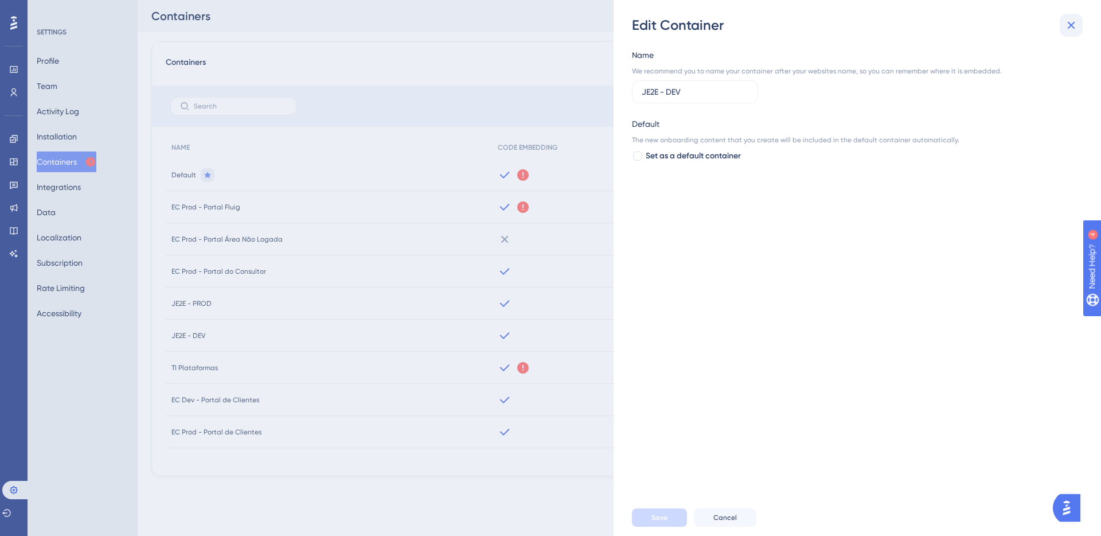
click at [1071, 25] on icon at bounding box center [1071, 25] width 7 height 7
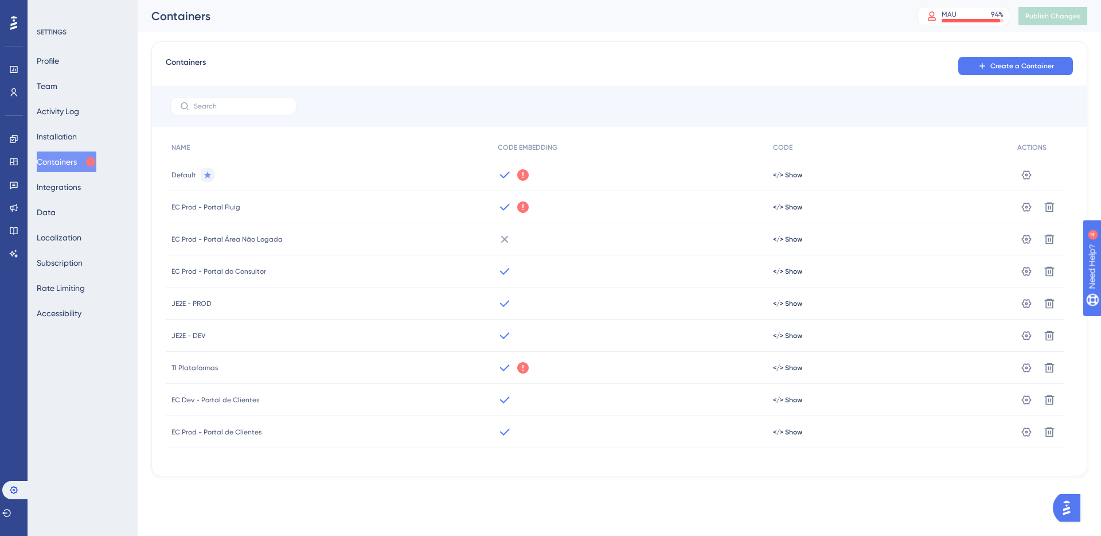
click at [212, 370] on span "TI Plataformas" at bounding box center [194, 367] width 46 height 9
click at [177, 337] on span "JE2E - DEV" at bounding box center [188, 335] width 34 height 9
click at [797, 334] on span "</> Show" at bounding box center [787, 335] width 29 height 9
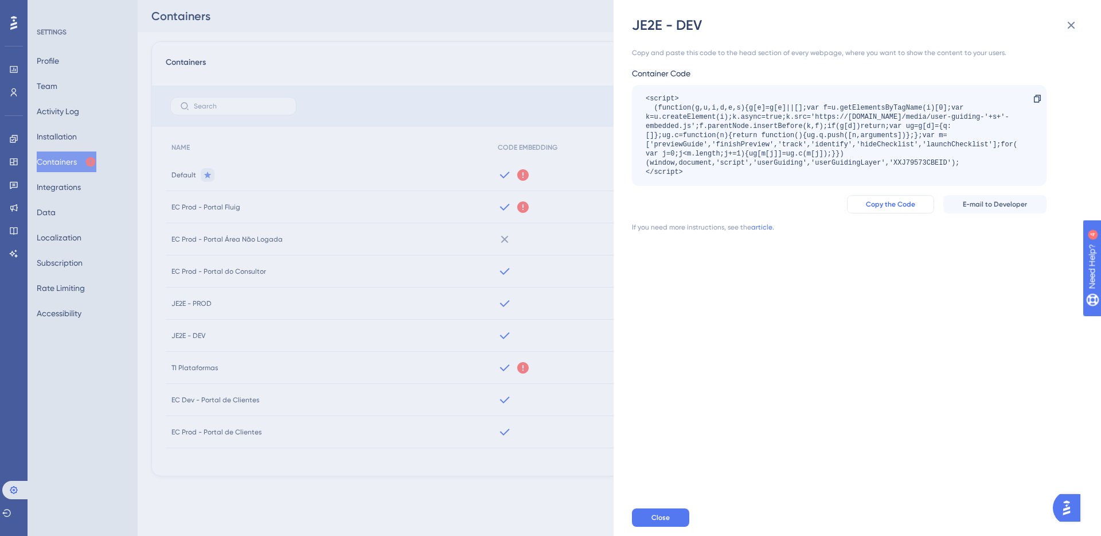
click at [910, 204] on span "Copy the Code" at bounding box center [890, 204] width 49 height 9
click at [540, 75] on div "JE2E - DEV Copy and paste this code to the head section of every webpage, where…" at bounding box center [550, 268] width 1101 height 536
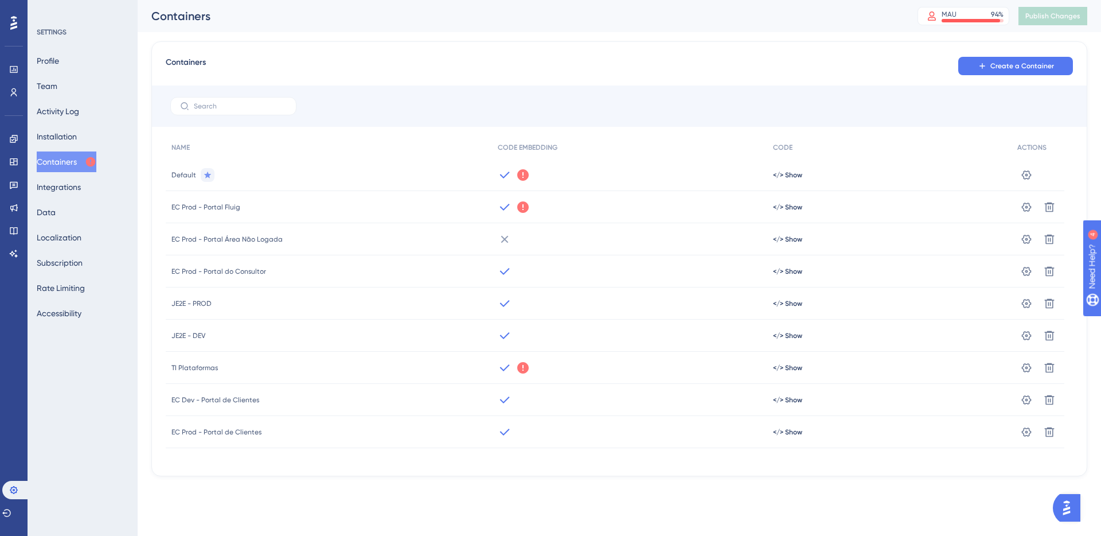
click at [229, 323] on div "JE2E - DEV" at bounding box center [329, 335] width 326 height 32
click at [182, 335] on span "JE2E - DEV" at bounding box center [188, 335] width 34 height 9
drag, startPoint x: 199, startPoint y: 303, endPoint x: 247, endPoint y: 326, distance: 52.8
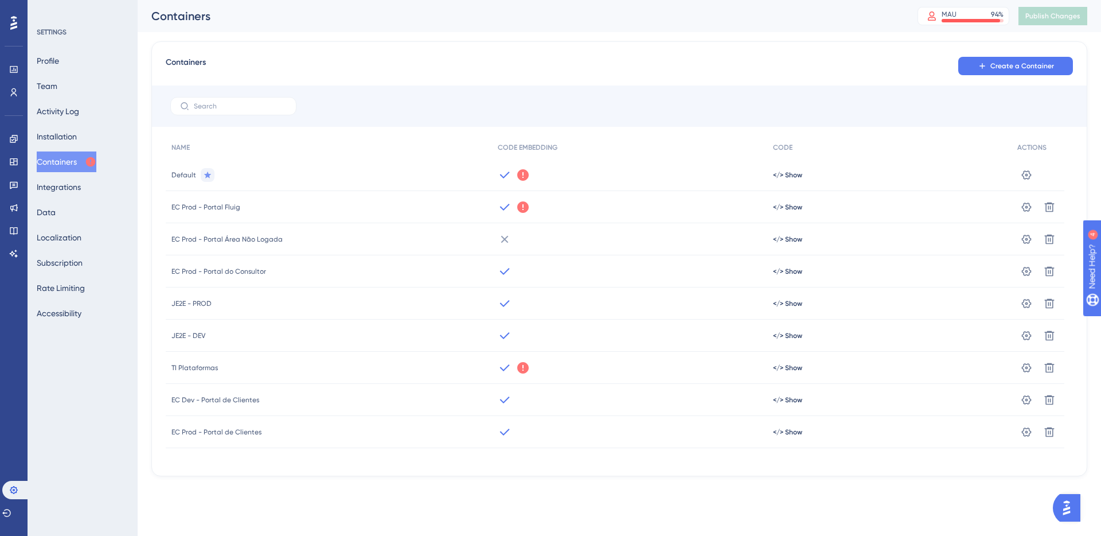
click at [199, 303] on span "JE2E - PROD" at bounding box center [191, 303] width 40 height 9
click at [779, 338] on span "</> Show" at bounding box center [787, 335] width 29 height 9
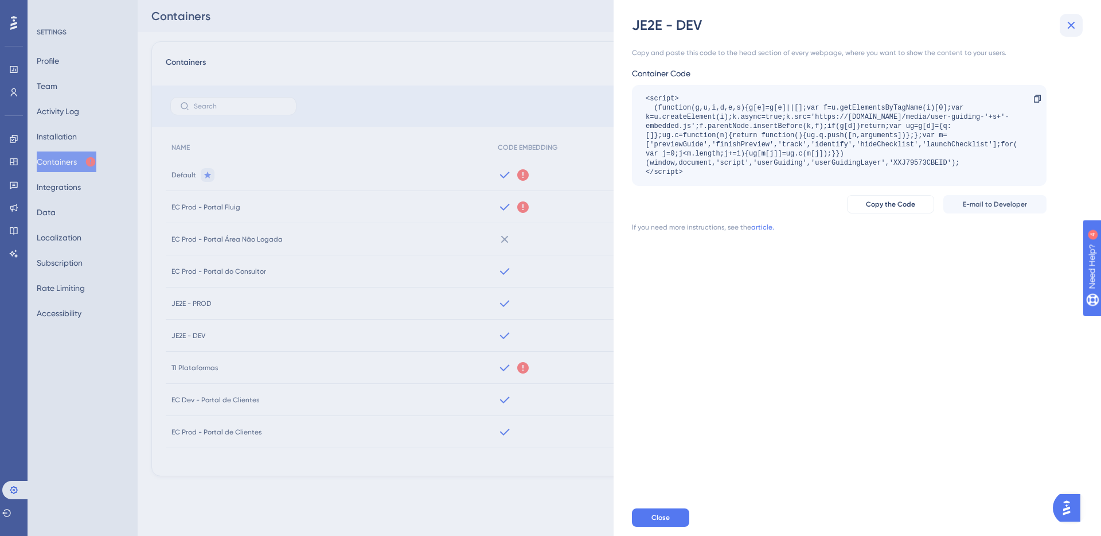
click at [1066, 25] on icon at bounding box center [1072, 25] width 14 height 14
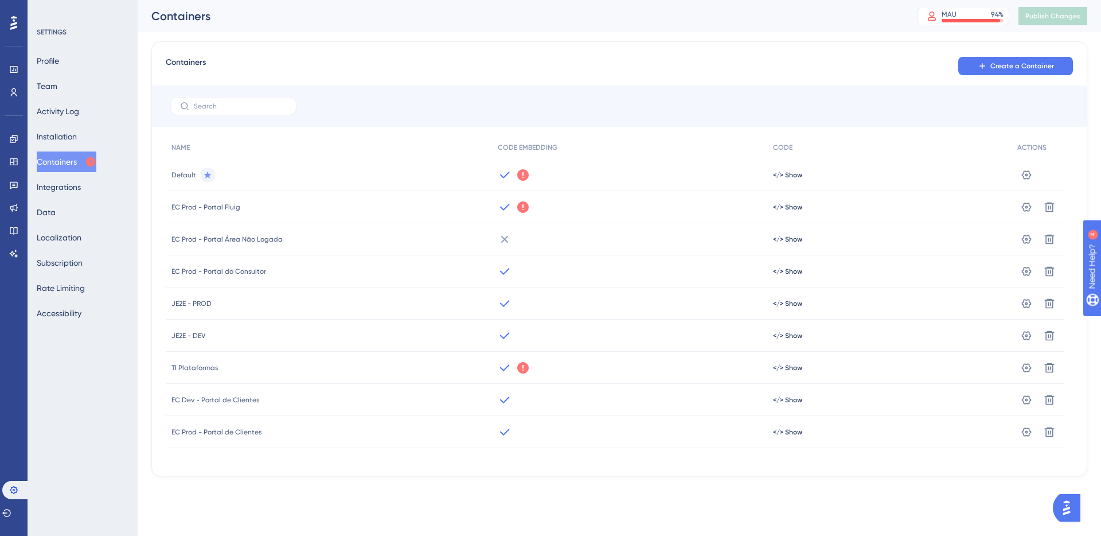
click at [194, 302] on span "JE2E - PROD" at bounding box center [191, 303] width 40 height 9
click at [521, 368] on icon at bounding box center [522, 367] width 11 height 11
click at [342, 129] on div "Containers Create a Container NAME CODE EMBEDDING CODE ACTIONS Default We could…" at bounding box center [619, 258] width 936 height 435
click at [14, 145] on link at bounding box center [13, 139] width 9 height 18
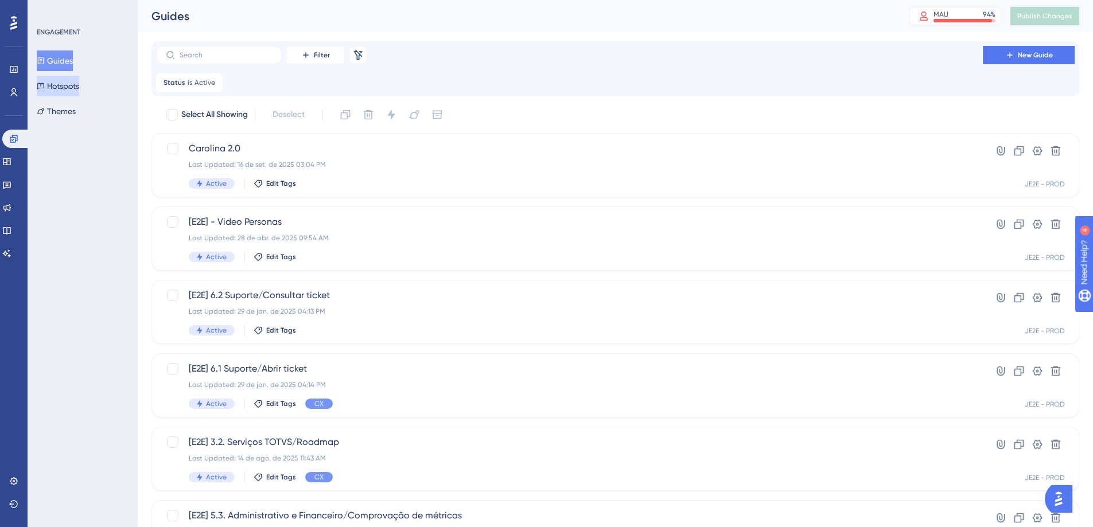
click at [64, 87] on button "Hotspots" at bounding box center [58, 86] width 42 height 21
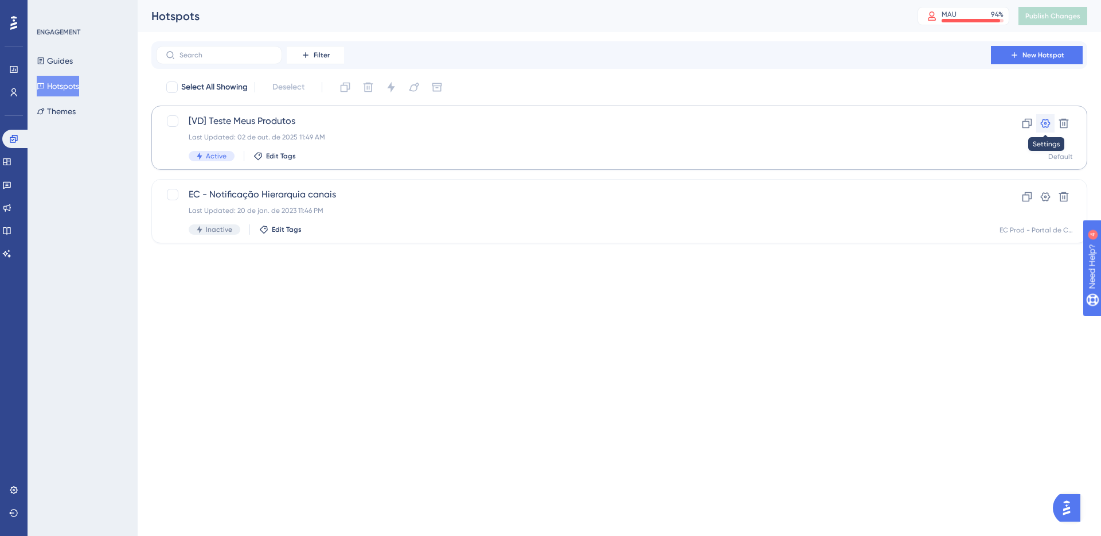
click at [1047, 124] on icon at bounding box center [1045, 123] width 11 height 11
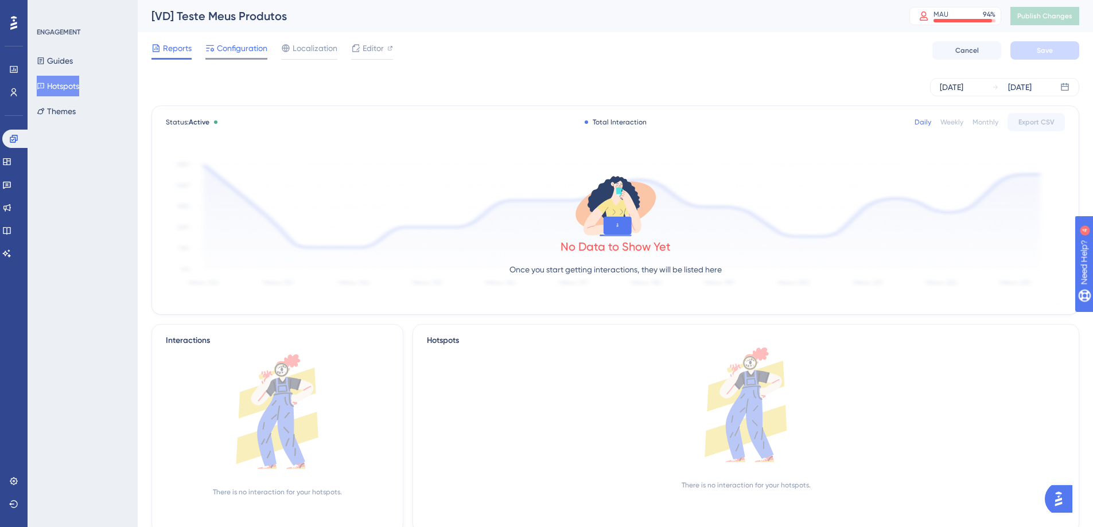
click at [248, 55] on div "Configuration" at bounding box center [236, 50] width 62 height 18
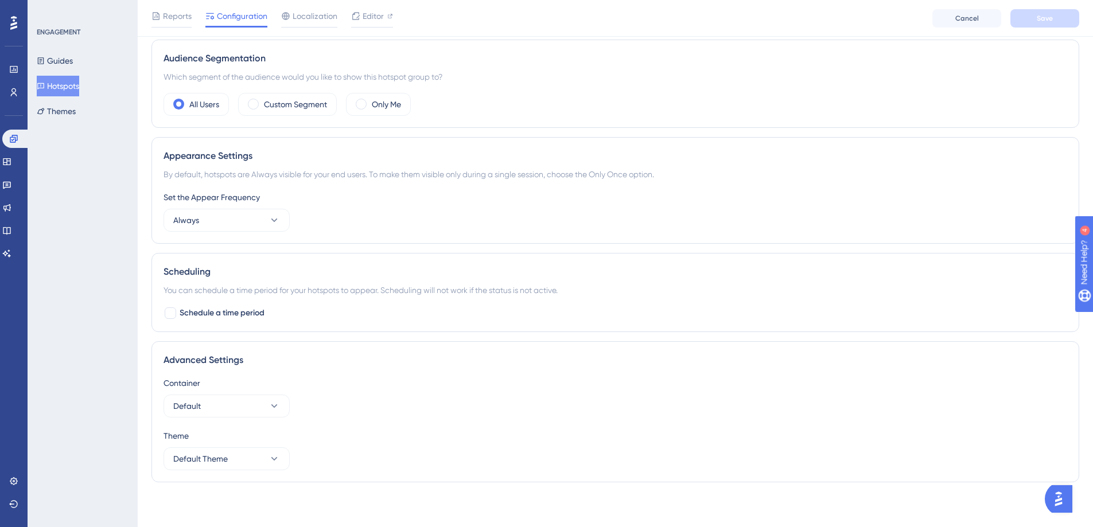
scroll to position [354, 0]
click at [263, 404] on button "Default" at bounding box center [226, 404] width 126 height 23
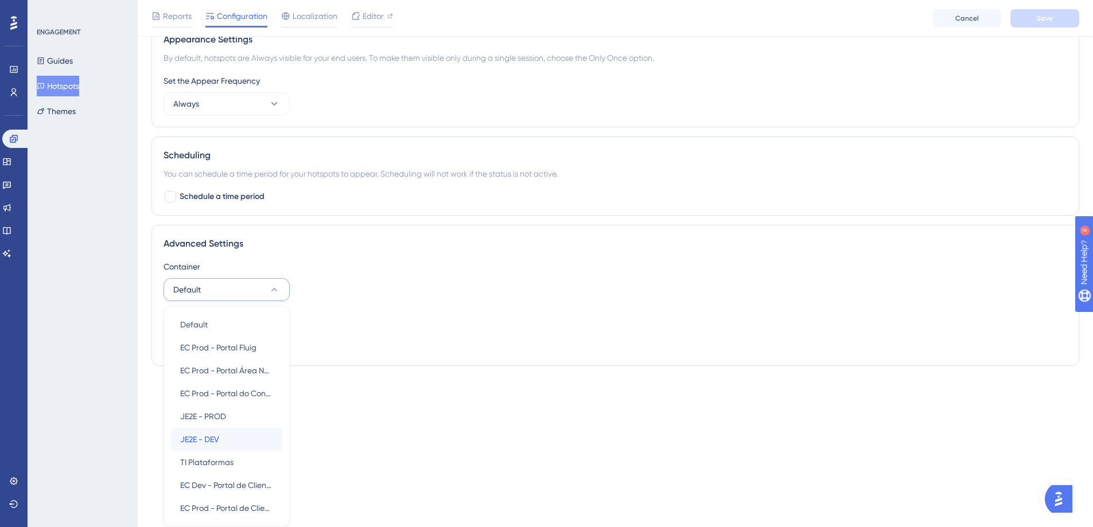
click at [247, 440] on div "JE2E - DEV JE2E - DEV" at bounding box center [226, 439] width 93 height 23
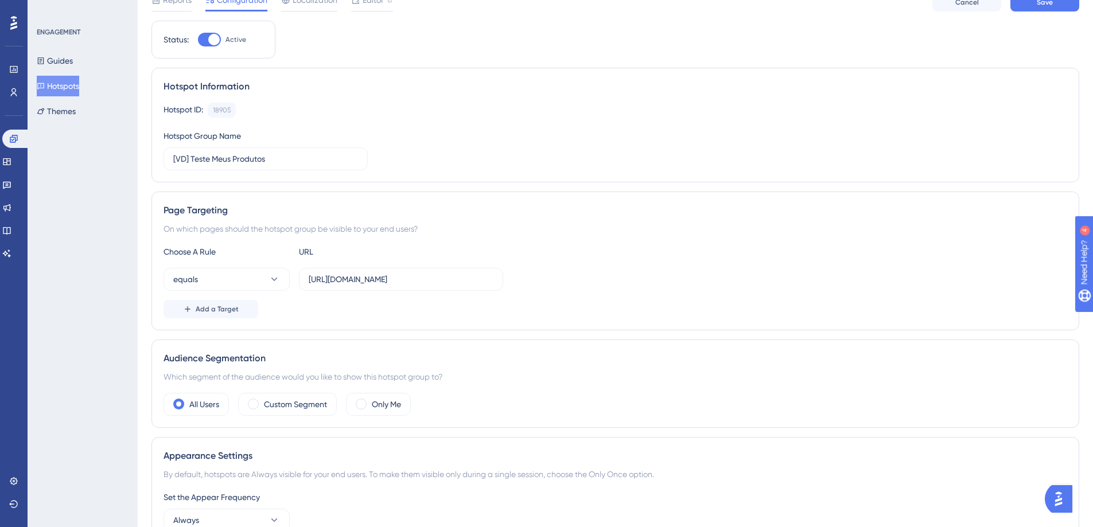
scroll to position [0, 0]
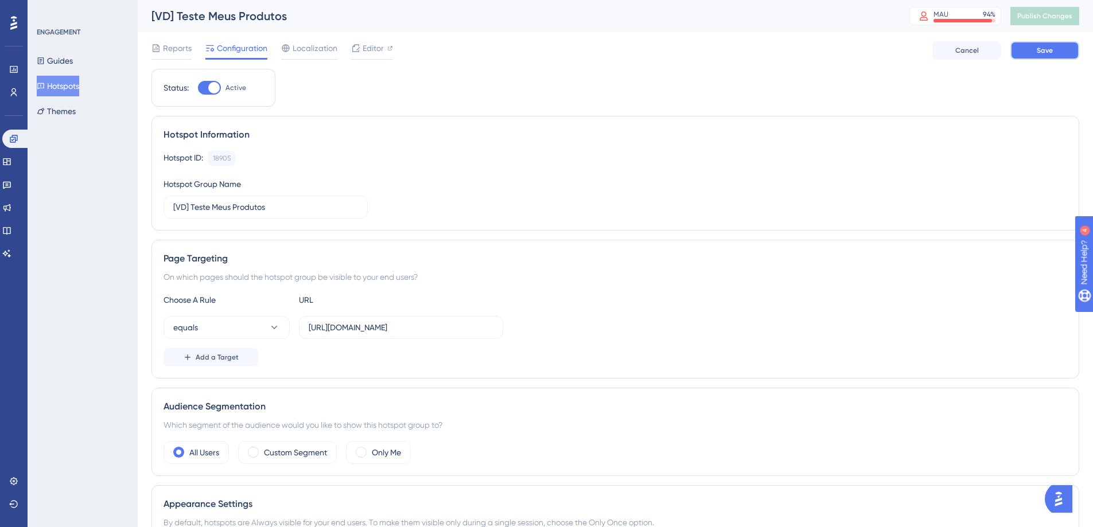
click at [1073, 50] on button "Save" at bounding box center [1044, 50] width 69 height 18
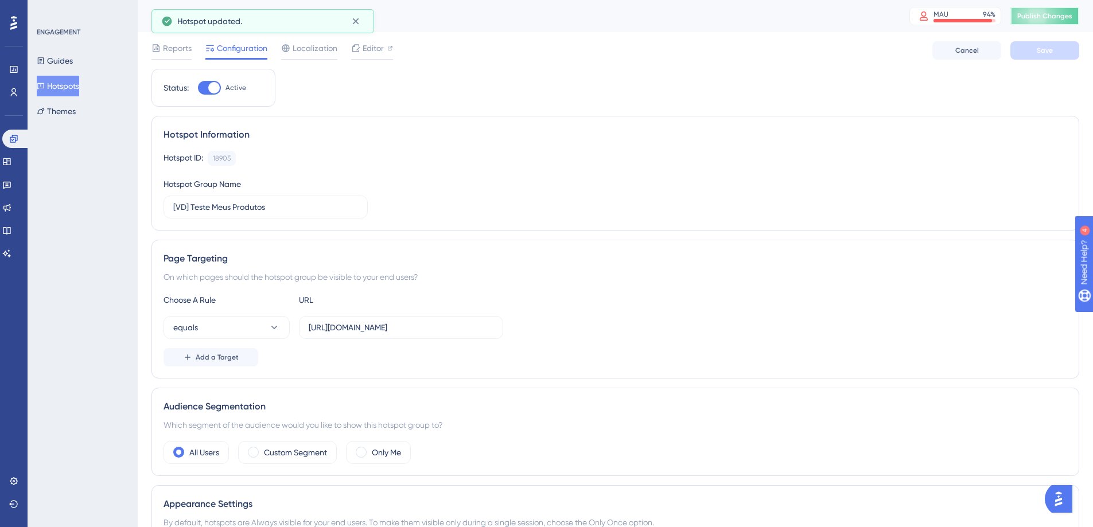
click at [1053, 18] on span "Publish Changes" at bounding box center [1044, 15] width 55 height 9
click at [357, 116] on div "Hotspot Information Hotspot ID: 18905 Copy Hotspot Group Name [VD] Teste Meus P…" at bounding box center [614, 173] width 927 height 115
click at [210, 86] on div at bounding box center [213, 87] width 11 height 11
click at [198, 88] on input "Active" at bounding box center [197, 88] width 1 height 1
checkbox input "false"
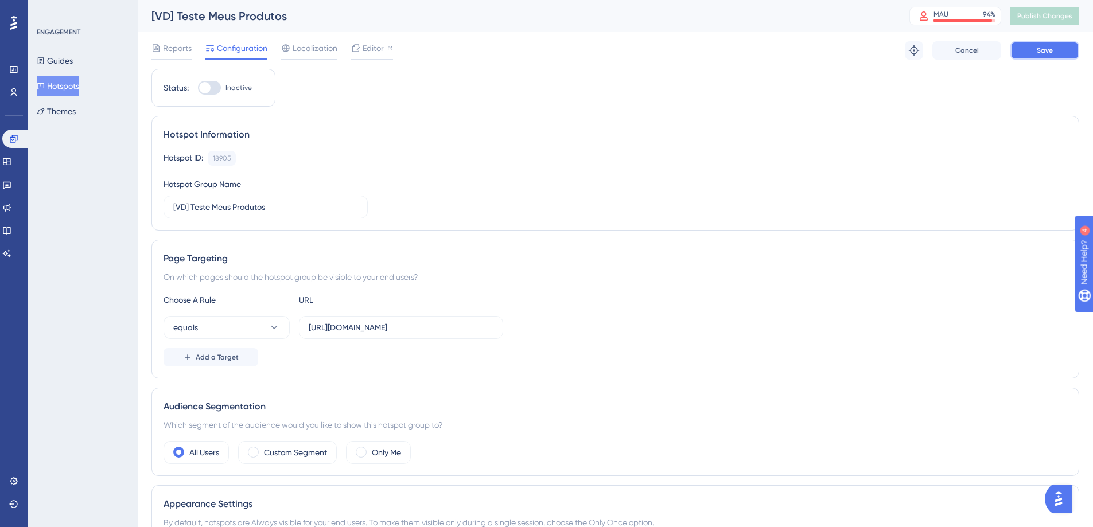
click at [1047, 44] on button "Save" at bounding box center [1044, 50] width 69 height 18
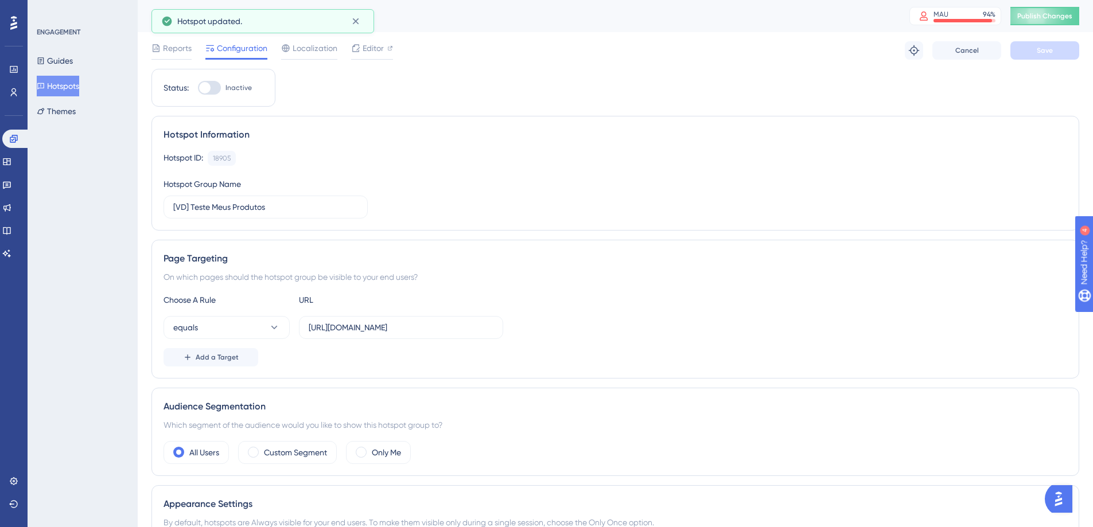
click at [1047, 6] on div "[VD] Teste Meus Produtos MAU 94 % Click to see add-on and upgrade options Publi…" at bounding box center [615, 16] width 955 height 32
click at [1047, 12] on span "Publish Changes" at bounding box center [1044, 15] width 55 height 9
